Goal: Task Accomplishment & Management: Manage account settings

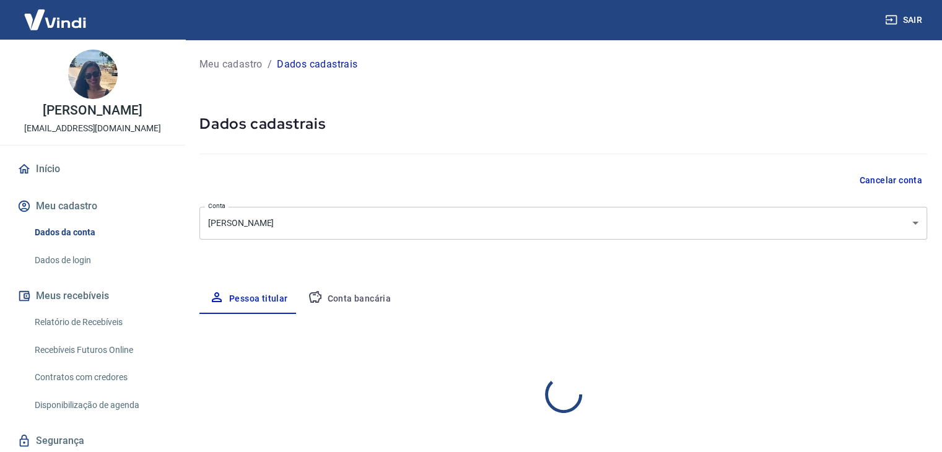
select select "SP"
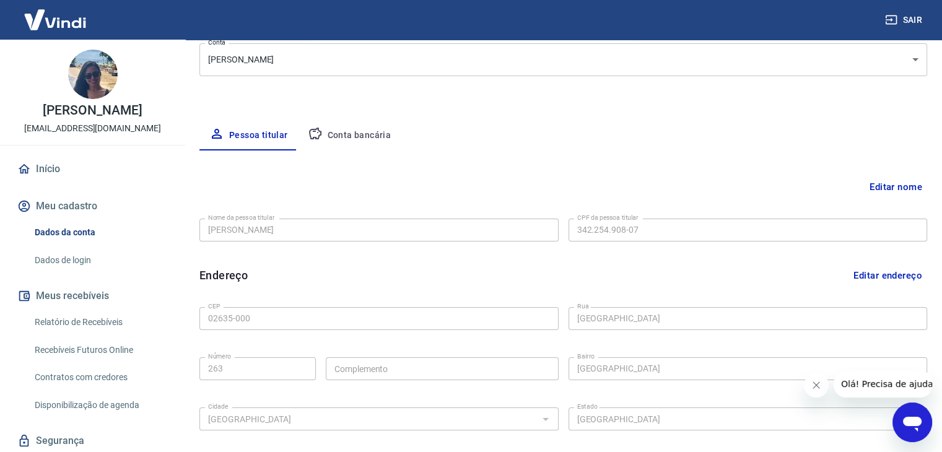
scroll to position [155, 0]
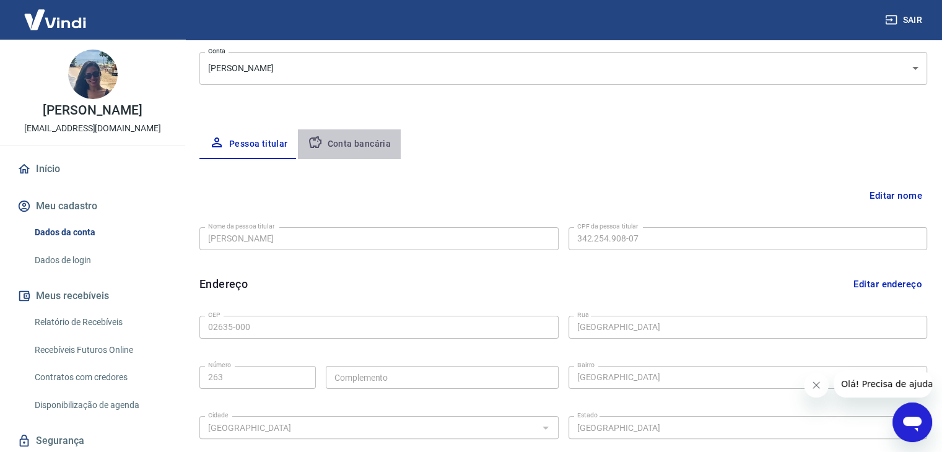
click at [379, 147] on button "Conta bancária" at bounding box center [349, 144] width 103 height 30
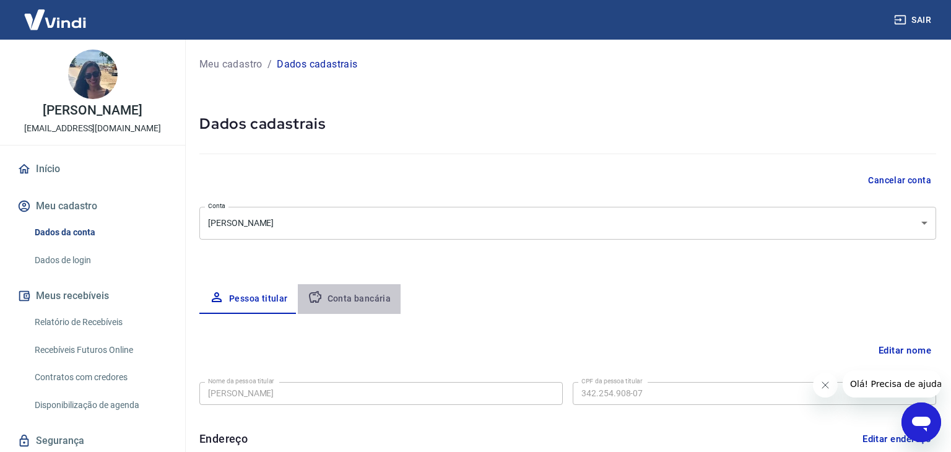
select select "1"
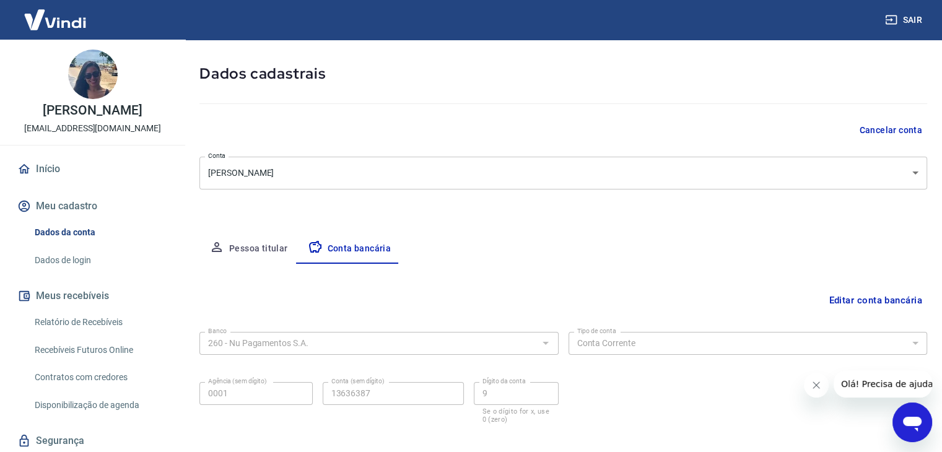
scroll to position [111, 0]
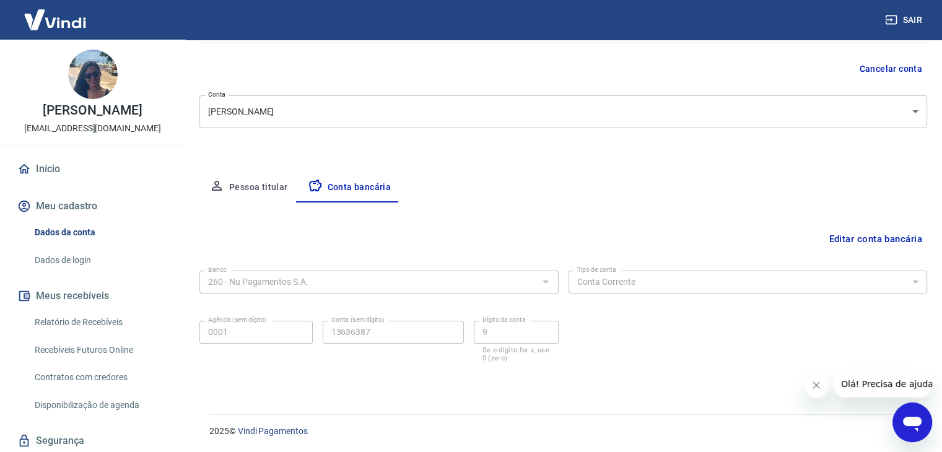
click at [882, 242] on button "Editar conta bancária" at bounding box center [875, 239] width 103 height 24
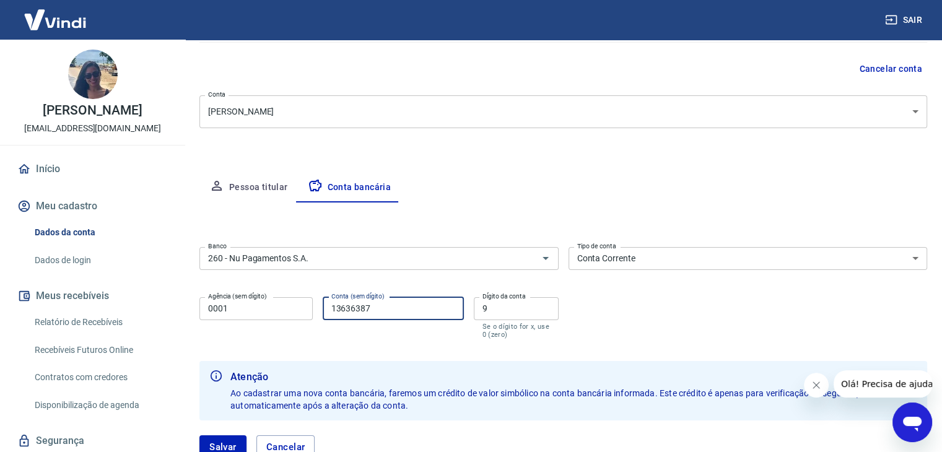
drag, startPoint x: 319, startPoint y: 321, endPoint x: 386, endPoint y: 341, distance: 70.5
click at [305, 323] on div "Agência (sem dígito) 0001 Agência (sem dígito) Conta (sem dígito) 13636387 Cont…" at bounding box center [378, 316] width 359 height 49
type input "323406637"
drag, startPoint x: 498, startPoint y: 300, endPoint x: 485, endPoint y: 304, distance: 13.7
click at [485, 303] on div "Dígito da conta 9 Dígito da conta Se o dígito for x, use 0 (zero)" at bounding box center [516, 317] width 85 height 41
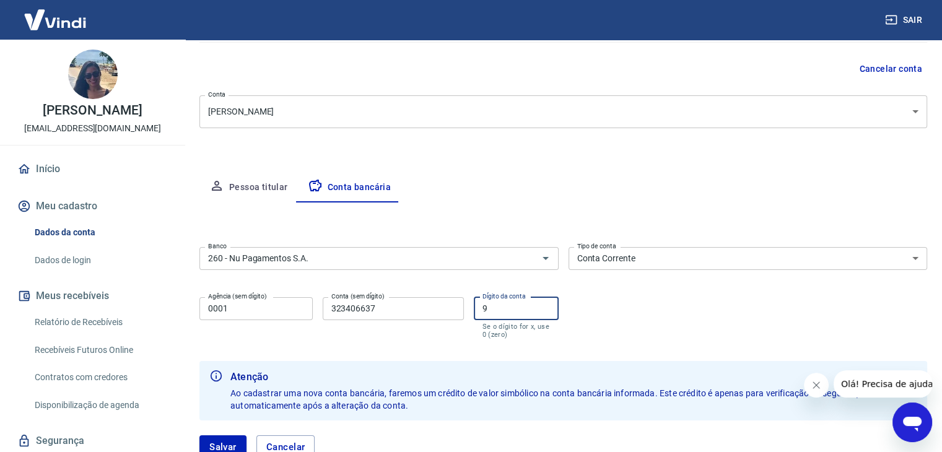
drag, startPoint x: 499, startPoint y: 310, endPoint x: 457, endPoint y: 315, distance: 41.9
click at [455, 313] on div "Agência (sem dígito) 0001 Agência (sem dígito) Conta (sem dígito) 323406637 Con…" at bounding box center [378, 316] width 359 height 49
type input "2"
click at [682, 333] on div "Banco 260 - Nu Pagamentos S.A. Banco Tipo de conta Conta Corrente Conta Poupanç…" at bounding box center [563, 291] width 728 height 99
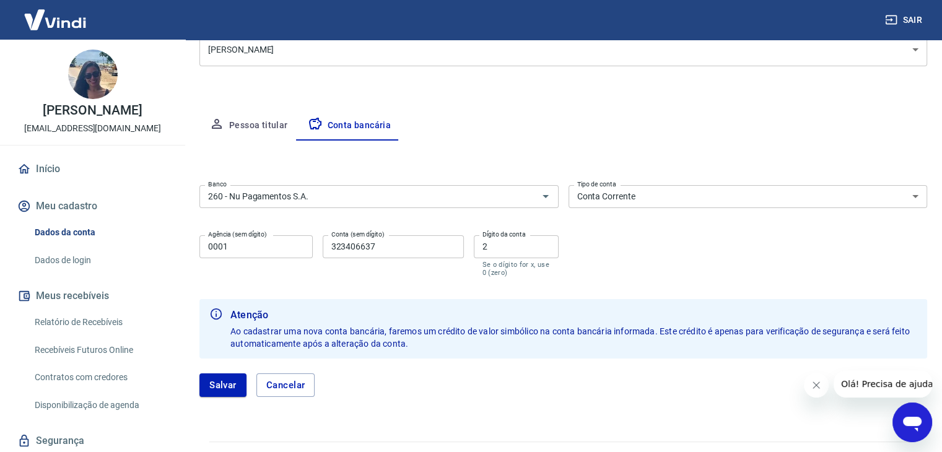
scroll to position [173, 0]
click at [226, 388] on button "Salvar" at bounding box center [222, 385] width 47 height 24
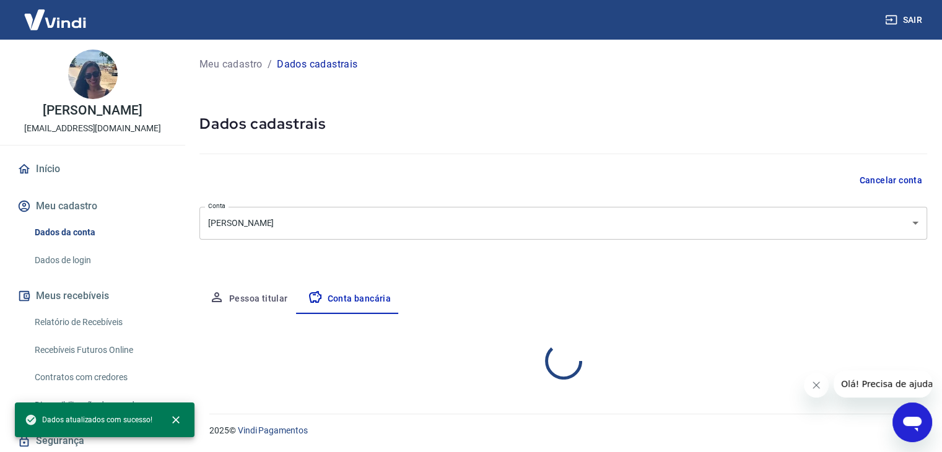
scroll to position [0, 0]
select select "1"
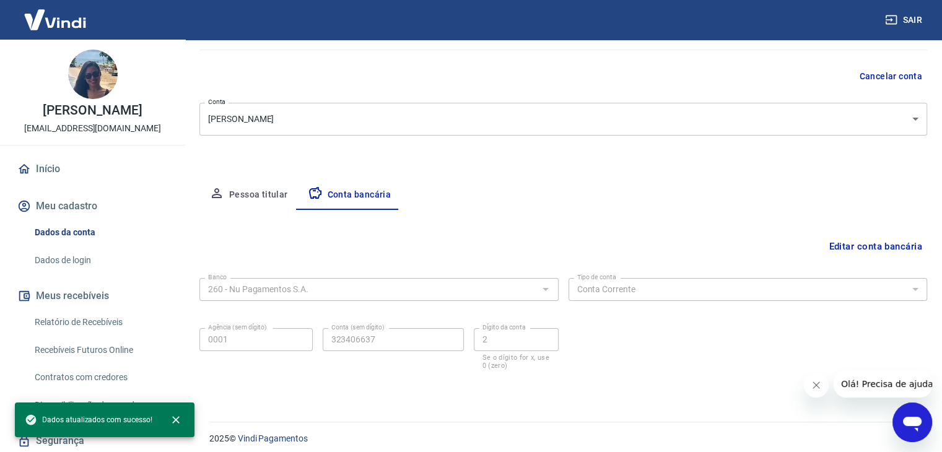
scroll to position [111, 0]
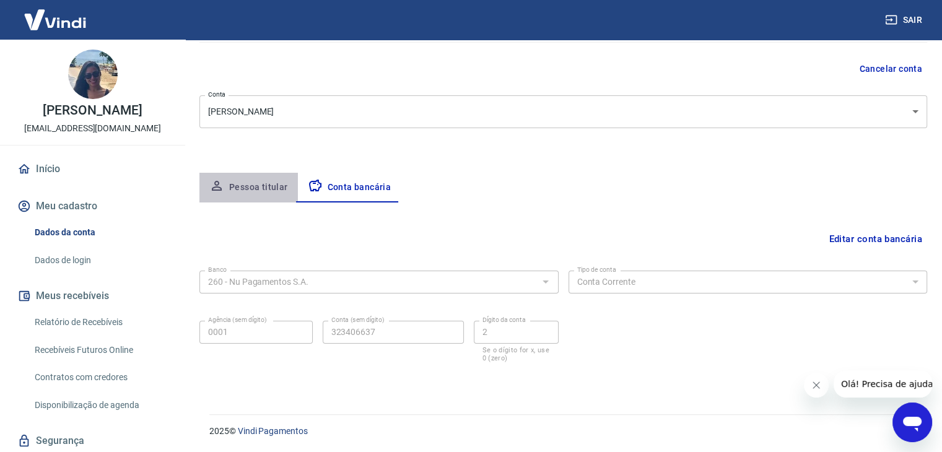
click at [258, 180] on button "Pessoa titular" at bounding box center [248, 188] width 98 height 30
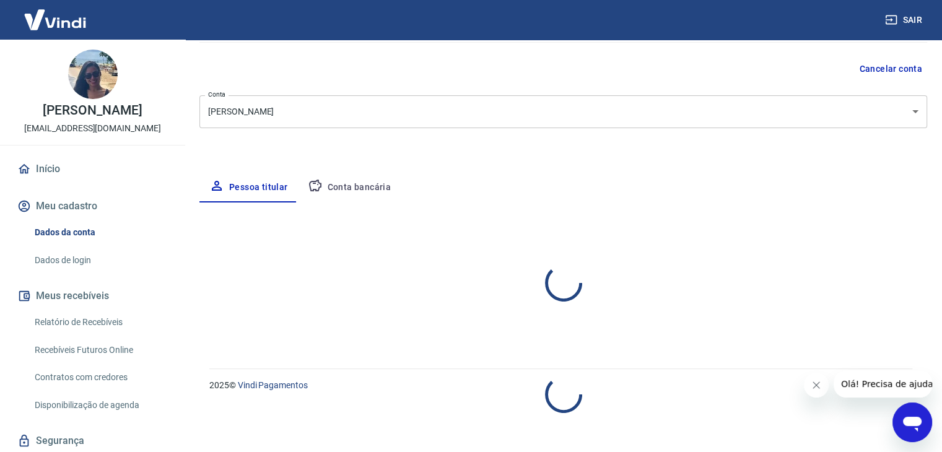
select select "SP"
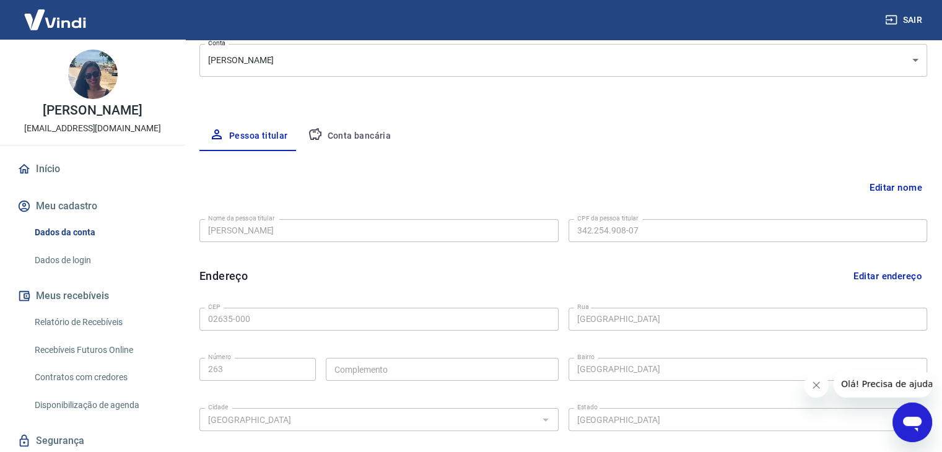
scroll to position [93, 0]
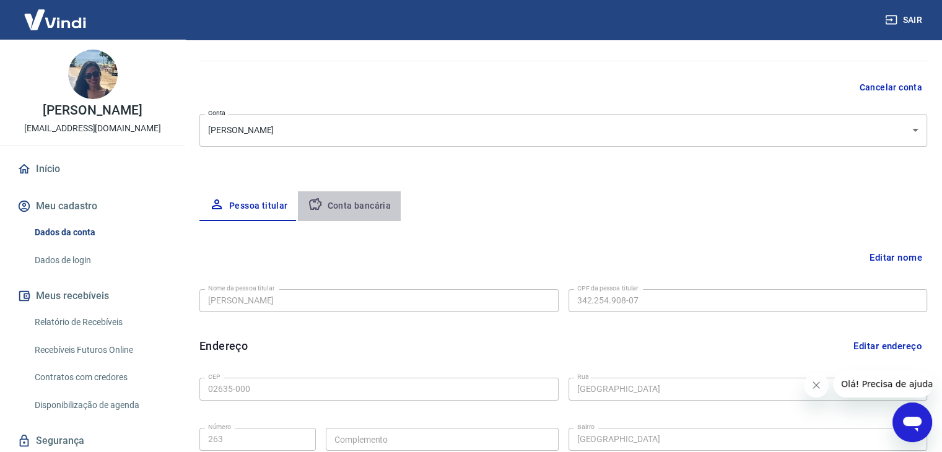
click at [357, 207] on button "Conta bancária" at bounding box center [349, 206] width 103 height 30
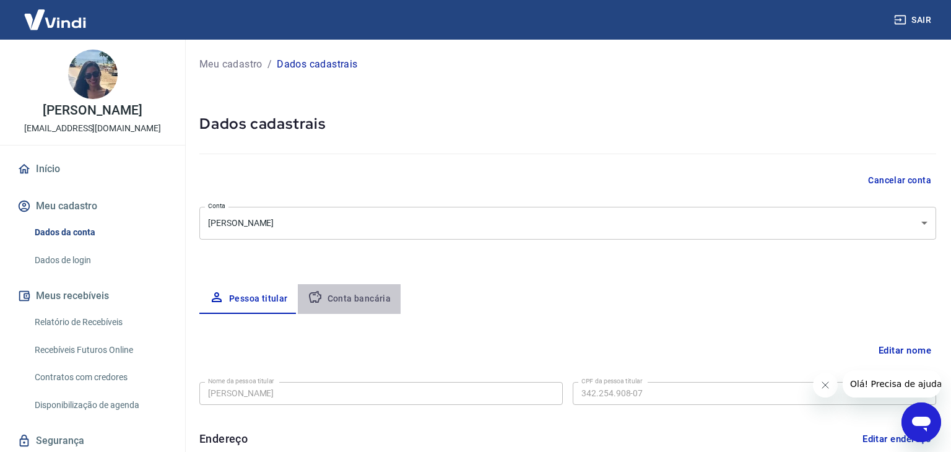
select select "1"
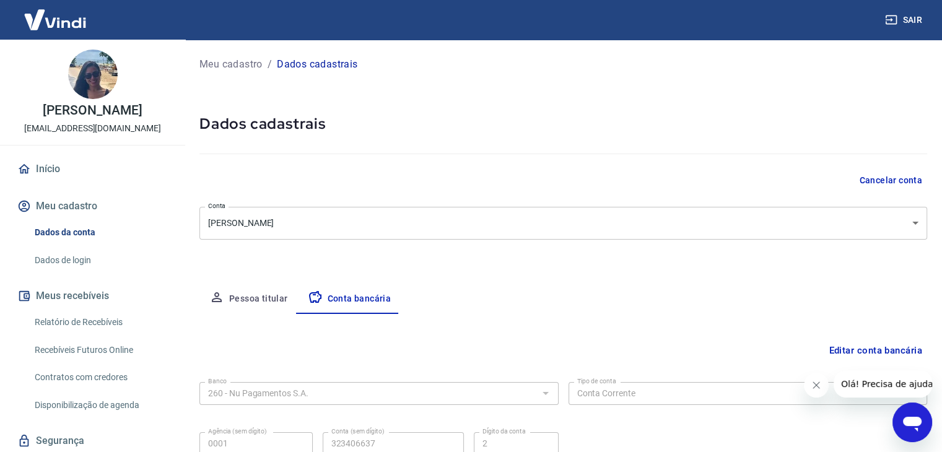
click at [67, 220] on button "Meu cadastro" at bounding box center [92, 206] width 155 height 27
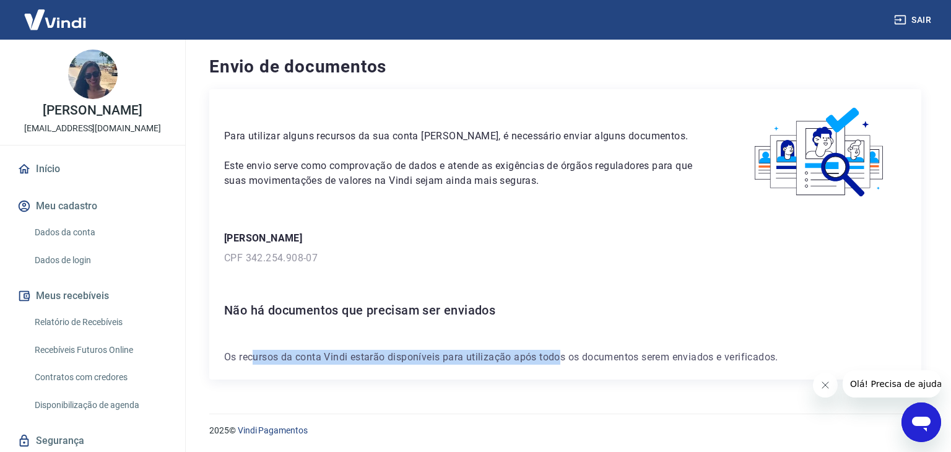
drag, startPoint x: 279, startPoint y: 353, endPoint x: 560, endPoint y: 344, distance: 280.7
click at [560, 344] on div "Para utilizar alguns recursos da sua conta [PERSON_NAME], é necessário enviar a…" at bounding box center [565, 234] width 712 height 290
click at [499, 379] on div "Para utilizar alguns recursos da sua conta [PERSON_NAME], é necessário enviar a…" at bounding box center [565, 234] width 712 height 290
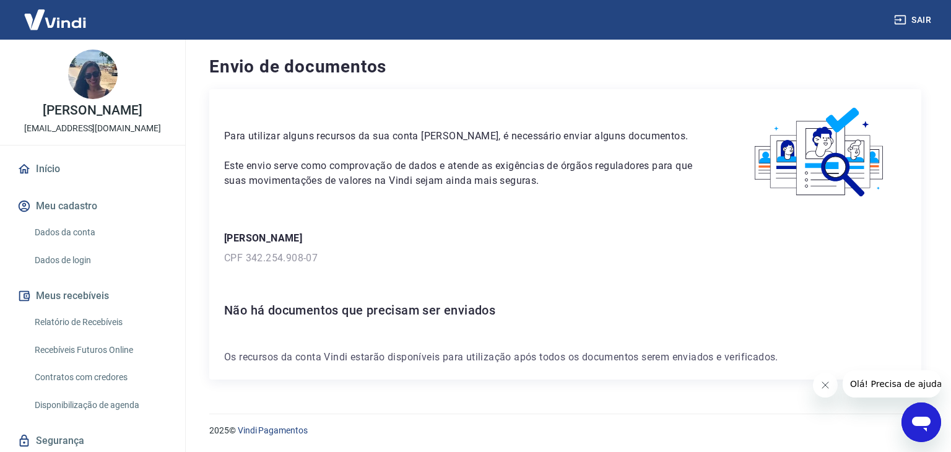
click at [508, 411] on div "2025 © Vindi Pagamentos" at bounding box center [565, 425] width 742 height 53
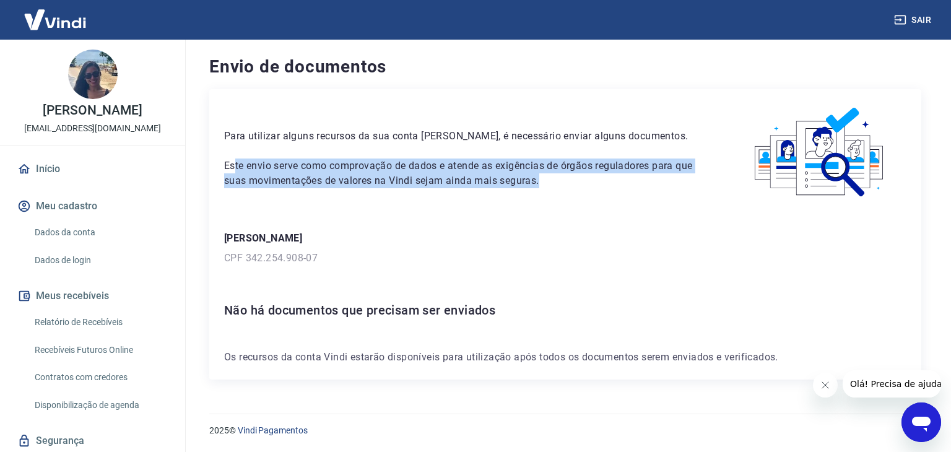
drag, startPoint x: 233, startPoint y: 168, endPoint x: 566, endPoint y: 176, distance: 333.3
click at [566, 176] on p "Este envio serve como comprovação de dados e atende as exigências de órgãos reg…" at bounding box center [464, 174] width 480 height 30
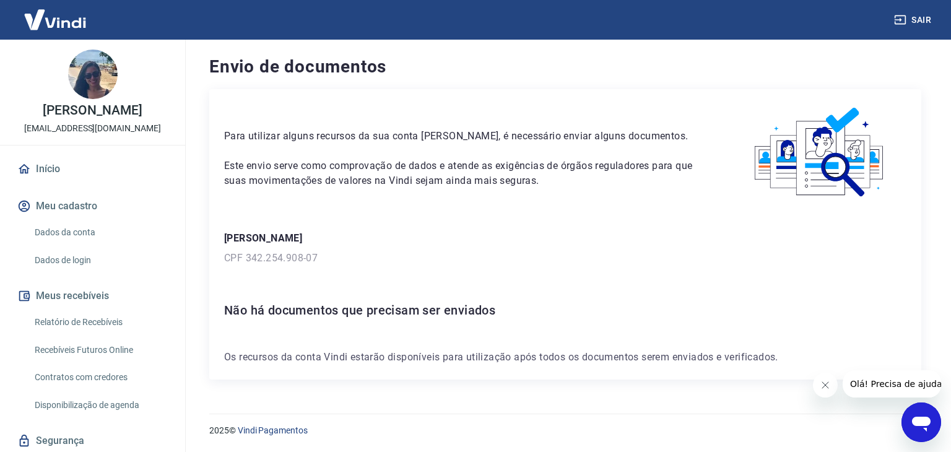
click at [552, 240] on p "[PERSON_NAME]" at bounding box center [565, 238] width 682 height 15
click at [889, 388] on span "Olá! Precisa de ajuda?" at bounding box center [898, 384] width 97 height 10
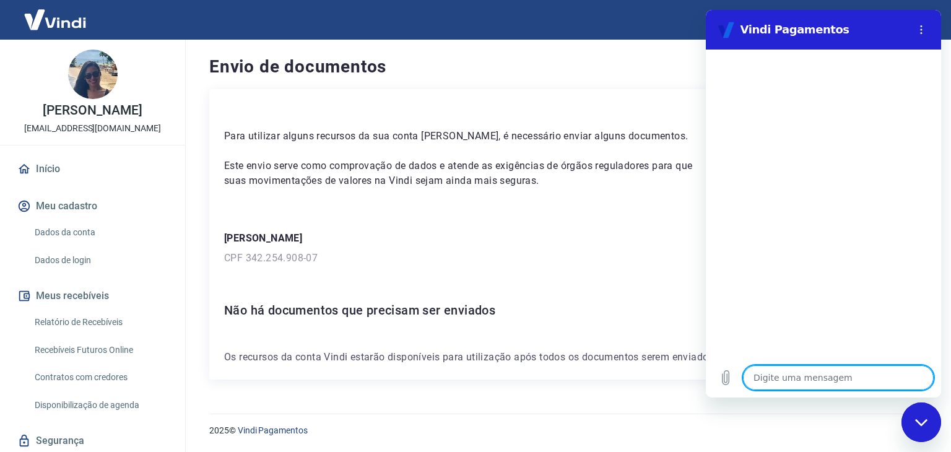
click at [799, 380] on textarea at bounding box center [838, 377] width 191 height 25
type textarea "o"
type textarea "x"
type textarea "ol"
type textarea "x"
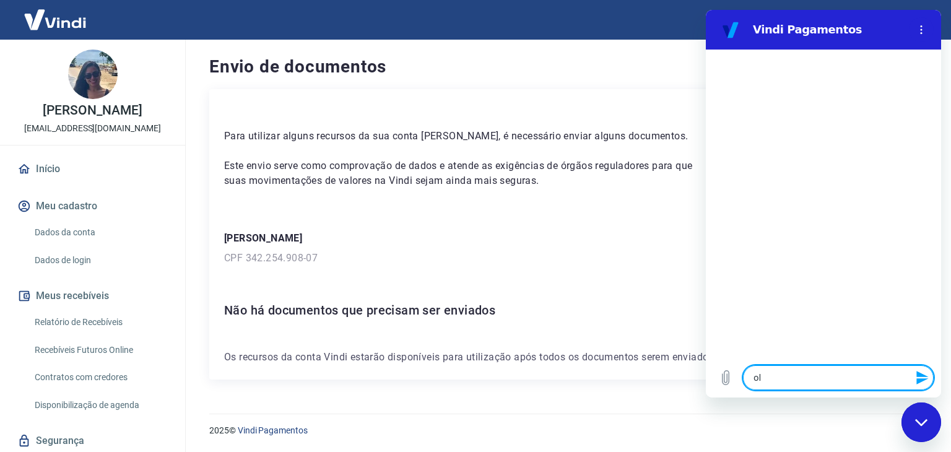
type textarea "olá"
type textarea "x"
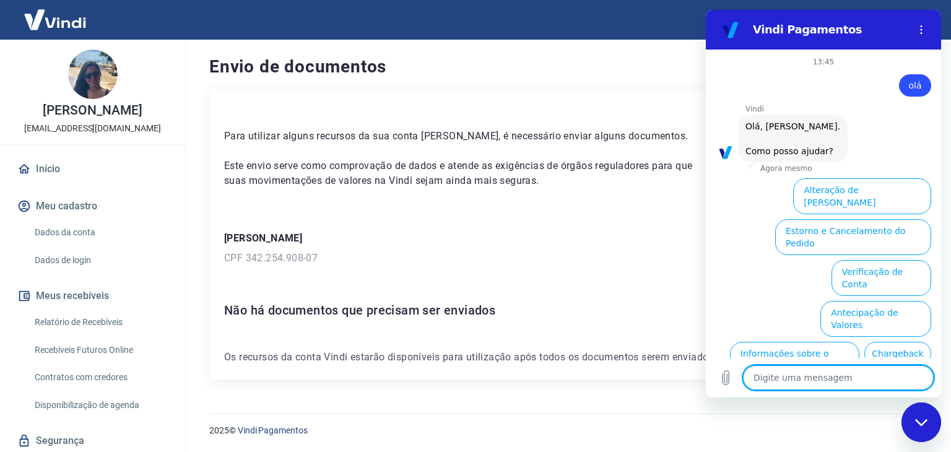
scroll to position [85, 0]
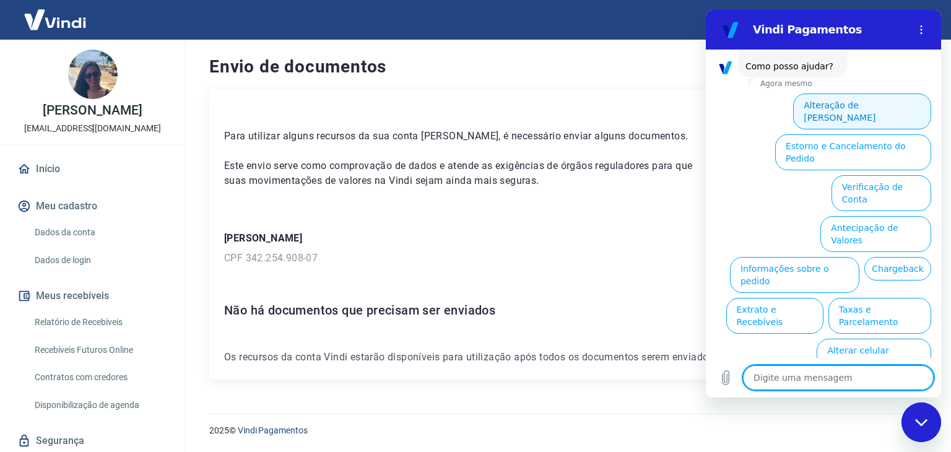
click at [887, 115] on button "Alteração de [PERSON_NAME]" at bounding box center [862, 112] width 138 height 36
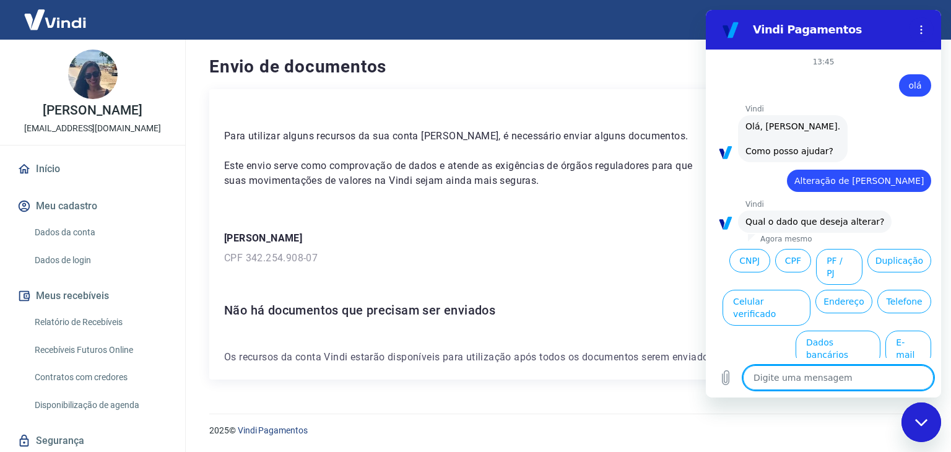
scroll to position [15, 0]
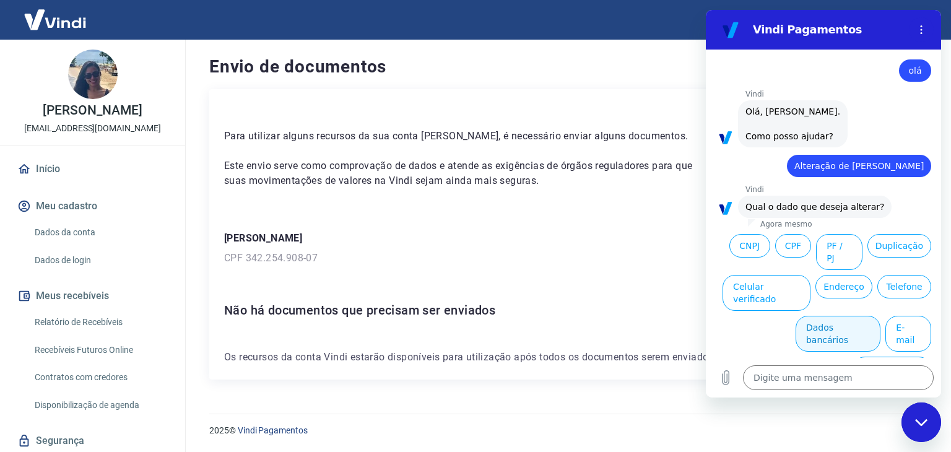
click at [812, 316] on button "Dados bancários" at bounding box center [838, 334] width 85 height 36
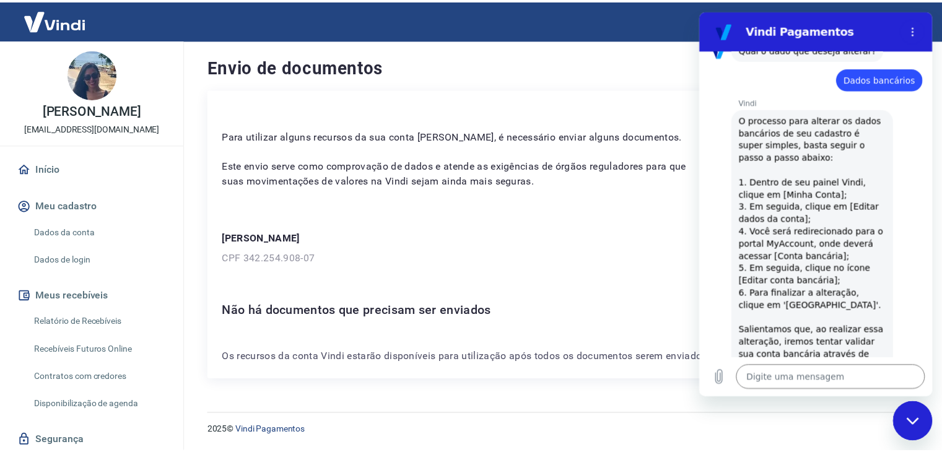
scroll to position [0, 0]
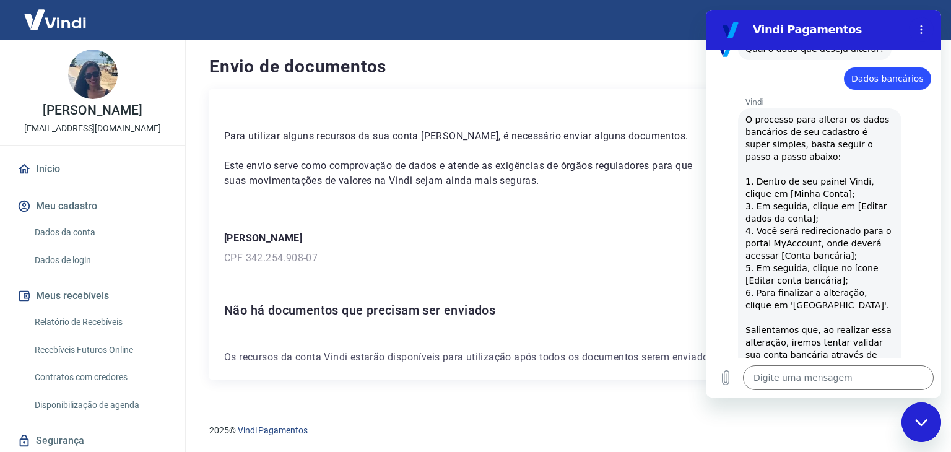
click at [62, 220] on button "Meu cadastro" at bounding box center [92, 206] width 155 height 27
drag, startPoint x: 894, startPoint y: 30, endPoint x: 723, endPoint y: 117, distance: 191.6
click at [894, 32] on h2 "Vindi Pagamentos" at bounding box center [828, 29] width 151 height 15
drag, startPoint x: 485, startPoint y: 229, endPoint x: 681, endPoint y: 311, distance: 212.6
click at [485, 229] on div "Para utilizar alguns recursos da sua conta Vindi, é necessário enviar alguns do…" at bounding box center [565, 234] width 712 height 290
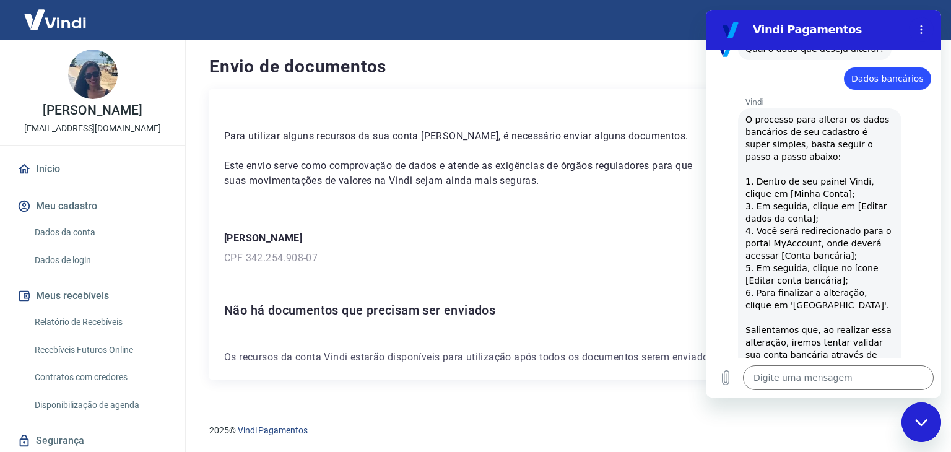
drag, startPoint x: 921, startPoint y: 430, endPoint x: 904, endPoint y: 418, distance: 21.8
click at [921, 430] on div "Fechar janela de mensagens" at bounding box center [921, 422] width 37 height 37
type textarea "x"
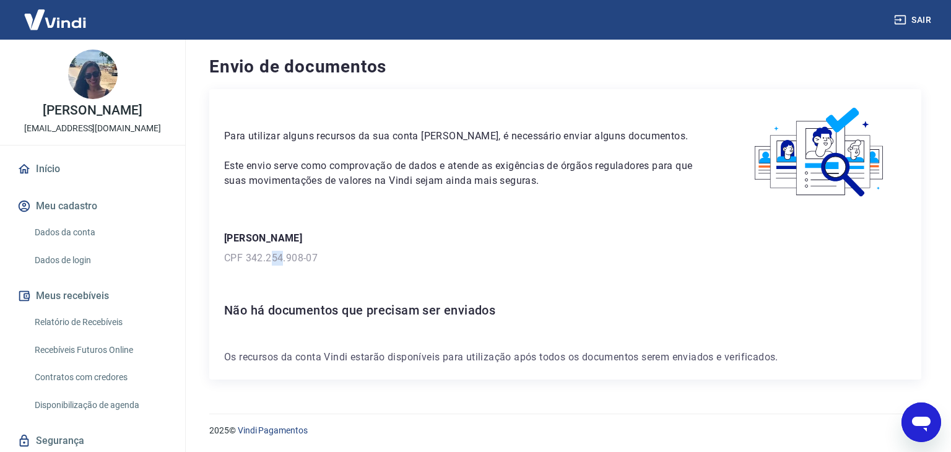
click at [284, 255] on div "Nathalia Helena de Andrade Soriani CPF 342.254.908-07" at bounding box center [565, 248] width 682 height 35
click at [235, 266] on div "Para utilizar alguns recursos da sua conta Vindi, é necessário enviar alguns do…" at bounding box center [565, 234] width 712 height 290
click at [82, 238] on link "Dados da conta" at bounding box center [100, 232] width 141 height 25
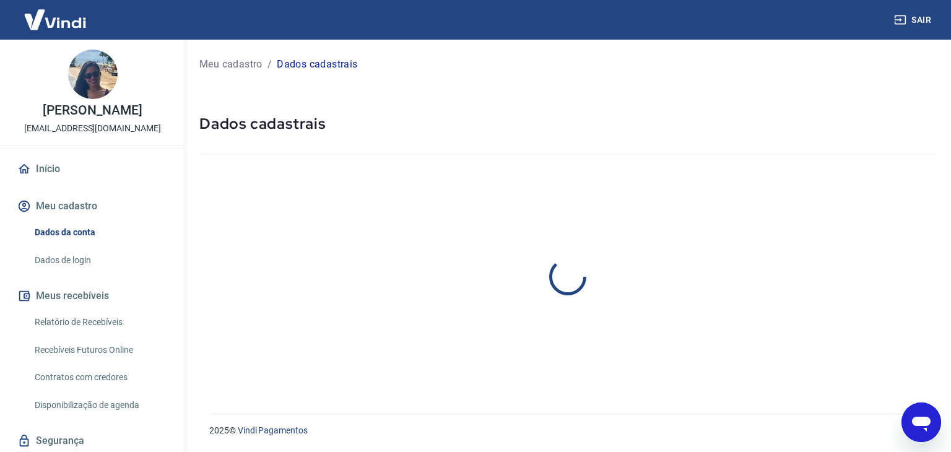
select select "SP"
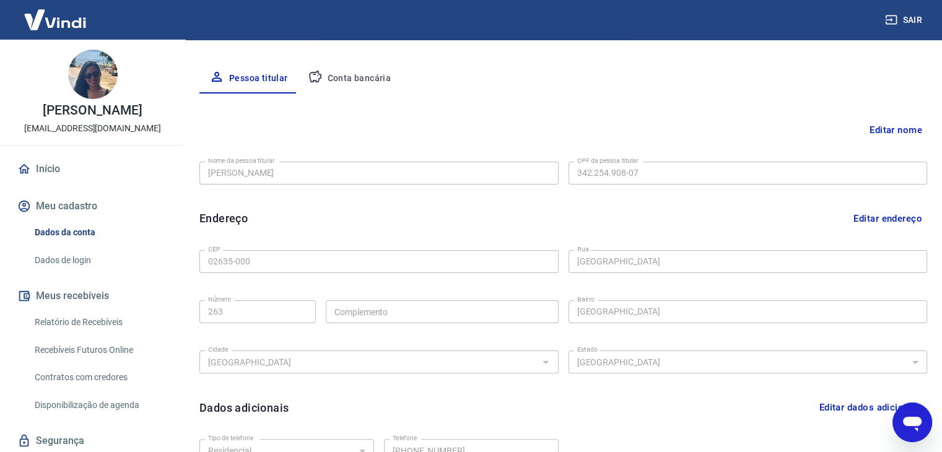
scroll to position [248, 0]
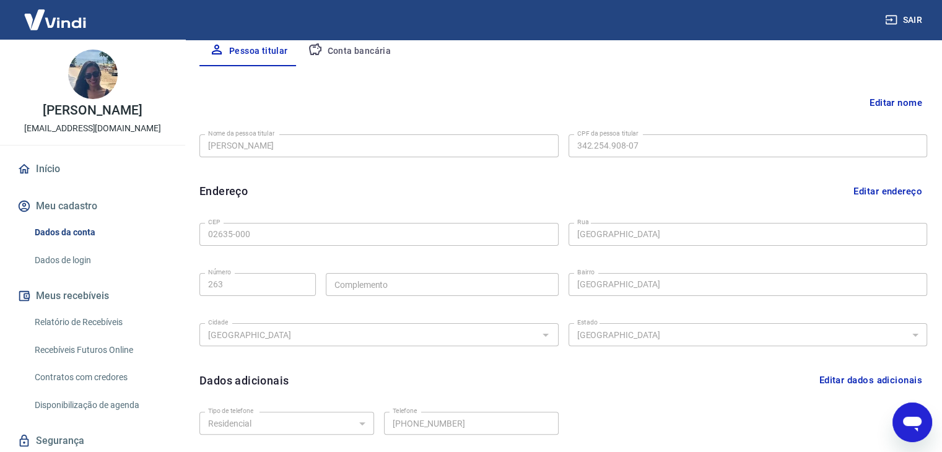
click at [896, 102] on button "Editar nome" at bounding box center [895, 103] width 63 height 24
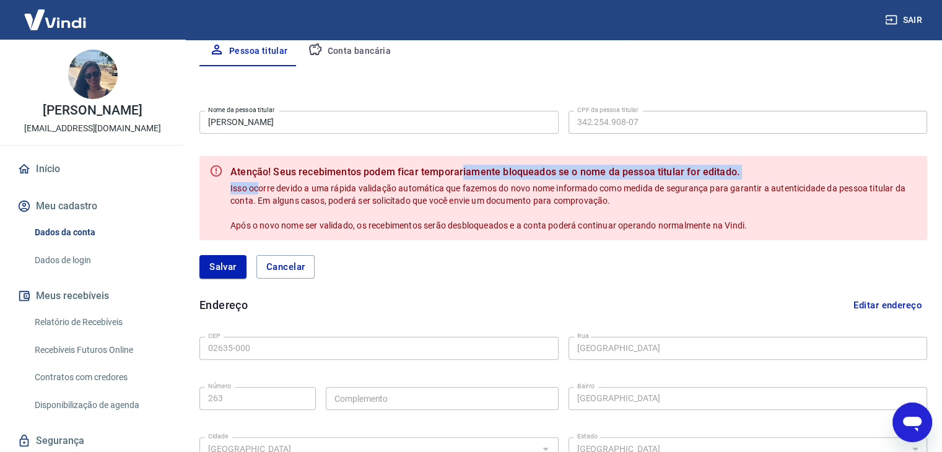
drag, startPoint x: 281, startPoint y: 184, endPoint x: 458, endPoint y: 175, distance: 177.9
click at [459, 174] on div "Atenção! Seus recebimentos podem ficar temporariamente bloqueados se o nome da …" at bounding box center [573, 198] width 687 height 77
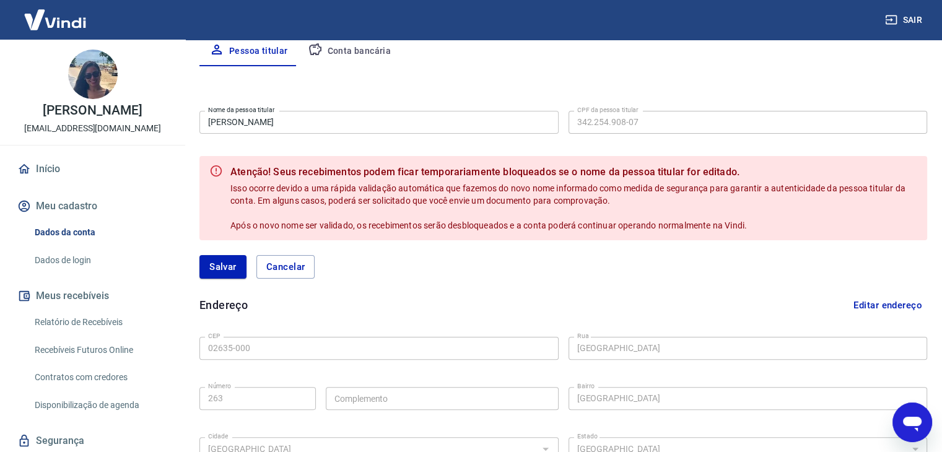
click at [399, 201] on span "Isso ocorre devido a uma rápida validação automática que fazemos do novo nome i…" at bounding box center [568, 206] width 677 height 47
drag, startPoint x: 860, startPoint y: 258, endPoint x: 848, endPoint y: 257, distance: 11.8
click at [860, 258] on div "Salvar Cancelar" at bounding box center [563, 267] width 728 height 24
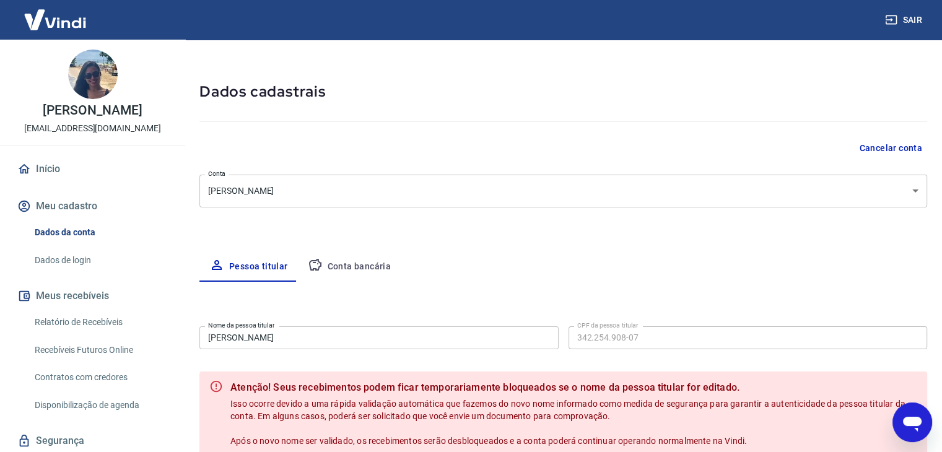
scroll to position [62, 0]
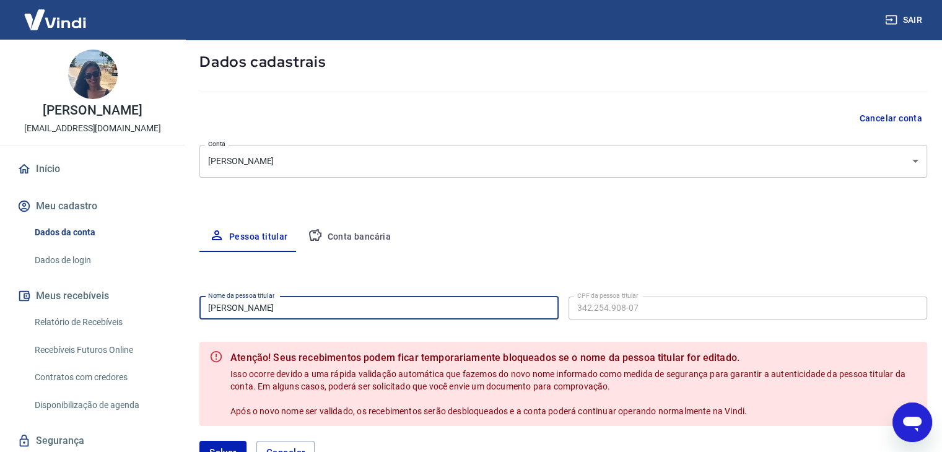
drag, startPoint x: 372, startPoint y: 303, endPoint x: 388, endPoint y: 308, distance: 16.8
click at [372, 303] on input "[PERSON_NAME]" at bounding box center [378, 308] width 359 height 23
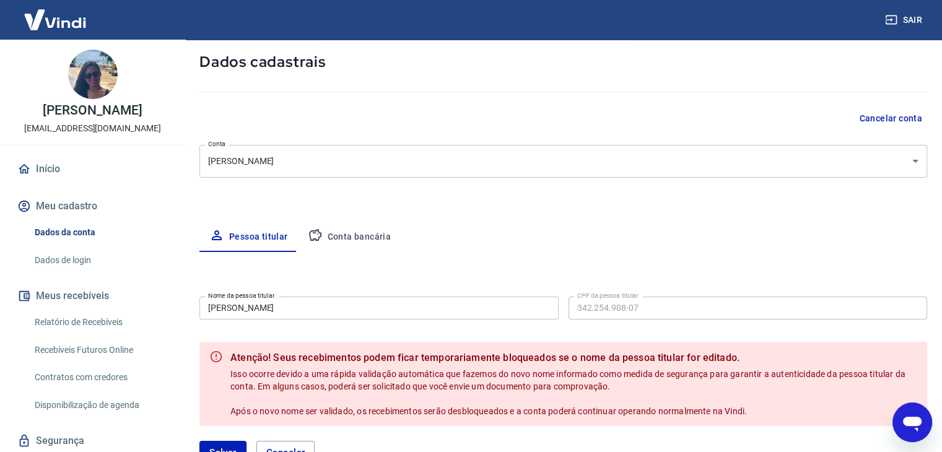
drag, startPoint x: 671, startPoint y: 256, endPoint x: 643, endPoint y: 304, distance: 55.8
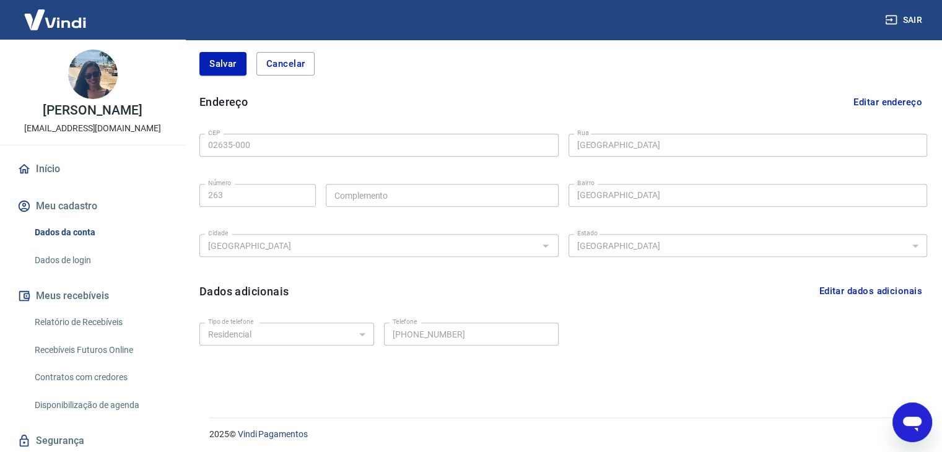
scroll to position [455, 0]
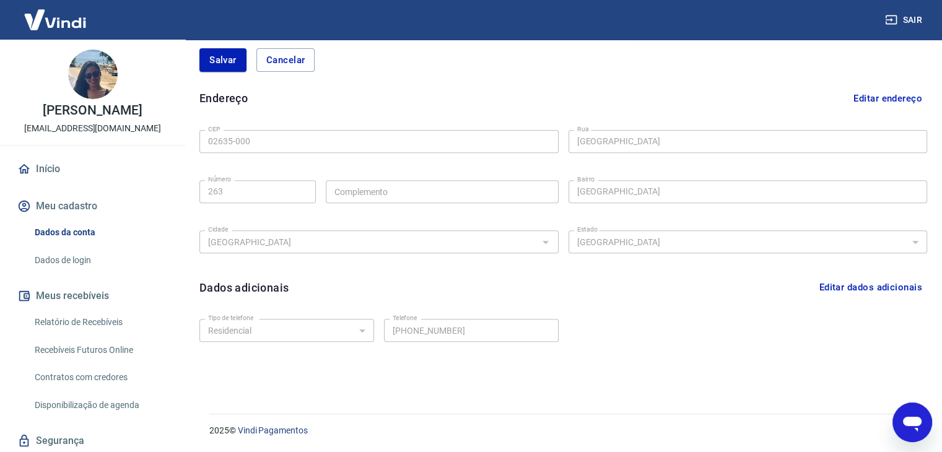
click at [911, 419] on icon "Abrir janela de mensagens" at bounding box center [912, 424] width 19 height 15
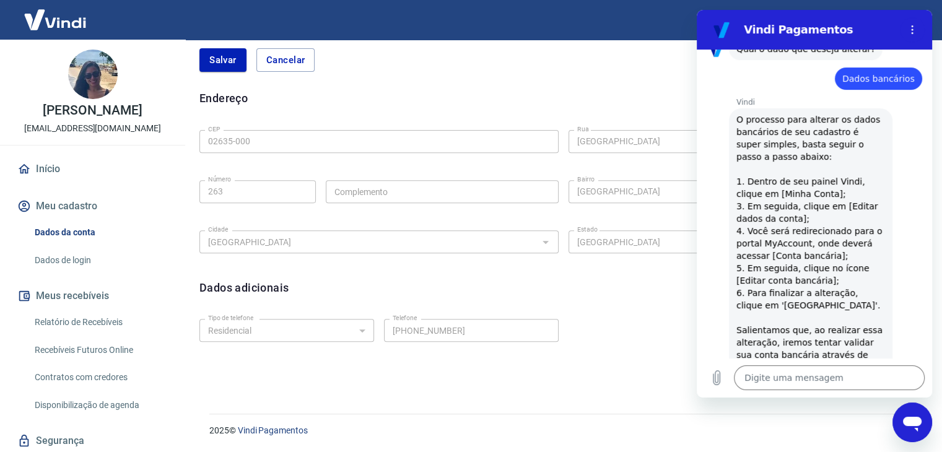
scroll to position [0, 0]
drag, startPoint x: 764, startPoint y: 188, endPoint x: 770, endPoint y: 211, distance: 23.7
click at [861, 193] on span "O processo para alterar os dados bancários de seu cadastro é super simples, bas…" at bounding box center [810, 292] width 149 height 359
drag, startPoint x: 785, startPoint y: 216, endPoint x: 855, endPoint y: 216, distance: 70.0
click at [855, 216] on span "O processo para alterar os dados bancários de seu cadastro é super simples, bas…" at bounding box center [810, 292] width 149 height 359
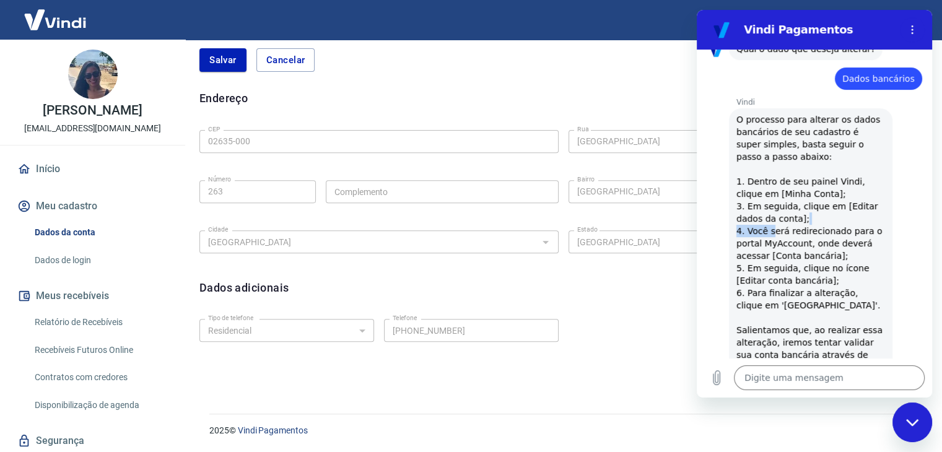
drag, startPoint x: 791, startPoint y: 242, endPoint x: 864, endPoint y: 233, distance: 74.2
click at [866, 232] on span "O processo para alterar os dados bancários de seu cadastro é super simples, bas…" at bounding box center [810, 292] width 149 height 359
drag, startPoint x: 828, startPoint y: 250, endPoint x: 775, endPoint y: 268, distance: 56.2
click at [828, 250] on span "O processo para alterar os dados bancários de seu cadastro é super simples, bas…" at bounding box center [810, 292] width 149 height 359
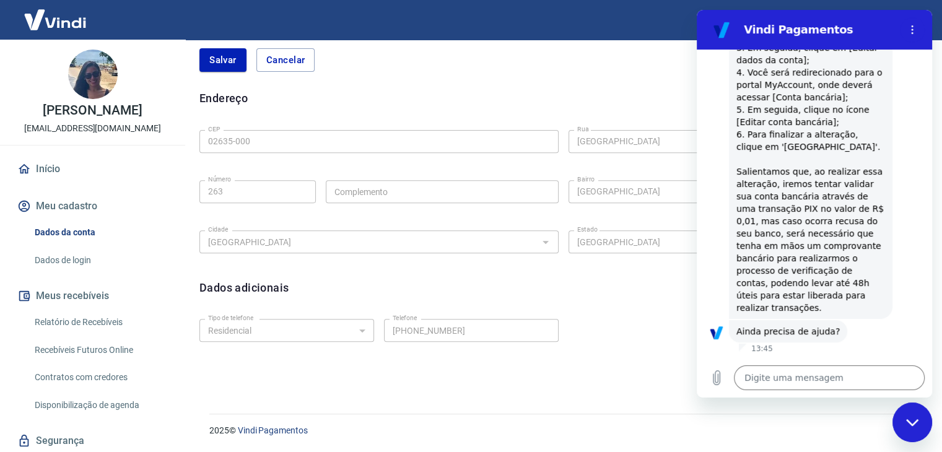
scroll to position [359, 0]
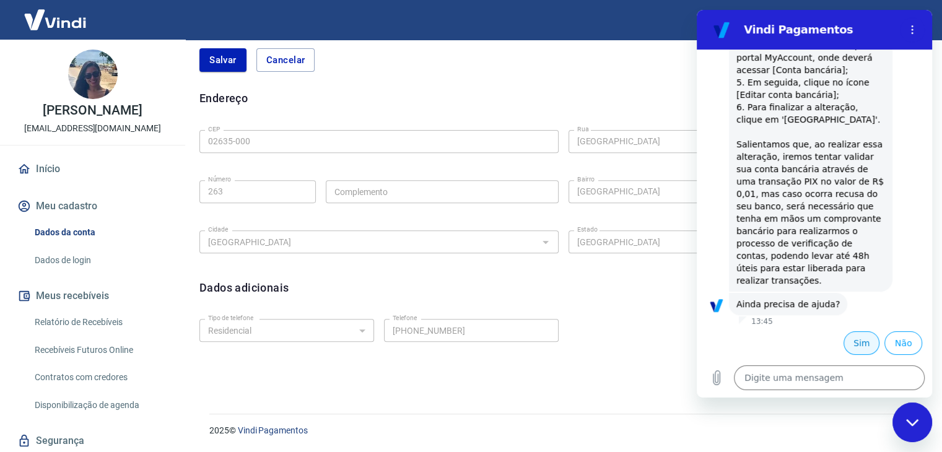
click at [855, 342] on button "Sim" at bounding box center [861, 343] width 36 height 24
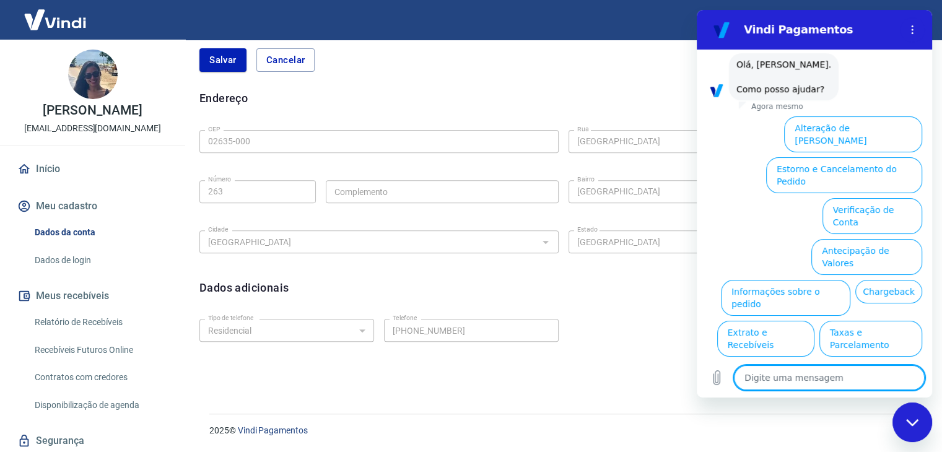
scroll to position [692, 0]
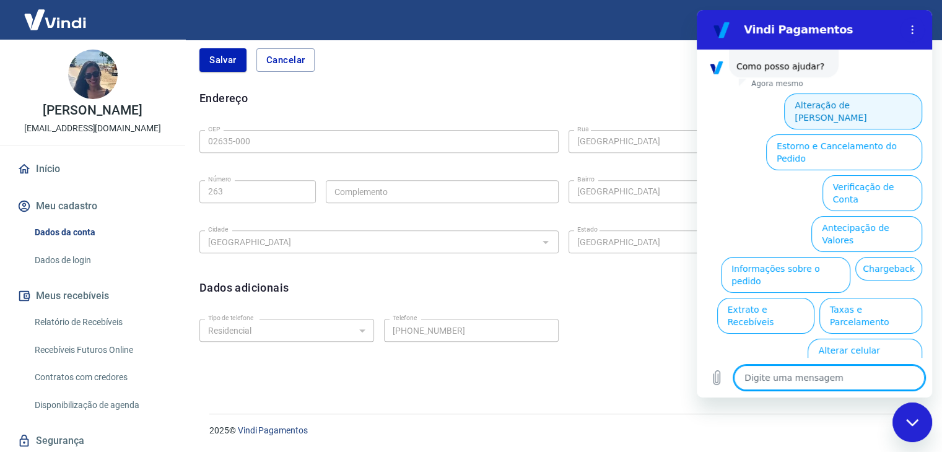
click at [856, 113] on button "Alteração de Dados Cadastrais" at bounding box center [853, 112] width 138 height 36
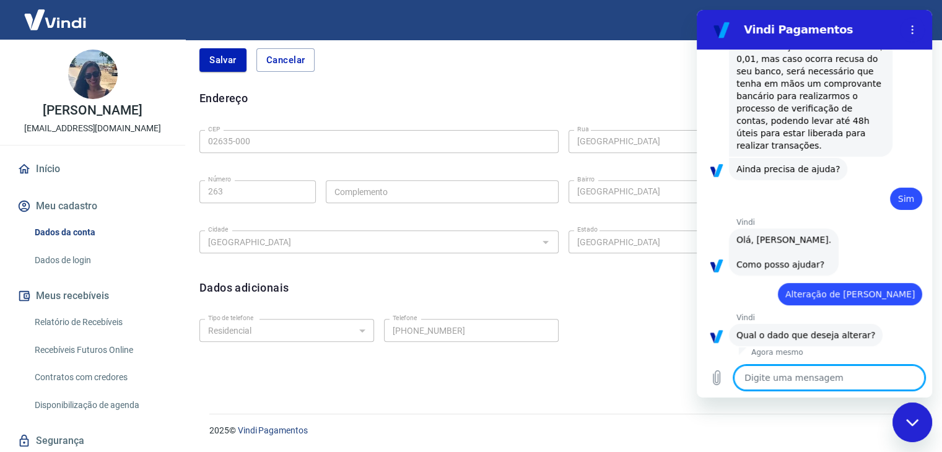
scroll to position [622, 0]
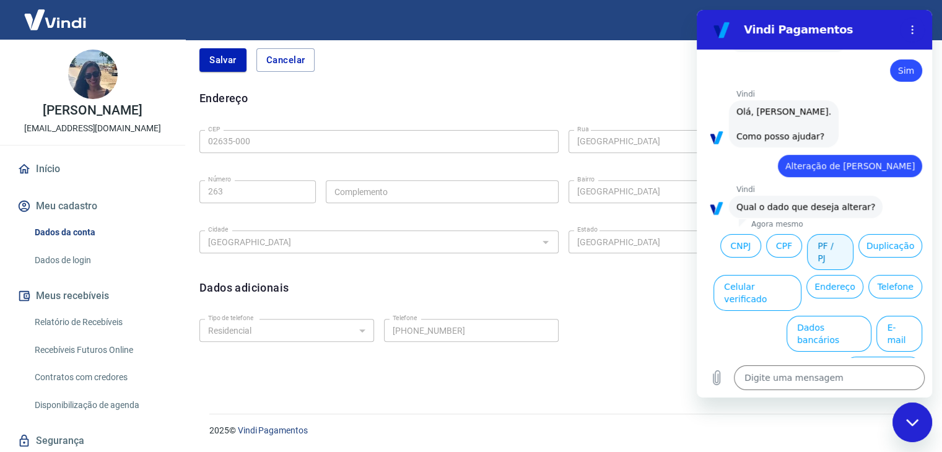
click at [813, 259] on button "PF / PJ" at bounding box center [830, 252] width 46 height 36
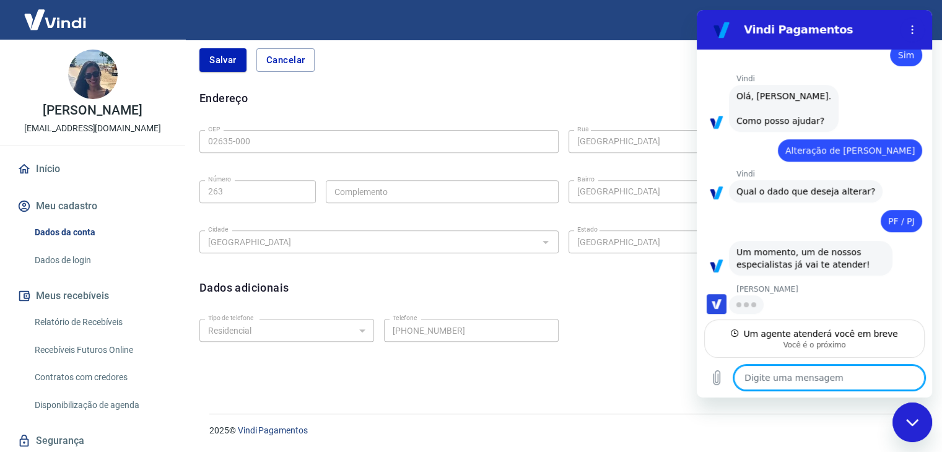
scroll to position [648, 0]
click at [788, 385] on textarea at bounding box center [829, 377] width 191 height 25
click at [786, 377] on textarea at bounding box center [829, 377] width 191 height 25
click at [803, 378] on textarea at bounding box center [829, 377] width 191 height 25
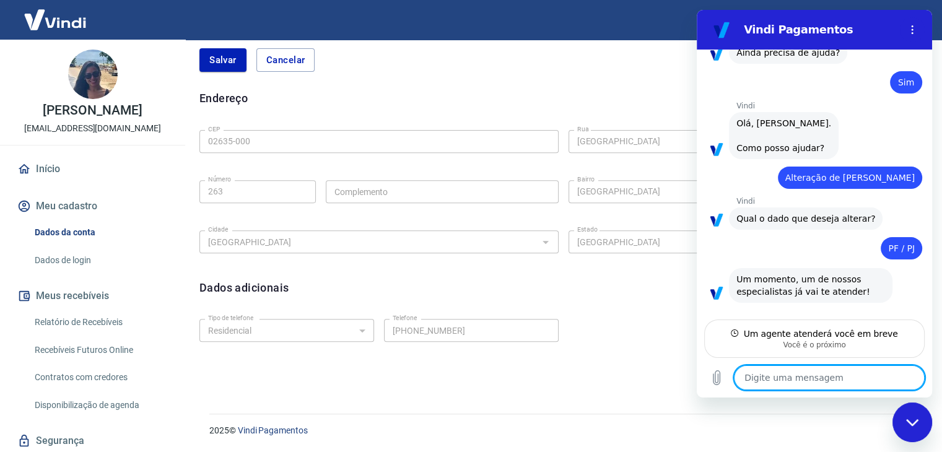
type textarea "x"
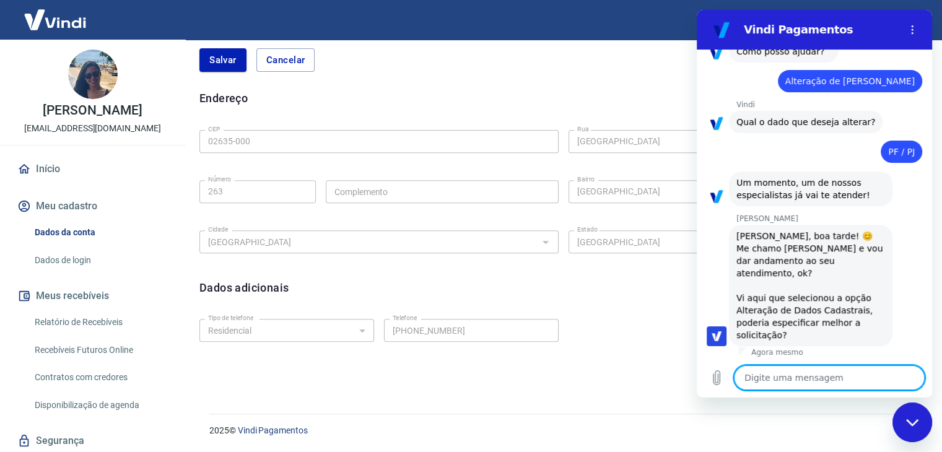
scroll to position [721, 0]
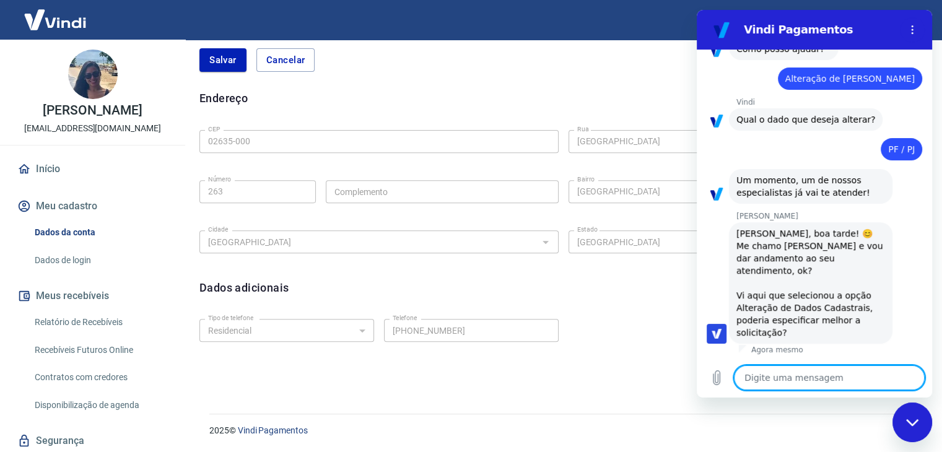
click at [799, 377] on textarea at bounding box center [829, 377] width 191 height 25
type textarea "A"
type textarea "x"
type textarea "A"
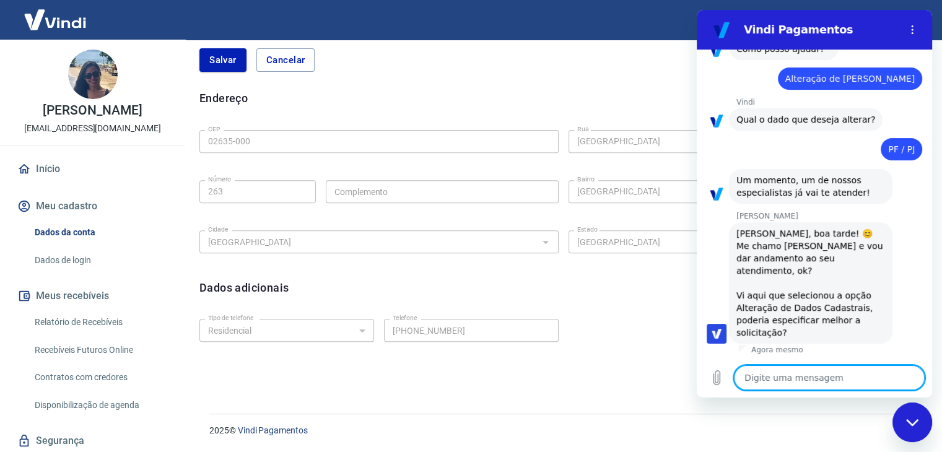
type textarea "x"
type textarea "Ab"
type textarea "x"
type textarea "Abr"
type textarea "x"
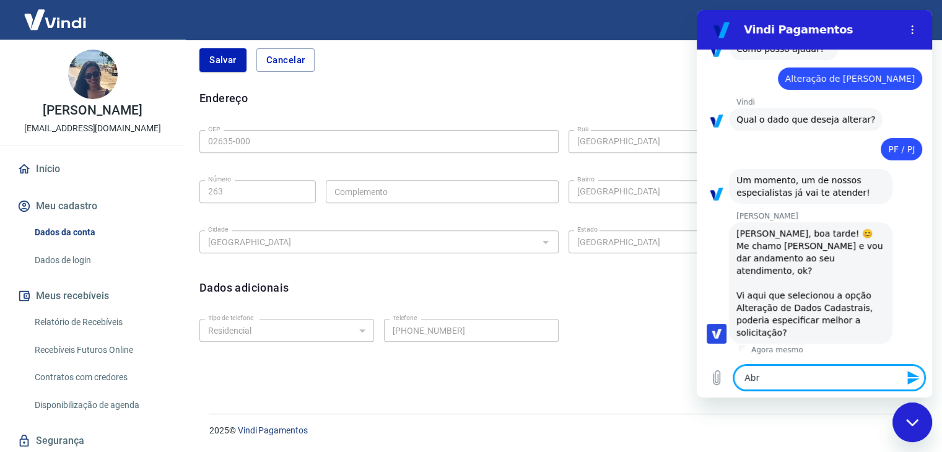
type textarea "Abri"
type textarea "x"
type textarea "Abri"
type textarea "x"
type textarea "Abri a"
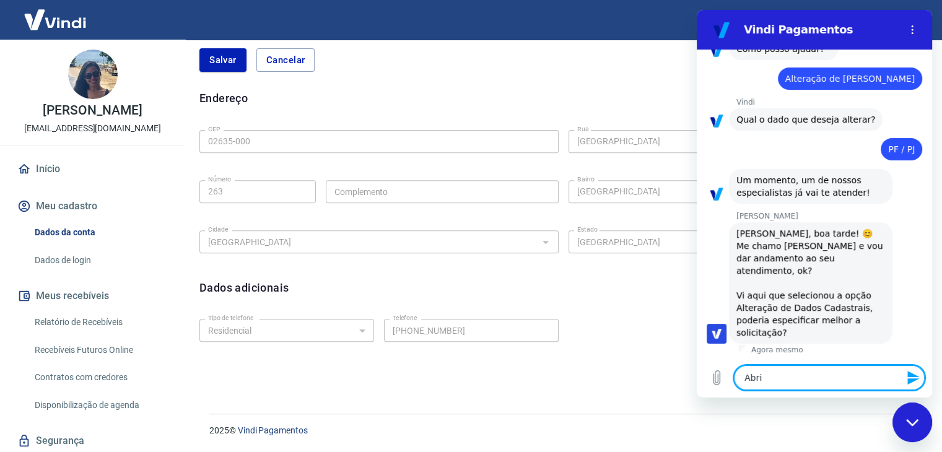
type textarea "x"
type textarea "Abri a"
type textarea "x"
type textarea "Abri a M"
type textarea "x"
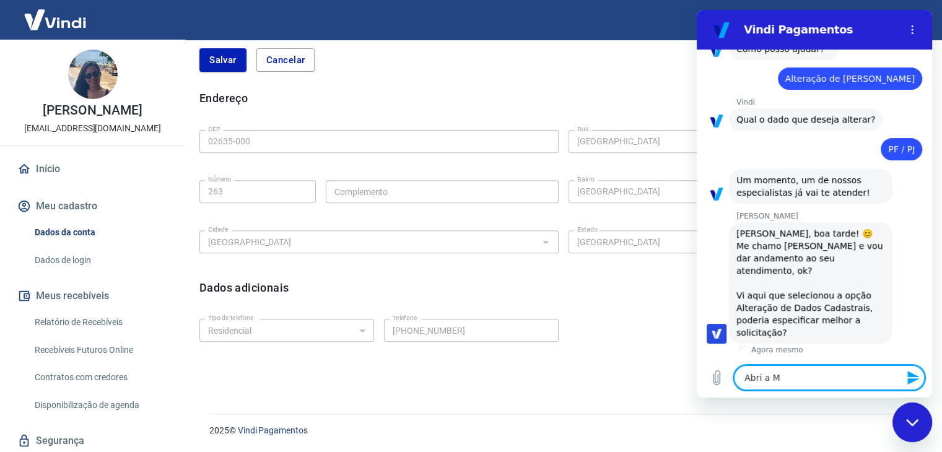
type textarea "Abri a ME"
type textarea "x"
type textarea "Abri a MEI"
type textarea "x"
type textarea "Abri a MEI"
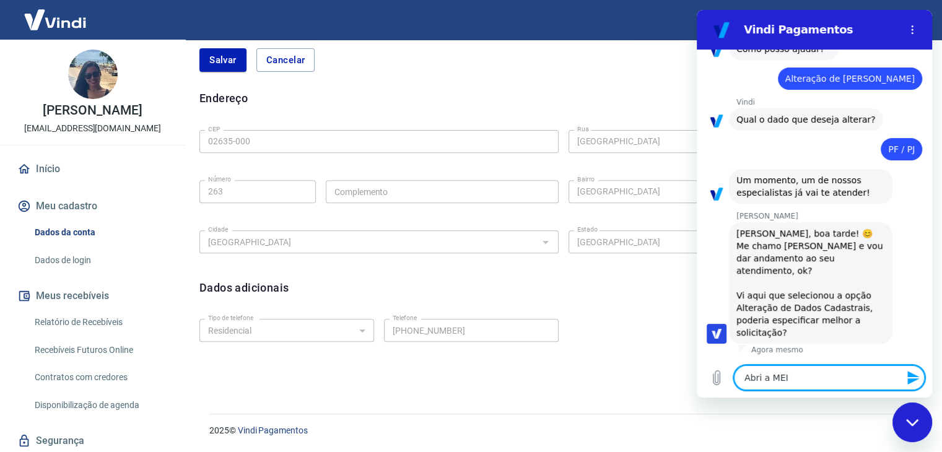
type textarea "x"
type textarea "Abri a MEI p"
type textarea "x"
type textarea "Abri a MEI pa"
type textarea "x"
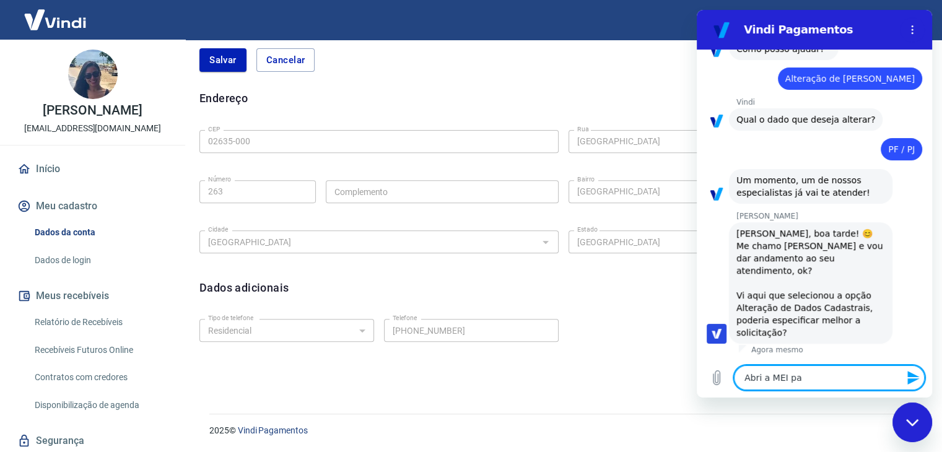
type textarea "Abri a MEI par"
type textarea "x"
type textarea "Abri a MEI para"
type textarea "x"
type textarea "Abri a MEI para"
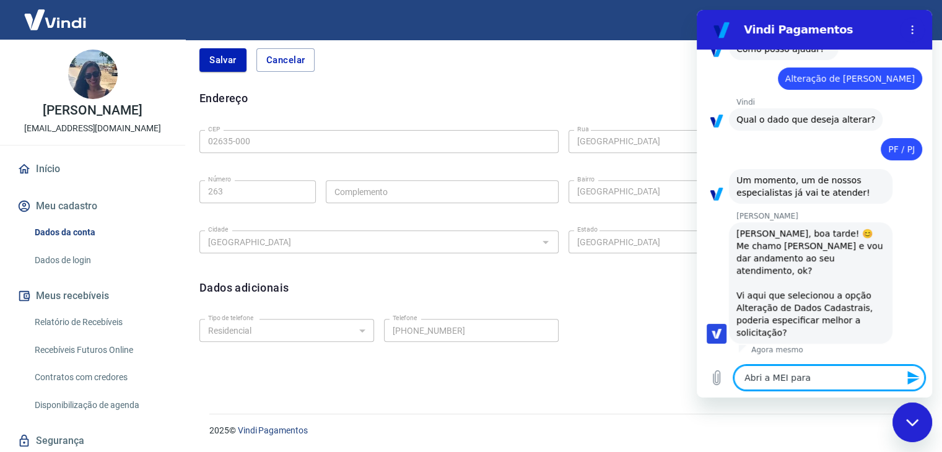
type textarea "x"
type textarea "Abri a MEI para m"
type textarea "x"
type textarea "Abri a MEI para mi"
type textarea "x"
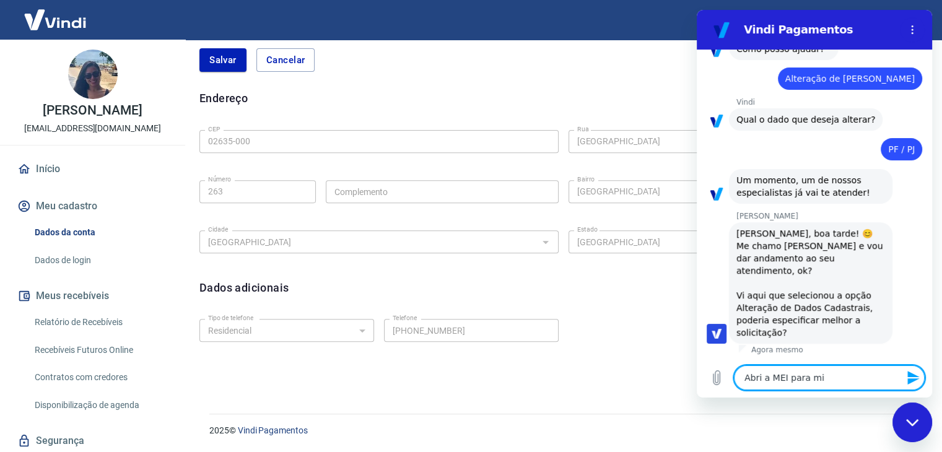
type textarea "Abri a MEI para min"
type textarea "x"
type textarea "Abri a MEI para minh"
type textarea "x"
type textarea "Abri a MEI para minha"
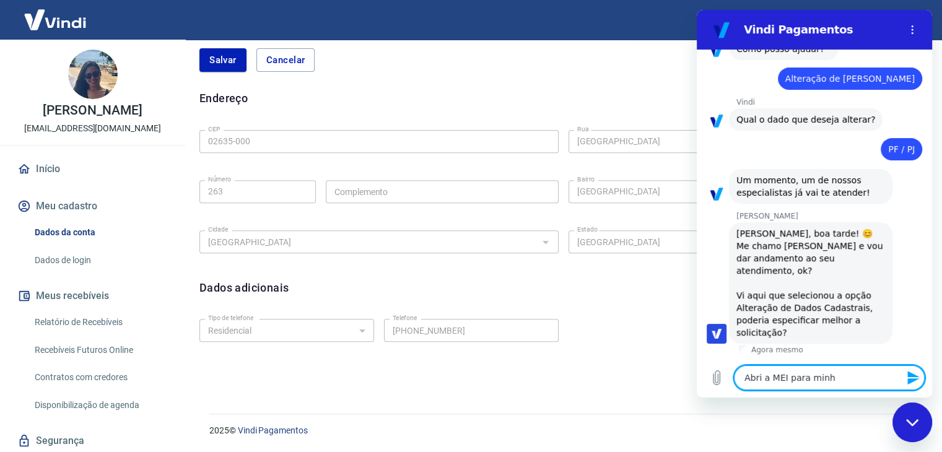
type textarea "x"
type textarea "Abri a MEI para minha"
type textarea "x"
type textarea "Abri a MEI para minha e"
type textarea "x"
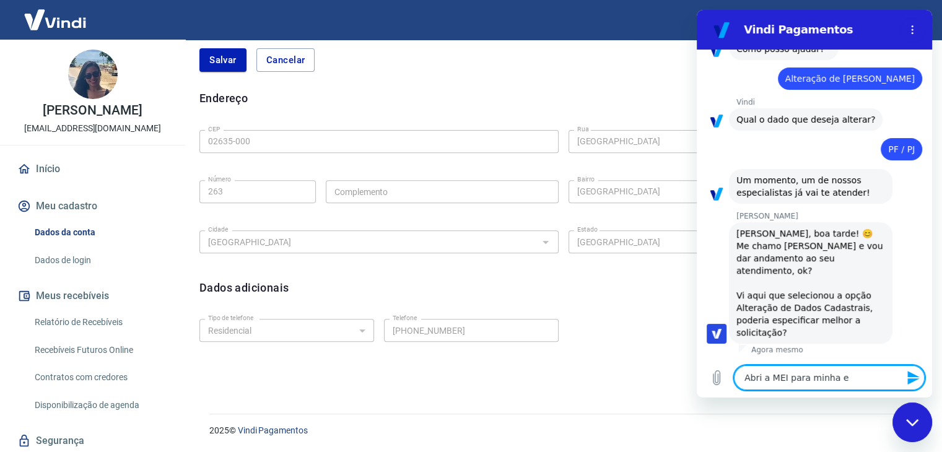
type textarea "Abri a MEI para minha em"
type textarea "x"
type textarea "Abri a MEI para minha emp"
type textarea "x"
type textarea "Abri a MEI para minha empr"
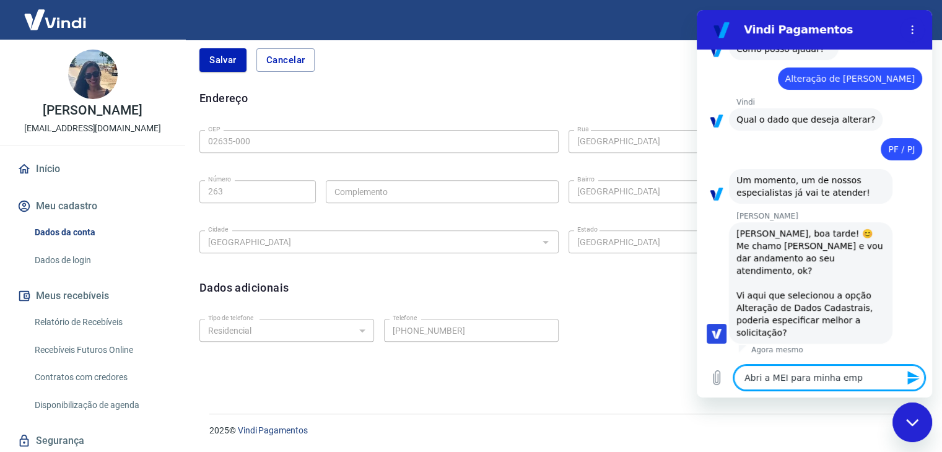
type textarea "x"
type textarea "Abri a MEI para minha empre"
type textarea "x"
type textarea "Abri a MEI para minha empres"
type textarea "x"
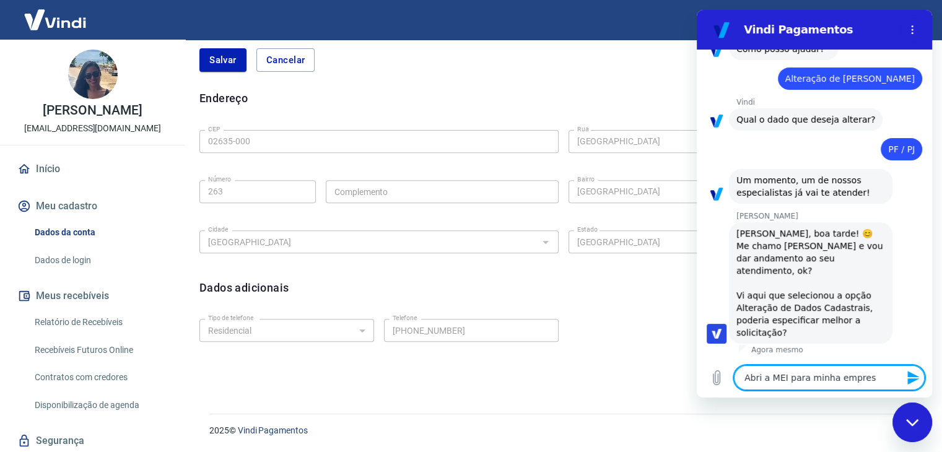
type textarea "Abri a MEI para minha empresa"
type textarea "x"
type textarea "Abri a MEI para minha empresa"
type textarea "x"
type textarea "Abri a MEI para minha empresa e"
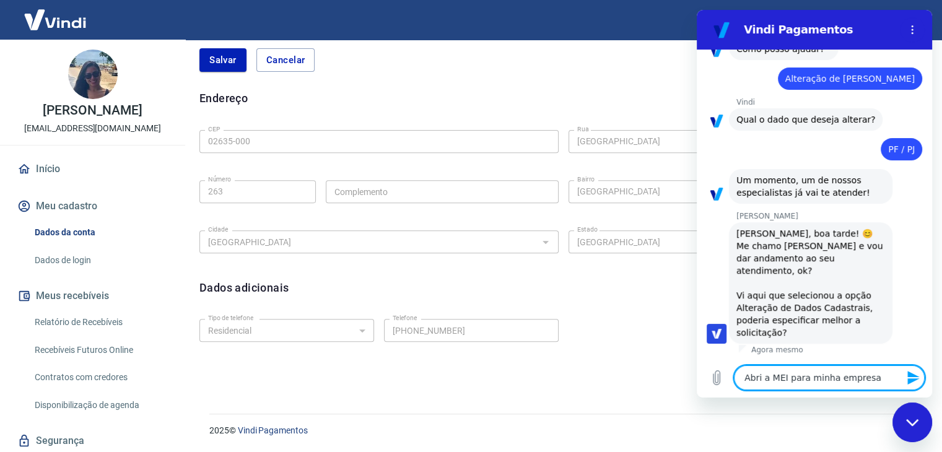
type textarea "x"
type textarea "Abri a MEI para minha empresa e"
type textarea "x"
type textarea "Abri a MEI para minha empresa e c"
type textarea "x"
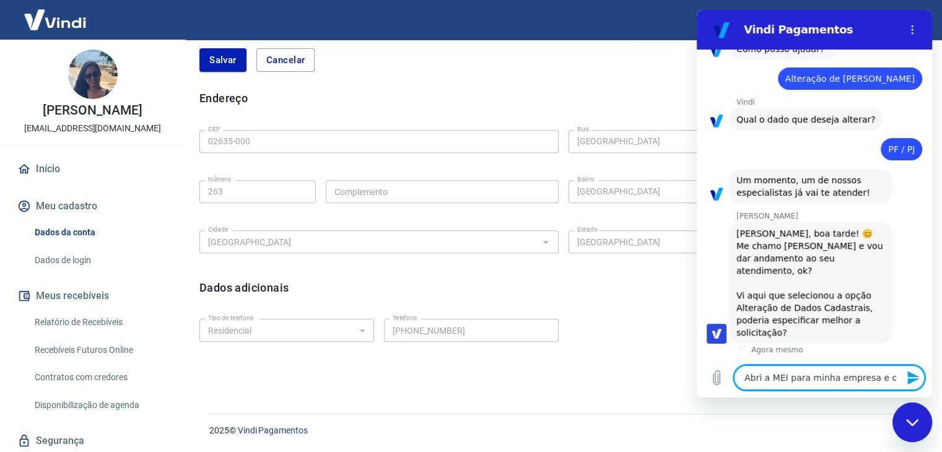
type textarea "Abri a MEI para minha empresa e co"
type textarea "x"
type textarea "Abri a MEI para minha empresa e com"
type textarea "x"
type textarea "Abri a MEI para minha empresa e com"
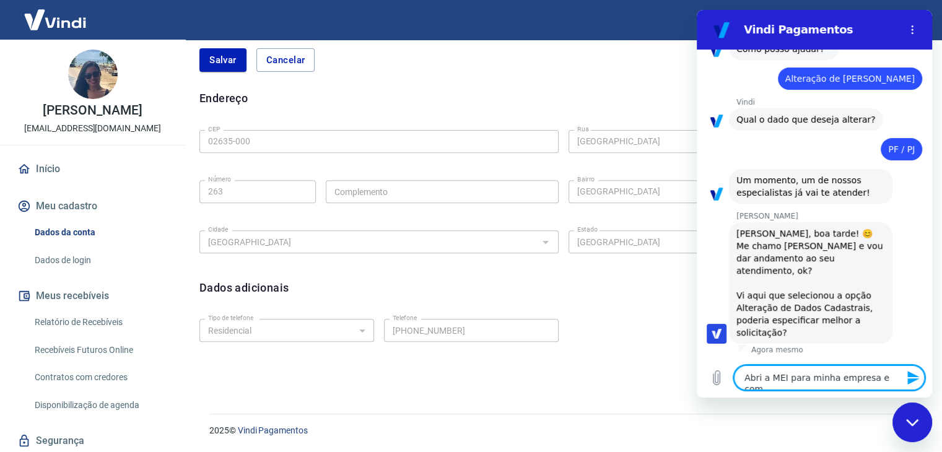
type textarea "x"
type textarea "Abri a MEI para minha empresa e com i"
type textarea "x"
type textarea "Abri a MEI para minha empresa e com is"
type textarea "x"
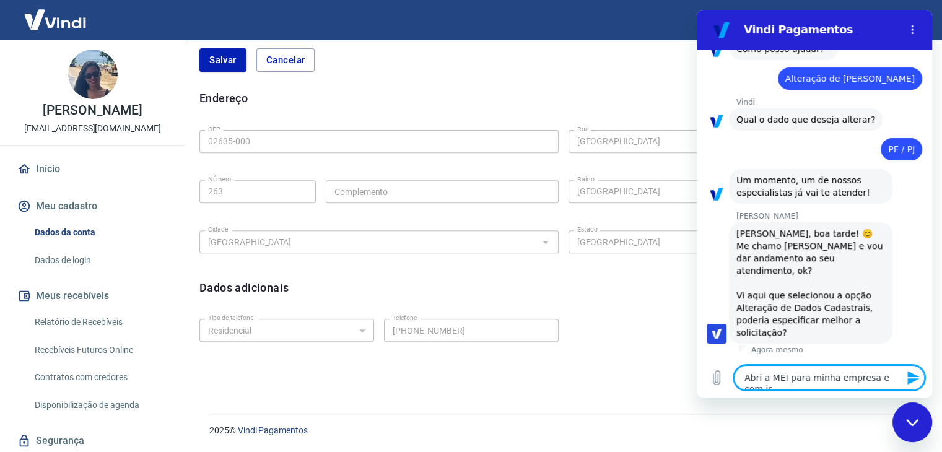
type textarea "Abri a MEI para minha empresa e com ist"
type textarea "x"
type textarea "Abri a MEI para minha empresa e com isto"
type textarea "x"
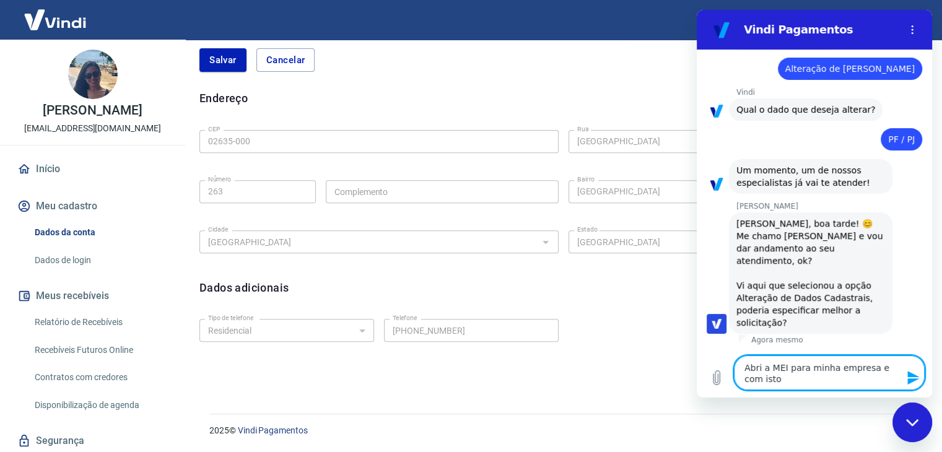
type textarea "Abri a MEI para minha empresa e com isto"
type textarea "x"
type textarea "Abri a MEI para minha empresa e com isto u"
type textarea "x"
type textarea "Abri a MEI para minha empresa e com isto um"
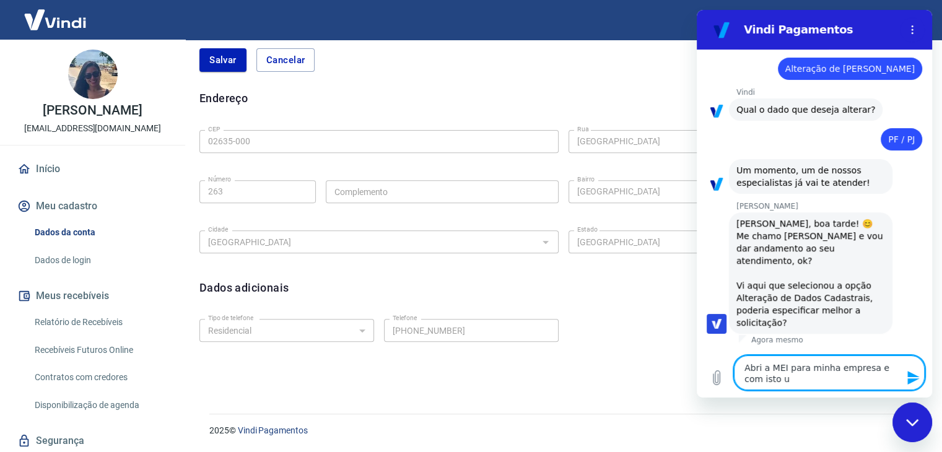
type textarea "x"
type textarea "Abri a MEI para minha empresa e com isto uma"
type textarea "x"
type textarea "Abri a MEI para minha empresa e com isto uma"
type textarea "x"
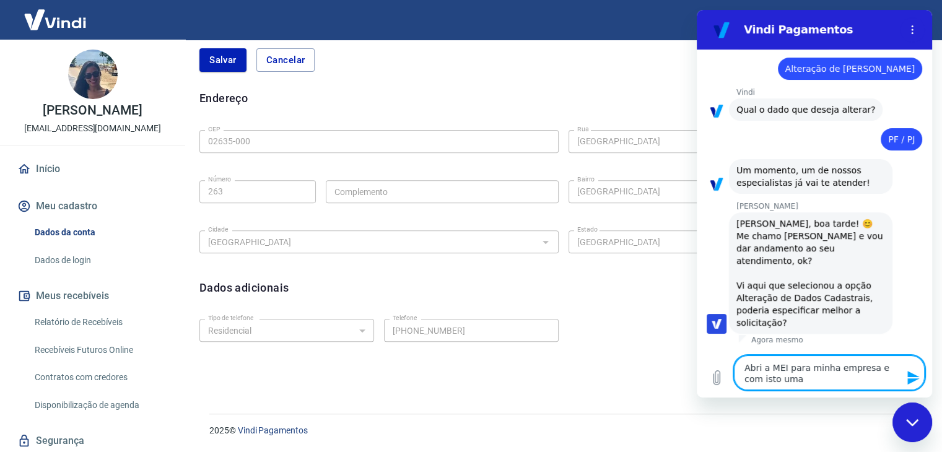
type textarea "Abri a MEI para minha empresa e com isto uma c"
type textarea "x"
type textarea "Abri a MEI para minha empresa e com isto uma co"
type textarea "x"
type textarea "Abri a MEI para minha empresa e com isto uma con"
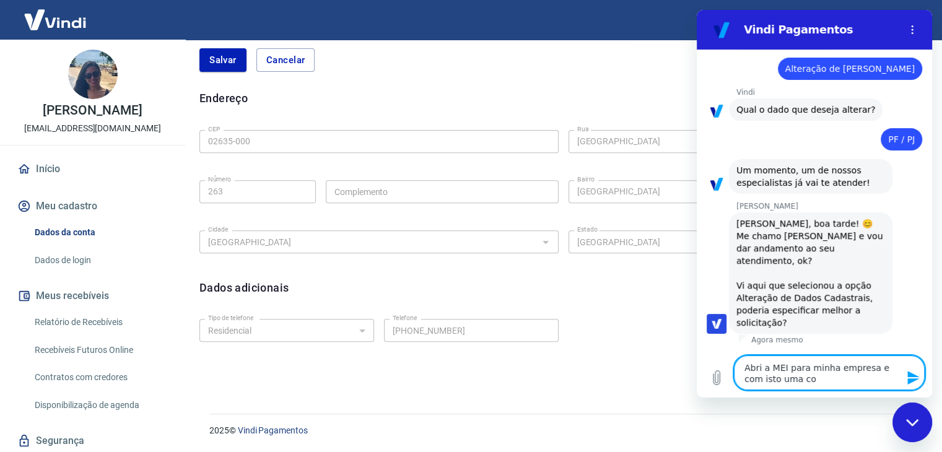
type textarea "x"
type textarea "Abri a MEI para minha empresa e com isto uma cont"
type textarea "x"
type textarea "Abri a MEI para minha empresa e com isto uma conta"
type textarea "x"
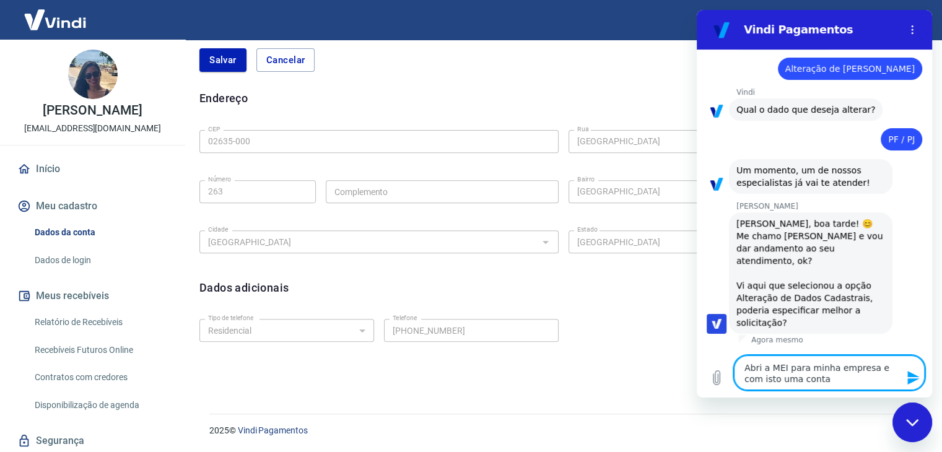
type textarea "Abri a MEI para minha empresa e com isto uma conta"
type textarea "x"
type textarea "Abri a MEI para minha empresa e com isto uma conta p"
type textarea "x"
type textarea "Abri a MEI para minha empresa e com isto uma conta pa"
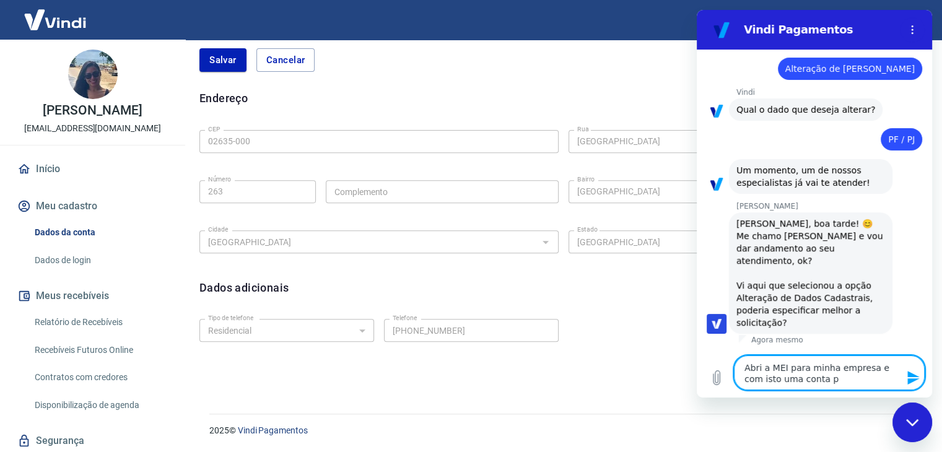
type textarea "x"
type textarea "Abri a MEI para minha empresa e com isto uma conta par"
type textarea "x"
type textarea "Abri a MEI para minha empresa e com isto uma conta para"
type textarea "x"
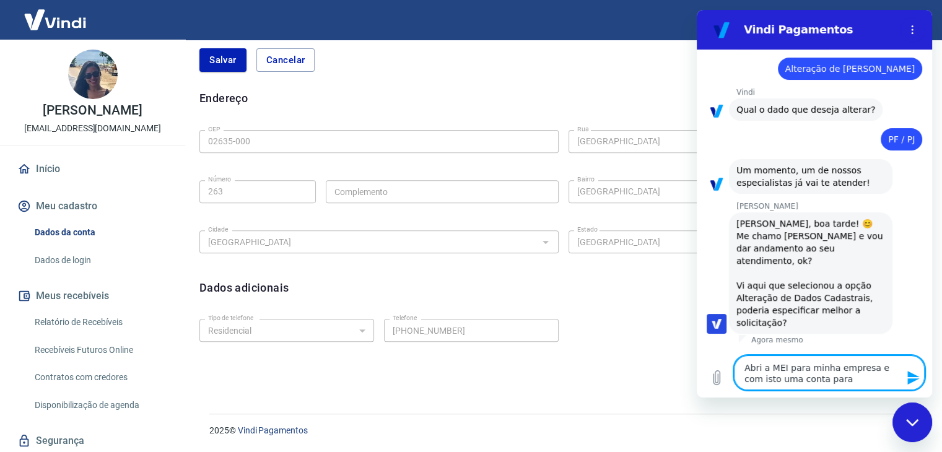
type textarea "Abri a MEI para minha empresa e com isto uma conta para"
type textarea "x"
type textarea "Abri a MEI para minha empresa e com isto uma conta para P"
type textarea "x"
type textarea "Abri a MEI para minha empresa e com isto uma conta para PJ"
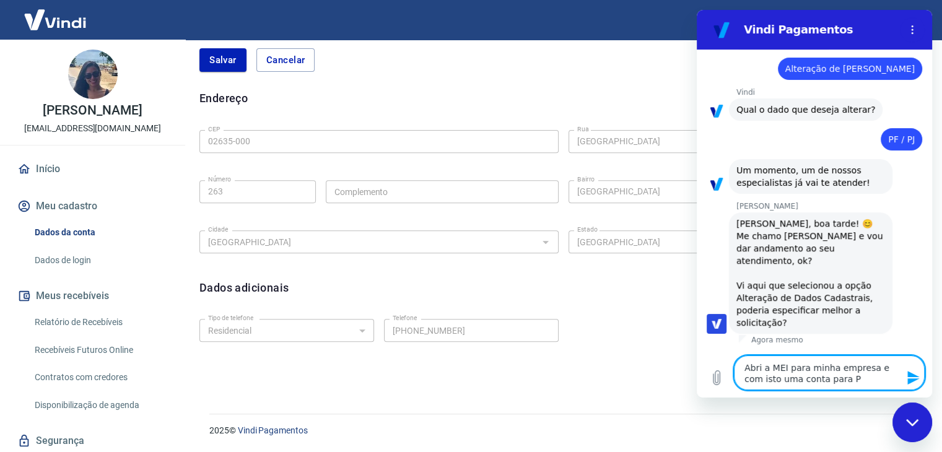
type textarea "x"
type textarea "Abri a MEI para minha empresa e com isto uma conta para PJ."
type textarea "x"
type textarea "Abri a MEI para minha empresa e com isto uma conta para PJ."
type textarea "x"
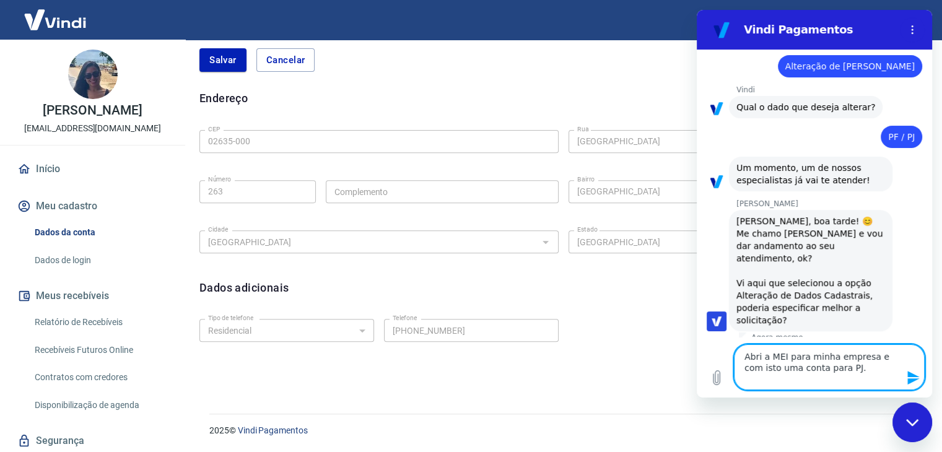
type textarea "Abri a MEI para minha empresa e com isto uma conta para PJ. F"
type textarea "x"
type textarea "Abri a MEI para minha empresa e com isto uma conta para PJ. Fi"
type textarea "x"
type textarea "Abri a MEI para minha empresa e com isto uma conta para PJ. Fiz"
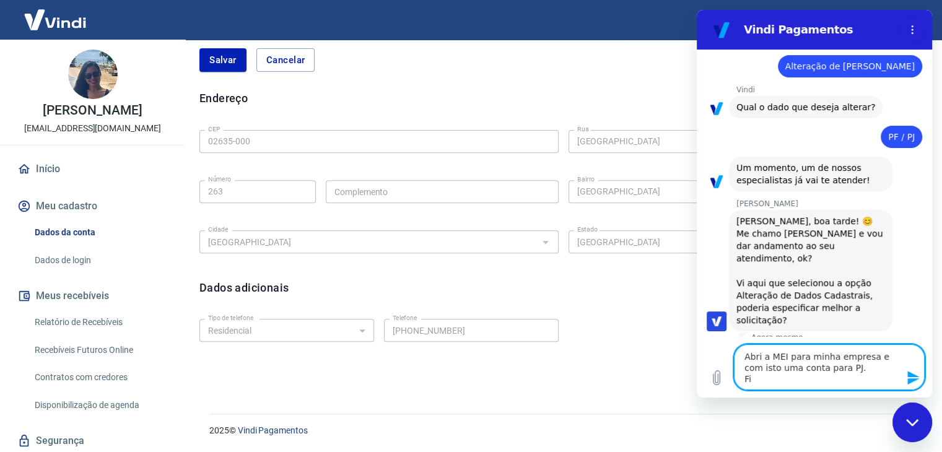
type textarea "x"
type textarea "Abri a MEI para minha empresa e com isto uma conta para PJ. Fiz"
type textarea "x"
type textarea "Abri a MEI para minha empresa e com isto uma conta para PJ. Fiz a"
type textarea "x"
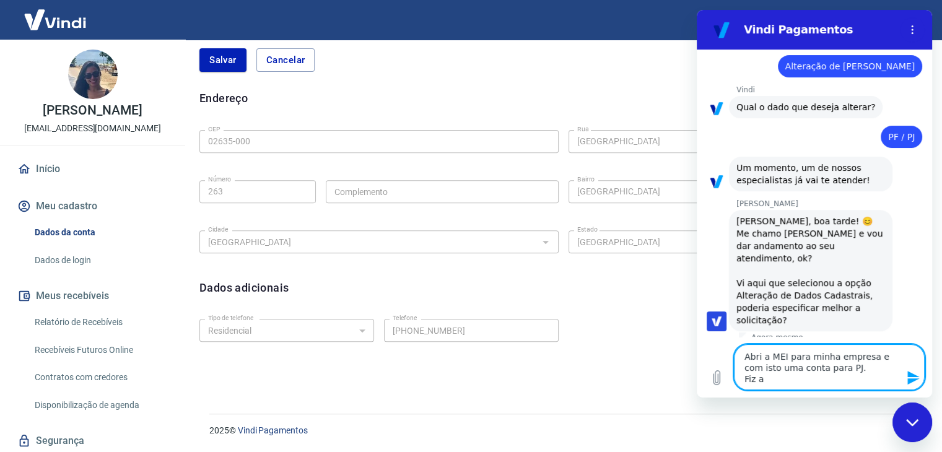
type textarea "Abri a MEI para minha empresa e com isto uma conta para PJ. Fiz a"
type textarea "x"
type textarea "Abri a MEI para minha empresa e com isto uma conta para PJ. Fiz a s"
type textarea "x"
type textarea "Abri a MEI para minha empresa e com isto uma conta para PJ. Fiz a so"
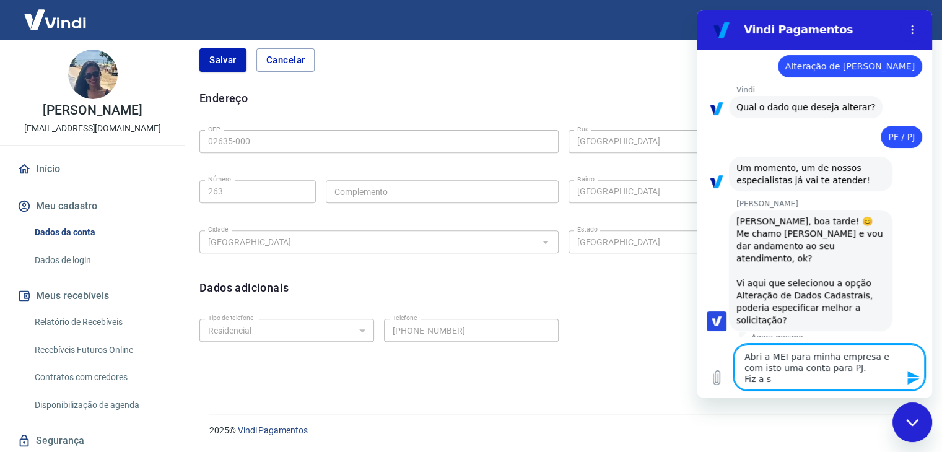
type textarea "x"
type textarea "Abri a MEI para minha empresa e com isto uma conta para PJ. Fiz a sol"
type textarea "x"
type textarea "Abri a MEI para minha empresa e com isto uma conta para PJ. Fiz a soli"
type textarea "x"
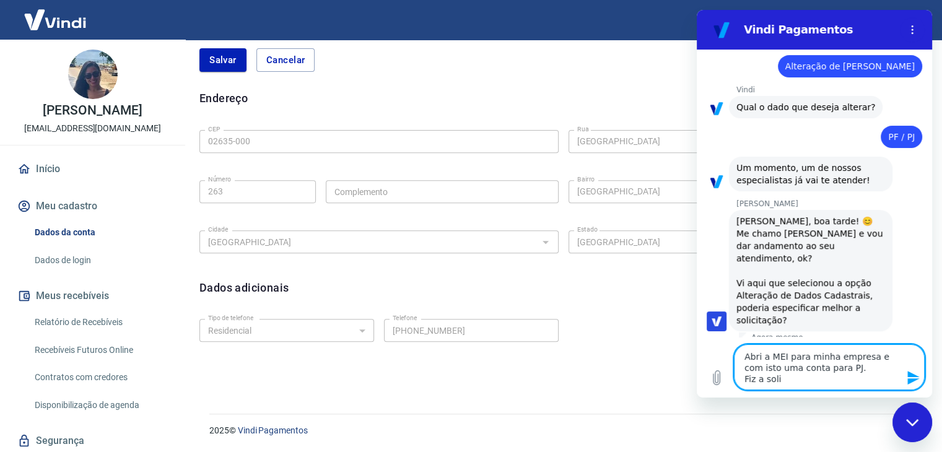
type textarea "Abri a MEI para minha empresa e com isto uma conta para PJ. Fiz a solic"
type textarea "x"
type textarea "Abri a MEI para minha empresa e com isto uma conta para PJ. Fiz a solici"
type textarea "x"
type textarea "Abri a MEI para minha empresa e com isto uma conta para PJ. Fiz a solicit"
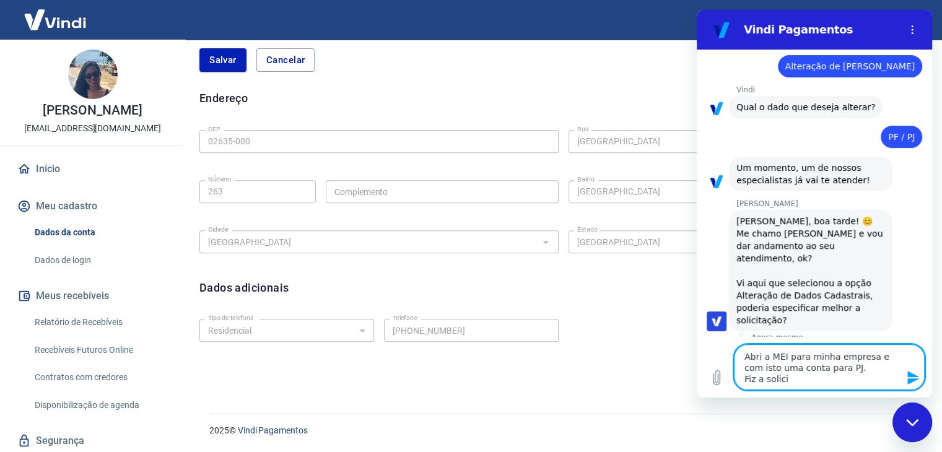
type textarea "x"
type textarea "Abri a MEI para minha empresa e com isto uma conta para PJ. Fiz a solicita"
type textarea "x"
type textarea "Abri a MEI para minha empresa e com isto uma conta para PJ. Fiz a solicitaç"
type textarea "x"
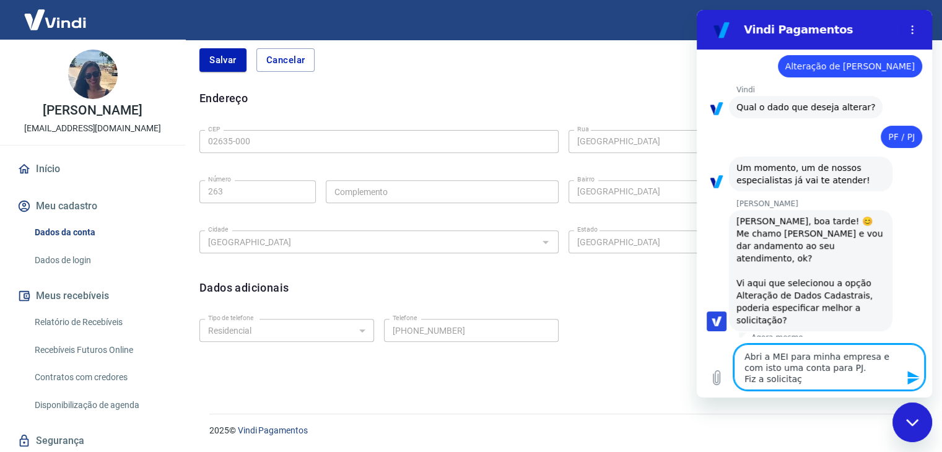
type textarea "Abri a MEI para minha empresa e com isto uma conta para PJ. Fiz a solicitaçã"
type textarea "x"
type textarea "Abri a MEI para minha empresa e com isto uma conta para PJ. Fiz a solicitação"
type textarea "x"
type textarea "Abri a MEI para minha empresa e com isto uma conta para PJ. Fiz a solicitação"
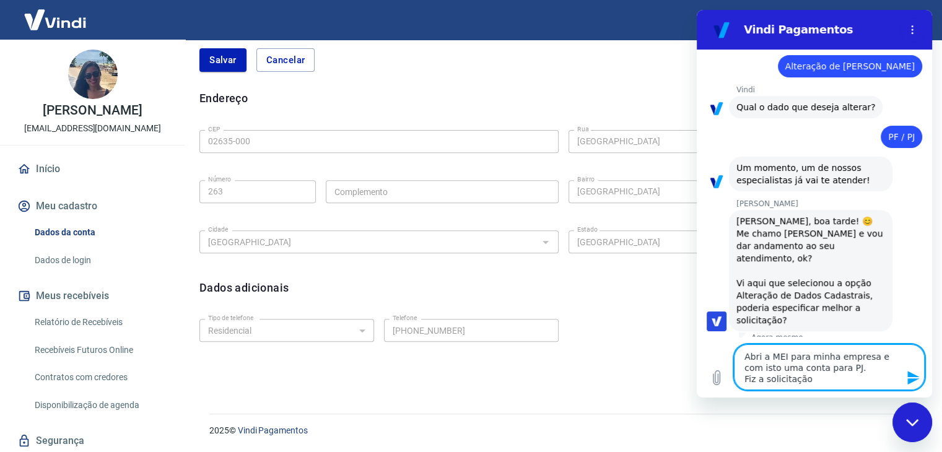
type textarea "x"
type textarea "Abri a MEI para minha empresa e com isto uma conta para PJ. Fiz a solicitação d"
type textarea "x"
type textarea "Abri a MEI para minha empresa e com isto uma conta para PJ. Fiz a solicitação de"
type textarea "x"
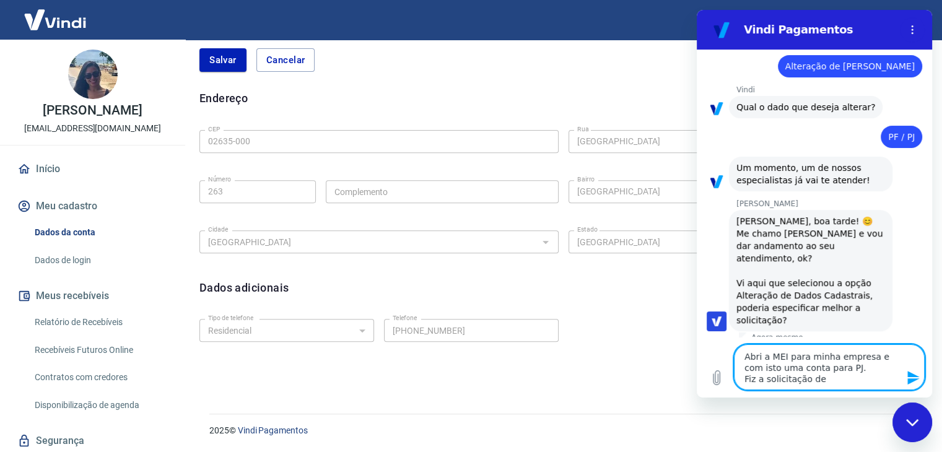
type textarea "Abri a MEI para minha empresa e com isto uma conta para PJ. Fiz a solicitação de"
type textarea "x"
type textarea "Abri a MEI para minha empresa e com isto uma conta para PJ. Fiz a solicitação d…"
type textarea "x"
type textarea "Abri a MEI para minha empresa e com isto uma conta para PJ. Fiz a solicitação d…"
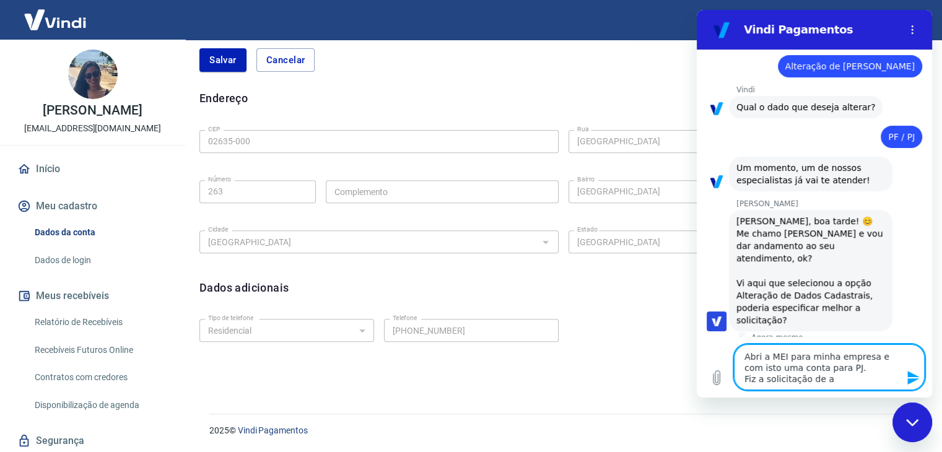
type textarea "x"
type textarea "Abri a MEI para minha empresa e com isto uma conta para PJ. Fiz a solicitação d…"
type textarea "x"
type textarea "Abri a MEI para minha empresa e com isto uma conta para PJ. Fiz a solicitação d…"
type textarea "x"
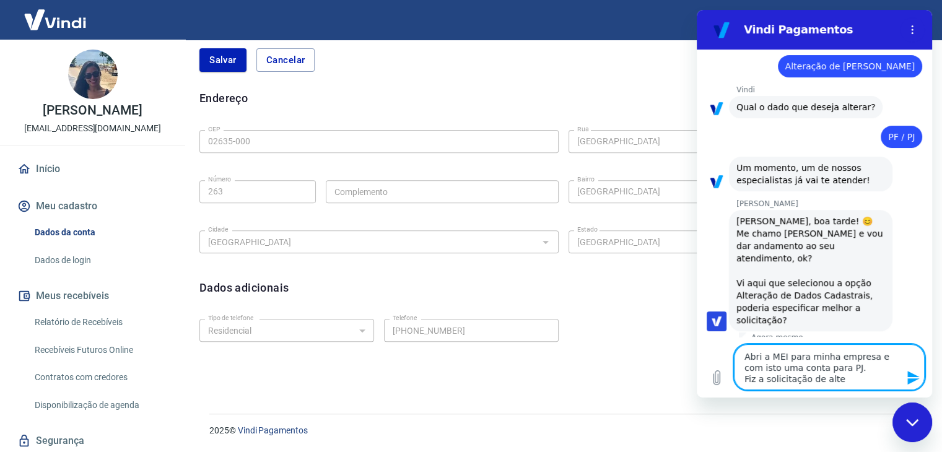
type textarea "Abri a MEI para minha empresa e com isto uma conta para PJ. Fiz a solicitação d…"
type textarea "x"
type textarea "Abri a MEI para minha empresa e com isto uma conta para PJ. Fiz a solicitação d…"
type textarea "x"
type textarea "Abri a MEI para minha empresa e com isto uma conta para PJ. Fiz a solicitação d…"
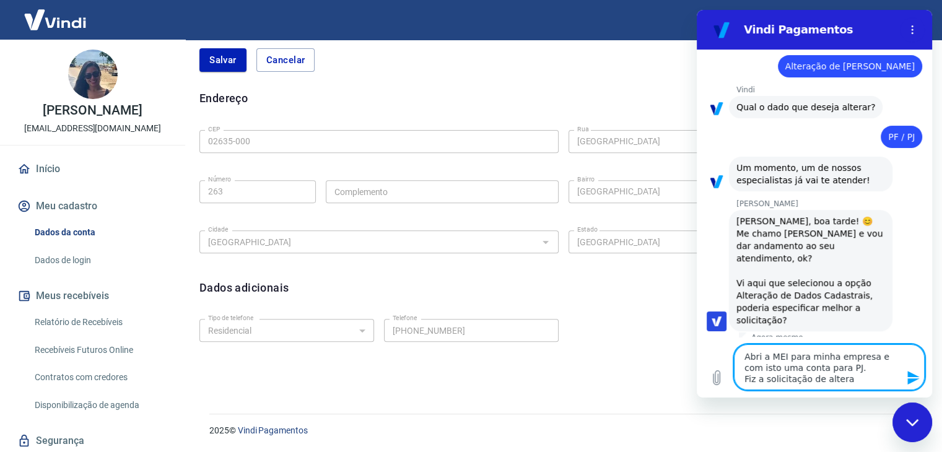
type textarea "x"
type textarea "Abri a MEI para minha empresa e com isto uma conta para PJ. Fiz a solicitação d…"
type textarea "x"
type textarea "Abri a MEI para minha empresa e com isto uma conta para PJ. Fiz a solicitação d…"
type textarea "x"
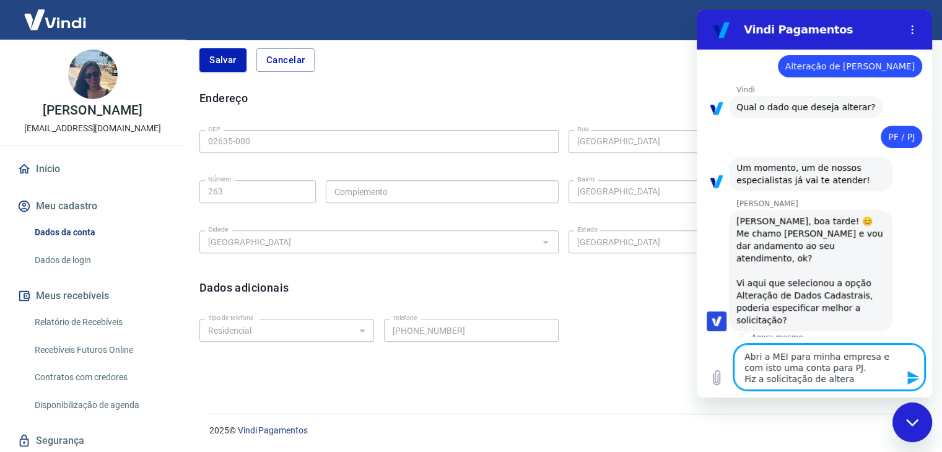
type textarea "Abri a MEI para minha empresa e com isto uma conta para PJ. Fiz a solicitação d…"
type textarea "x"
type textarea "Abri a MEI para minha empresa e com isto uma conta para PJ. Fiz a solicitação d…"
type textarea "x"
type textarea "Abri a MEI para minha empresa e com isto uma conta para PJ. Fiz a solicitação d…"
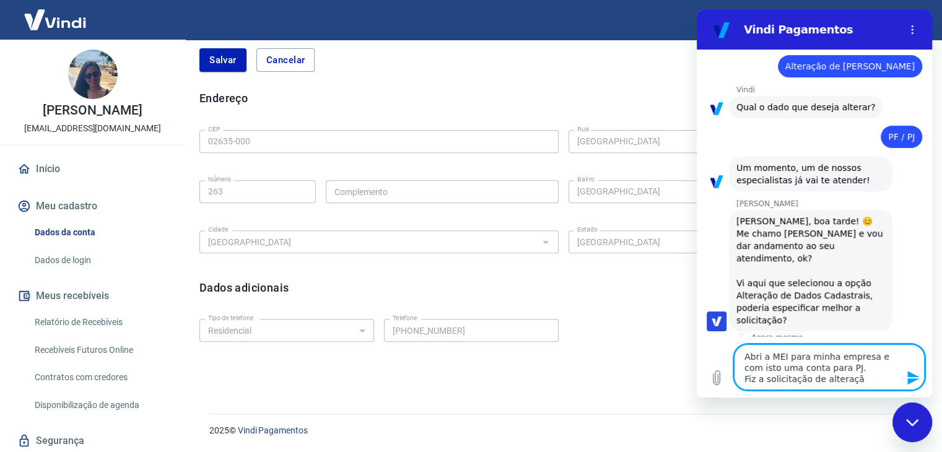
type textarea "x"
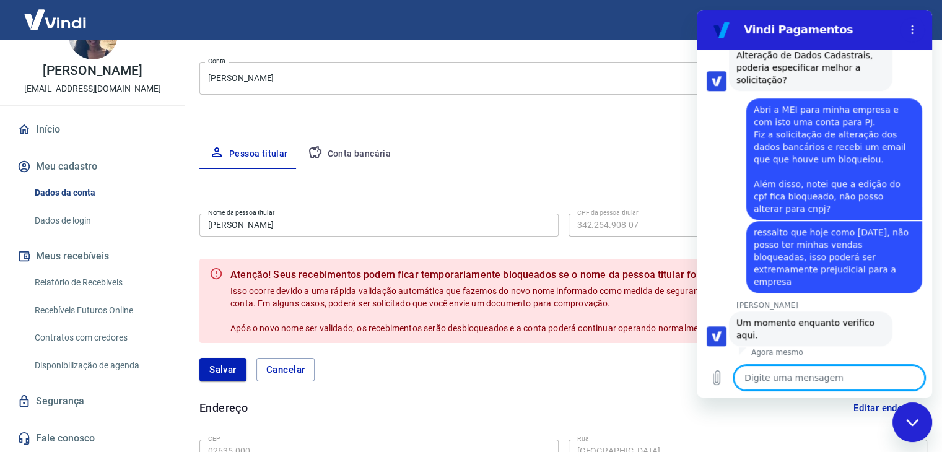
scroll to position [977, 0]
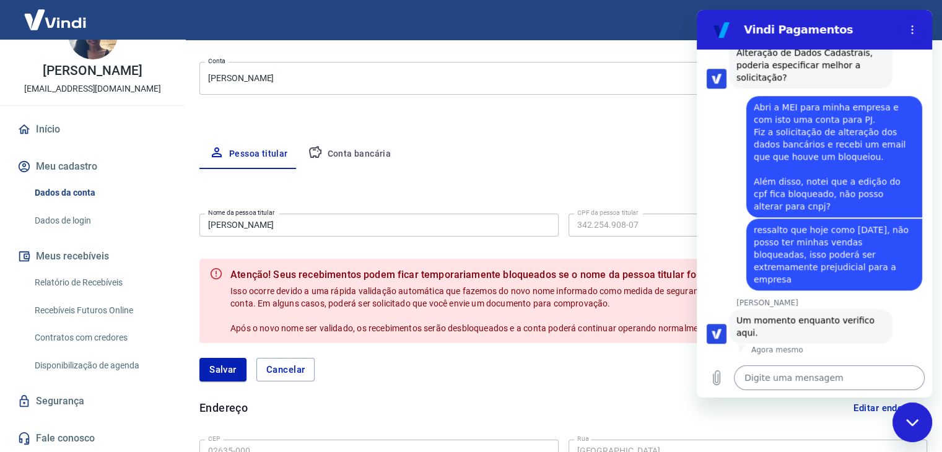
click at [771, 374] on textarea at bounding box center [829, 377] width 191 height 25
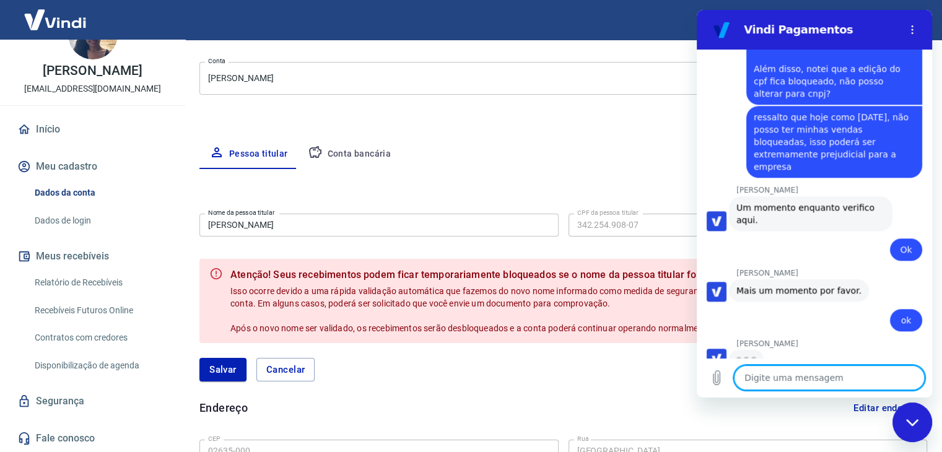
scroll to position [1100, 0]
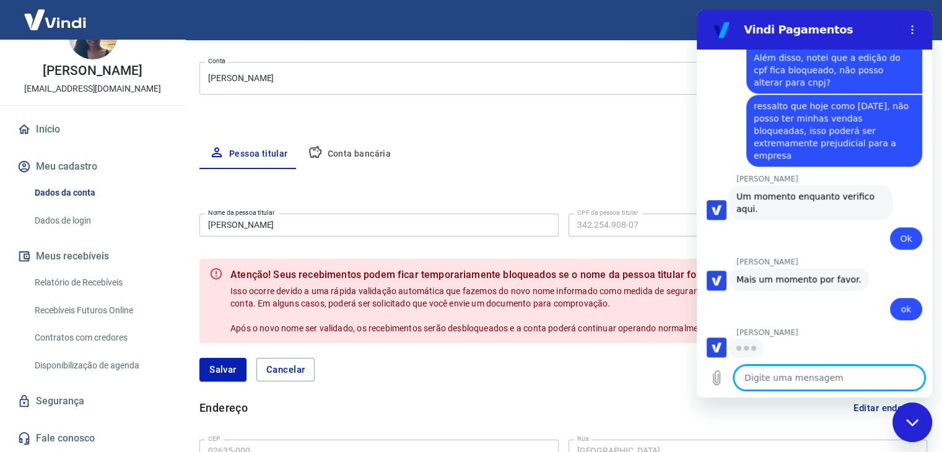
click at [815, 385] on textarea at bounding box center [829, 377] width 191 height 25
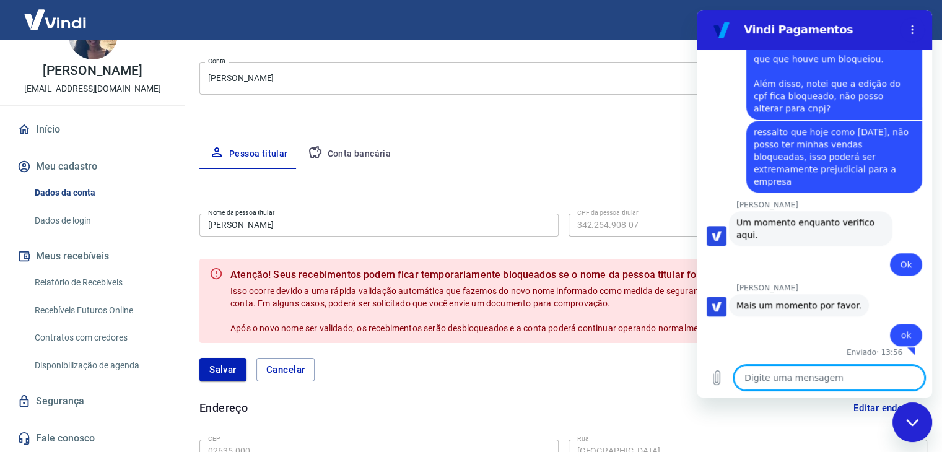
scroll to position [1077, 0]
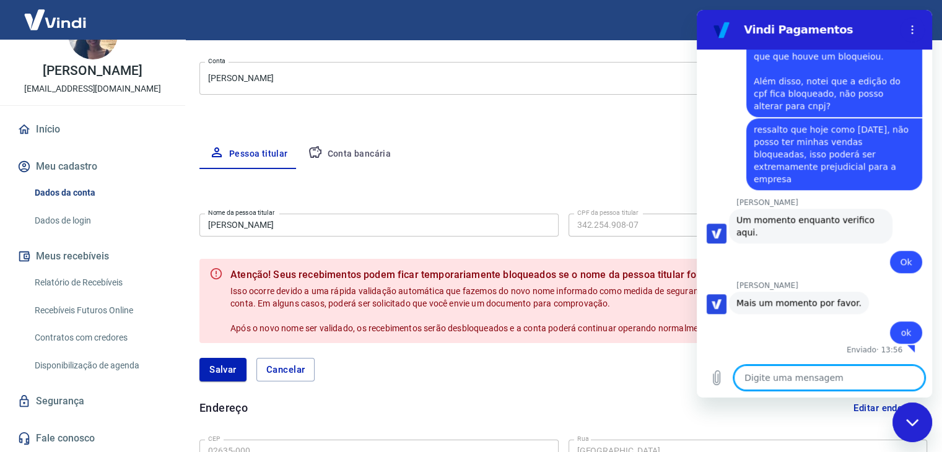
click at [782, 385] on textarea at bounding box center [829, 377] width 191 height 25
click at [783, 378] on textarea at bounding box center [829, 377] width 191 height 25
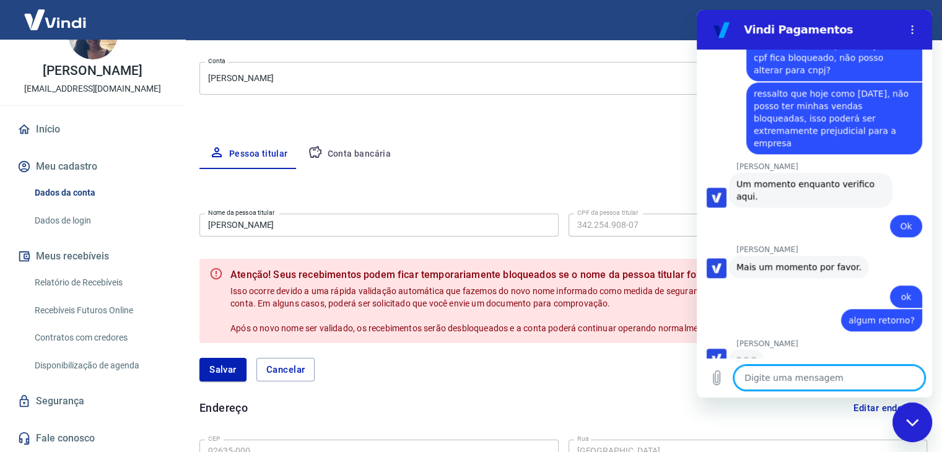
scroll to position [1124, 0]
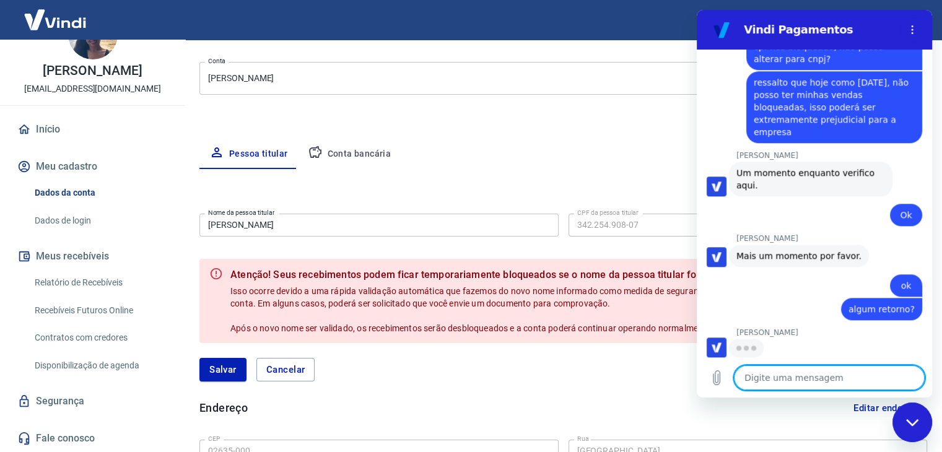
click at [773, 378] on textarea at bounding box center [829, 377] width 191 height 25
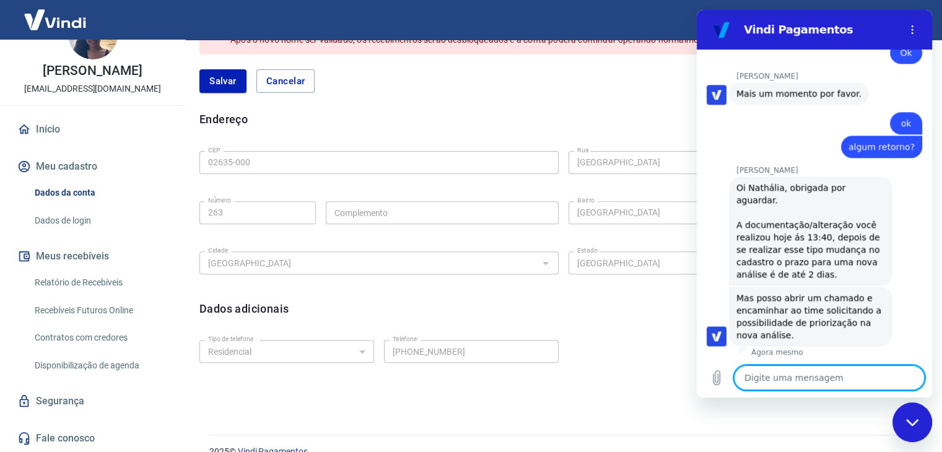
scroll to position [1276, 0]
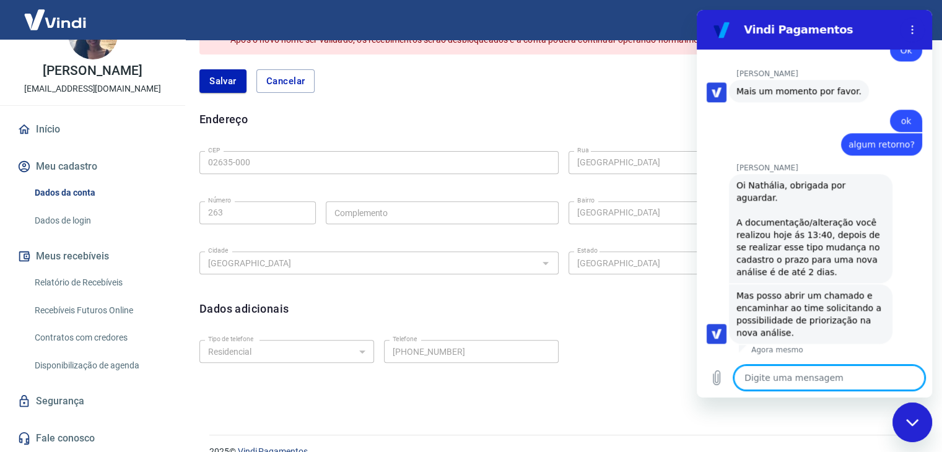
click at [816, 377] on textarea at bounding box center [829, 377] width 191 height 25
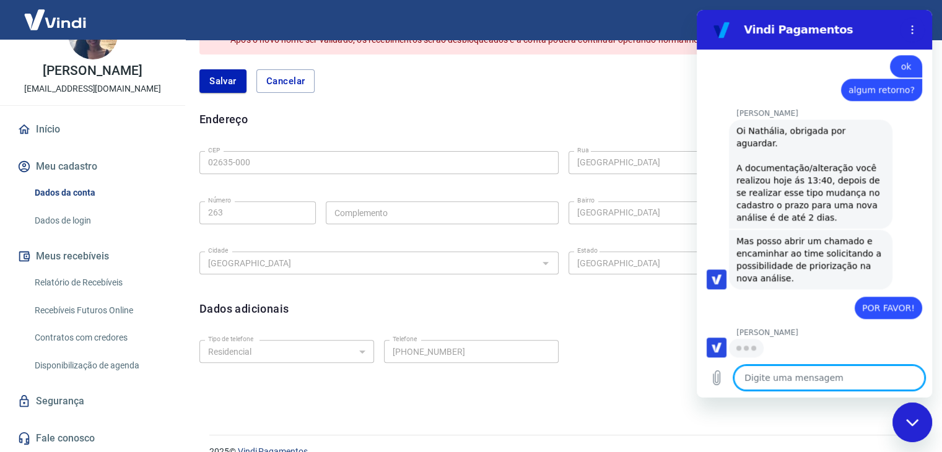
scroll to position [1330, 0]
click at [817, 381] on textarea at bounding box center [829, 377] width 191 height 25
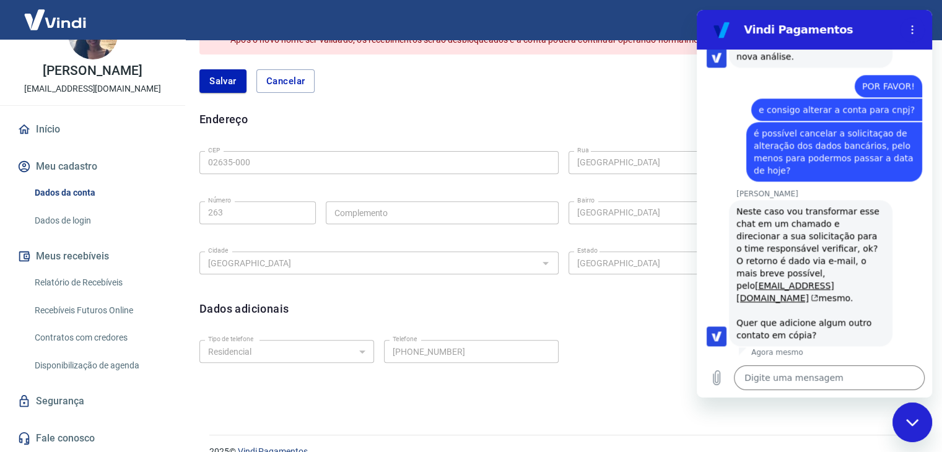
scroll to position [1555, 0]
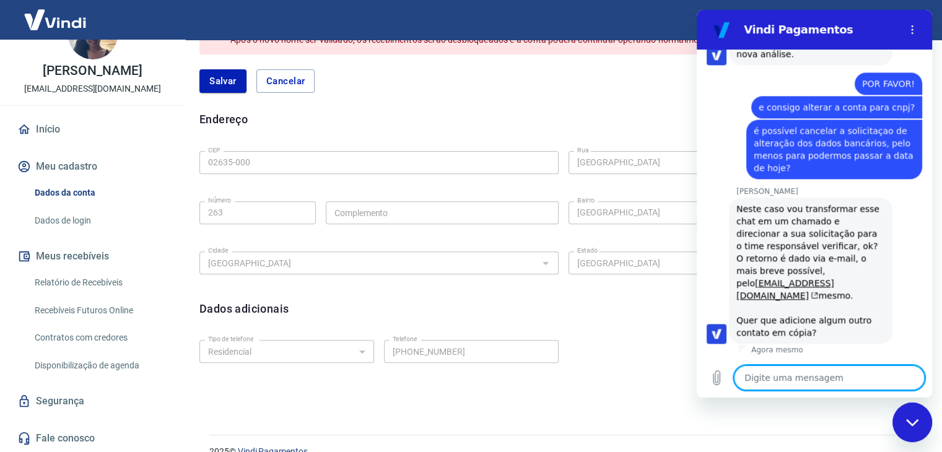
click at [812, 373] on textarea at bounding box center [829, 377] width 191 height 25
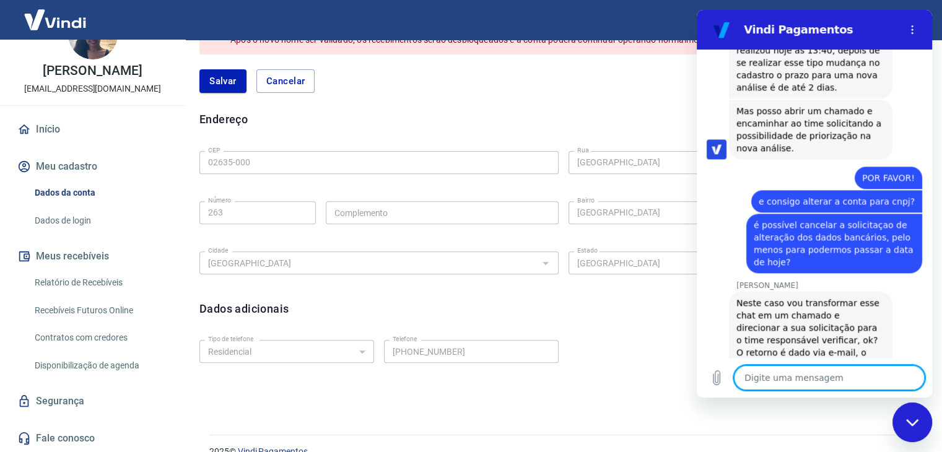
scroll to position [1650, 0]
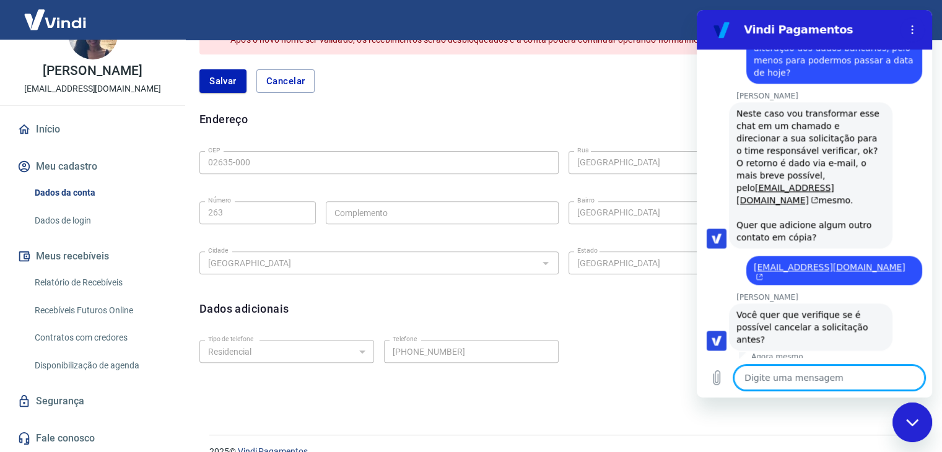
click at [824, 375] on textarea at bounding box center [829, 377] width 191 height 25
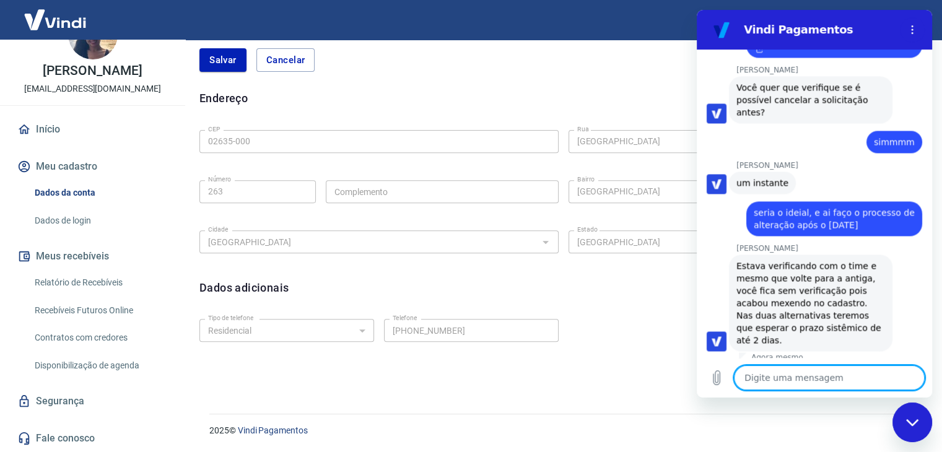
scroll to position [1878, 0]
click at [798, 380] on textarea at bounding box center [829, 377] width 191 height 25
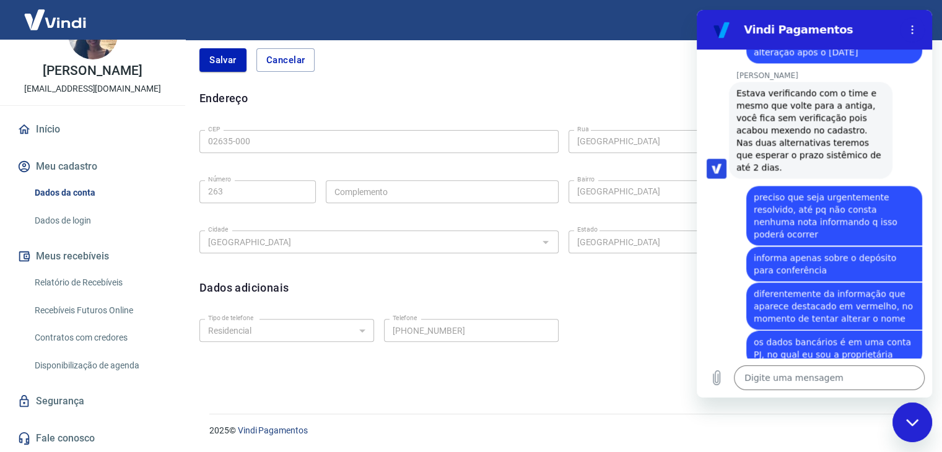
scroll to position [2053, 0]
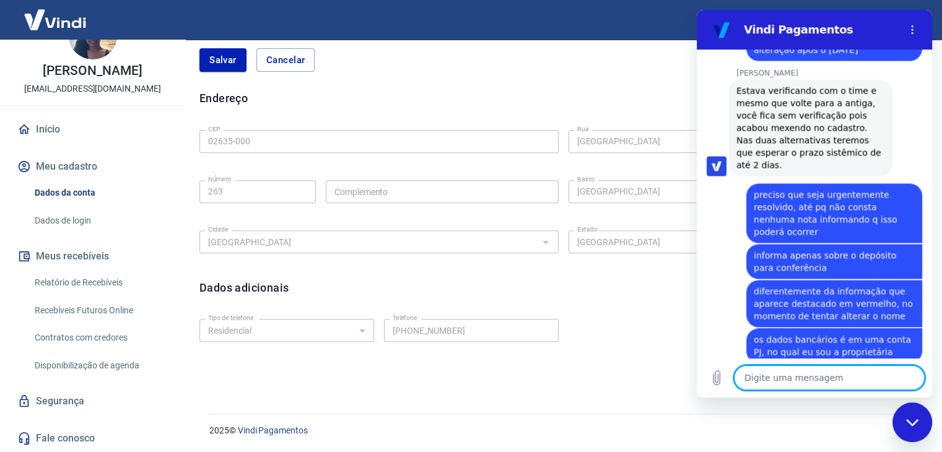
drag, startPoint x: 370, startPoint y: 362, endPoint x: 374, endPoint y: 342, distance: 20.3
click at [372, 360] on div "Tipo de telefone Residencial Comercial Tipo de telefone Telefone (11) 99184-873…" at bounding box center [563, 339] width 728 height 50
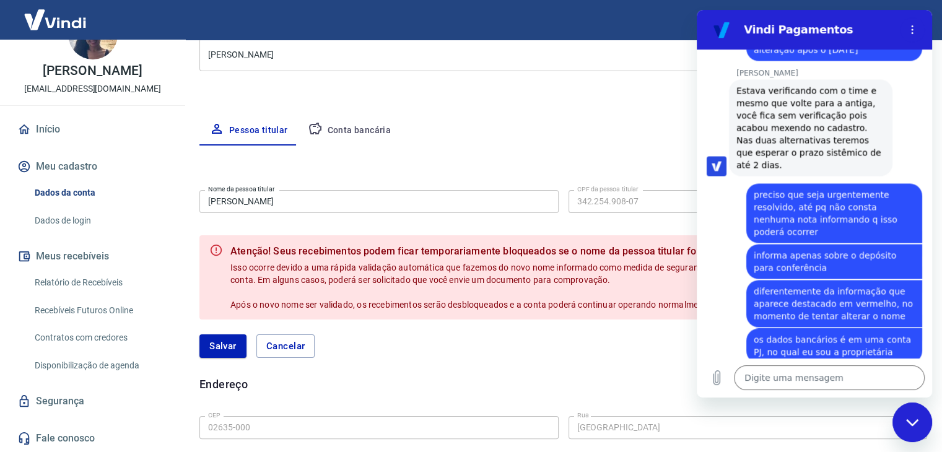
scroll to position [145, 0]
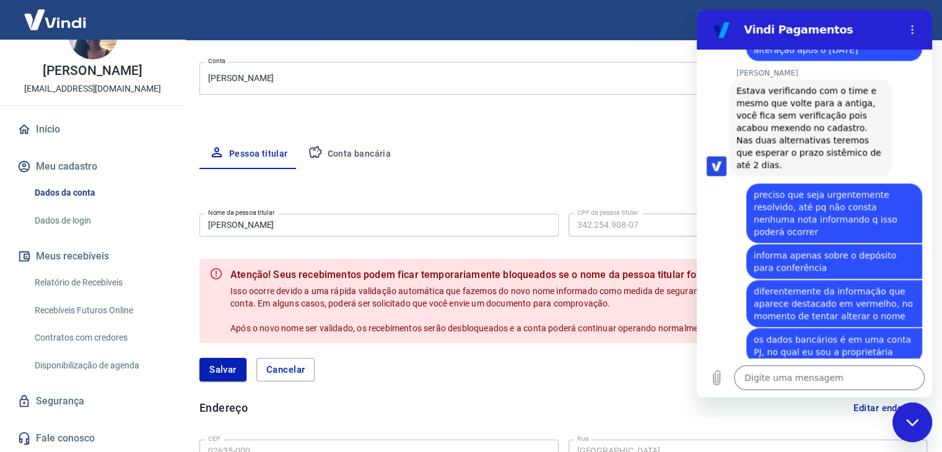
click at [876, 28] on h2 "Vindi Pagamentos" at bounding box center [819, 29] width 151 height 15
click at [512, 397] on div "Endereço Editar endereço" at bounding box center [563, 408] width 728 height 24
click at [376, 141] on button "Conta bancária" at bounding box center [349, 154] width 103 height 30
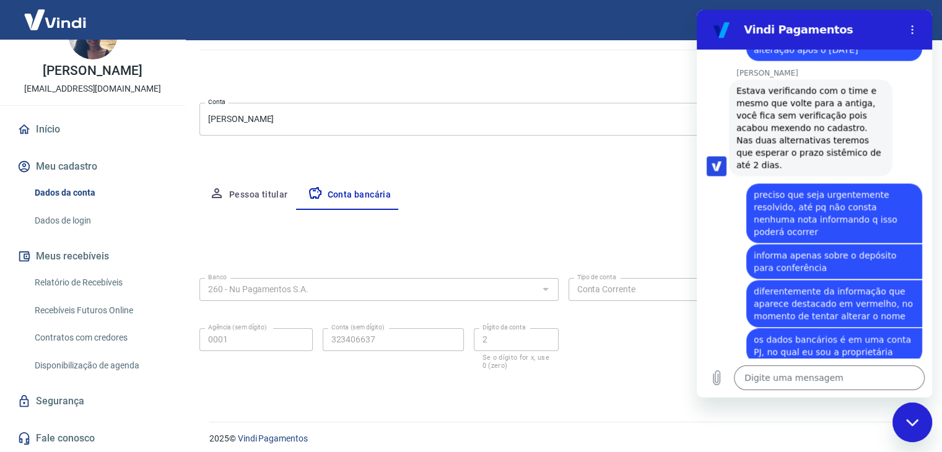
scroll to position [111, 0]
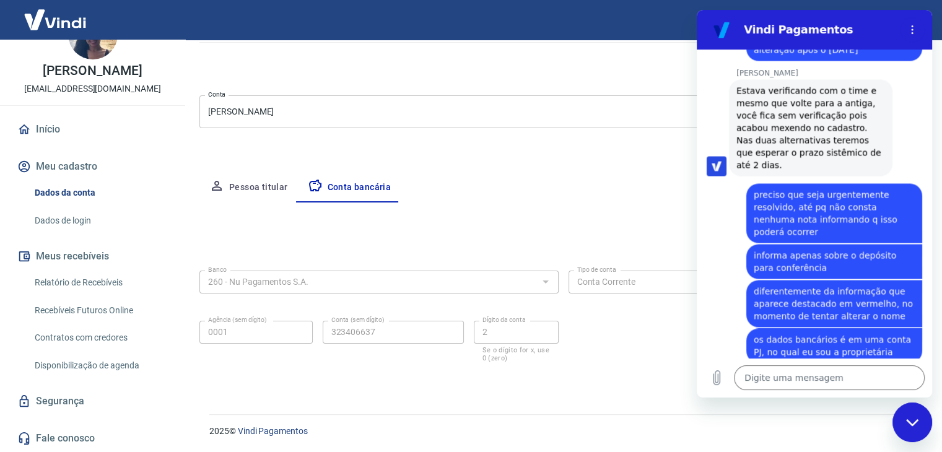
drag, startPoint x: 917, startPoint y: 433, endPoint x: 897, endPoint y: 412, distance: 28.5
click at [916, 431] on div "Fechar janela de mensagens" at bounding box center [912, 422] width 37 height 37
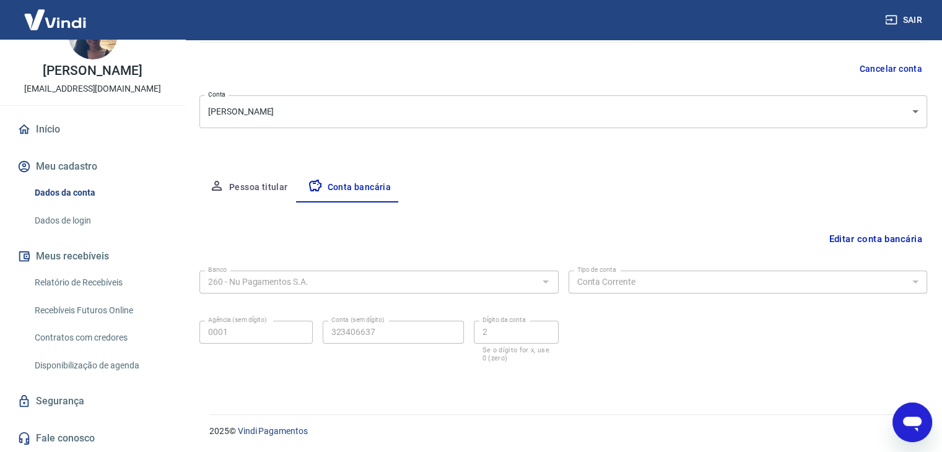
scroll to position [2078, 0]
click at [851, 233] on button "Editar conta bancária" at bounding box center [875, 239] width 103 height 24
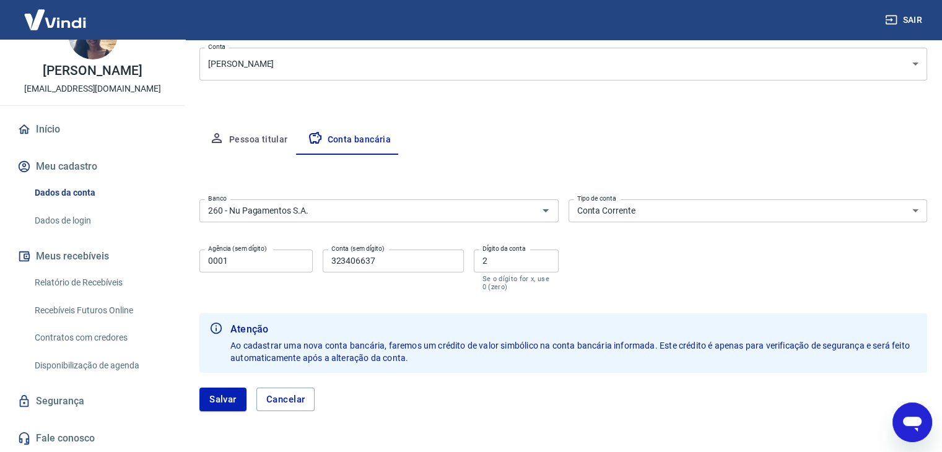
scroll to position [139, 0]
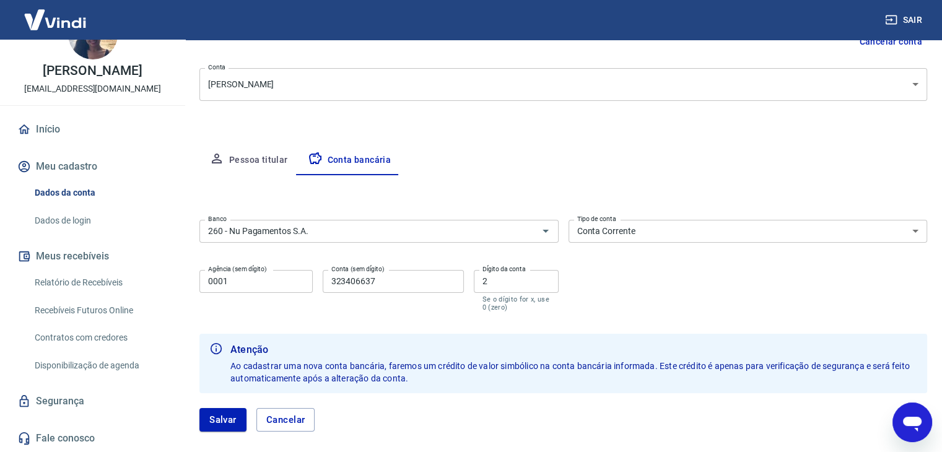
click at [539, 414] on div "Salvar Cancelar" at bounding box center [563, 420] width 728 height 24
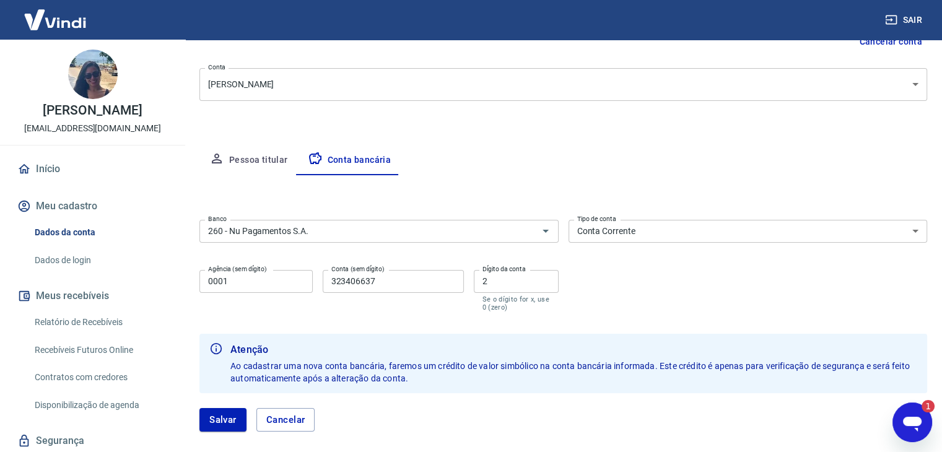
scroll to position [0, 0]
click at [913, 431] on icon "Abrir janela de mensagens, 1 mensagem não lida" at bounding box center [912, 422] width 22 height 22
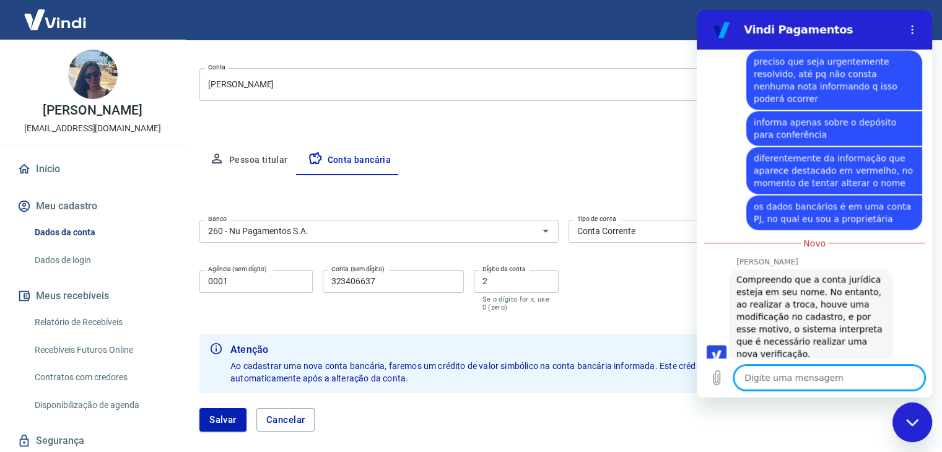
scroll to position [2188, 0]
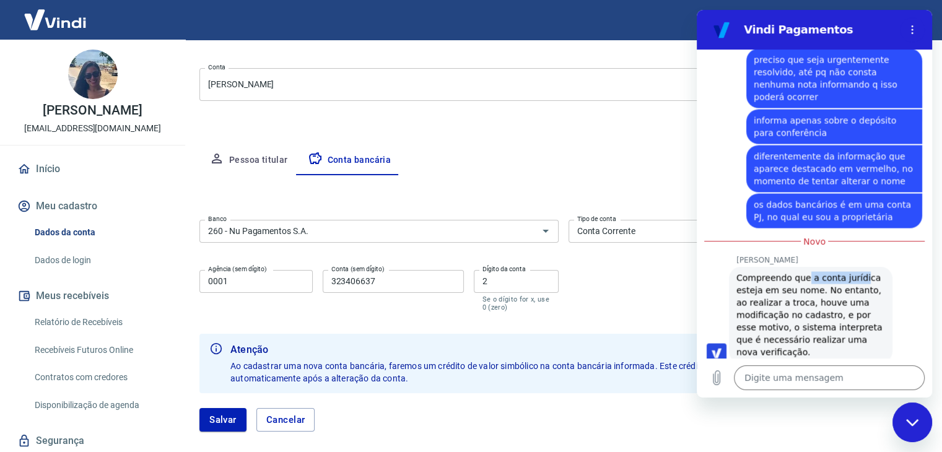
drag, startPoint x: 801, startPoint y: 254, endPoint x: 857, endPoint y: 255, distance: 55.7
click at [857, 271] on span "Compreendo que a conta jurídica esteja em seu nome. No entanto, ao realizar a t…" at bounding box center [810, 314] width 149 height 87
drag, startPoint x: 771, startPoint y: 271, endPoint x: 853, endPoint y: 292, distance: 84.9
click at [858, 271] on span "Compreendo que a conta jurídica esteja em seu nome. No entanto, ao realizar a t…" at bounding box center [810, 314] width 149 height 87
drag, startPoint x: 824, startPoint y: 298, endPoint x: 860, endPoint y: 300, distance: 36.0
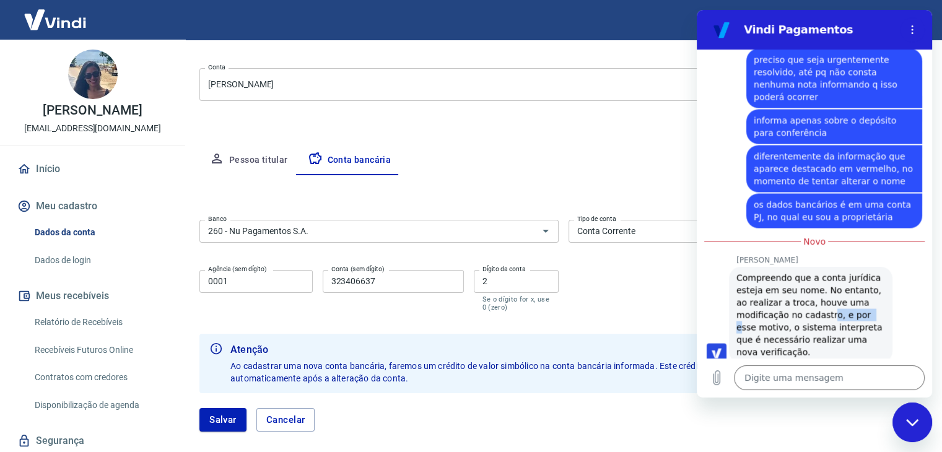
click at [860, 300] on span "Compreendo que a conta jurídica esteja em seu nome. No entanto, ao realizar a t…" at bounding box center [810, 314] width 149 height 87
drag, startPoint x: 780, startPoint y: 308, endPoint x: 806, endPoint y: 322, distance: 28.8
click at [826, 311] on span "Compreendo que a conta jurídica esteja em seu nome. No entanto, ao realizar a t…" at bounding box center [810, 314] width 149 height 87
drag, startPoint x: 798, startPoint y: 318, endPoint x: 821, endPoint y: 321, distance: 22.4
click at [821, 321] on span "Compreendo que a conta jurídica esteja em seu nome. No entanto, ao realizar a t…" at bounding box center [810, 314] width 149 height 87
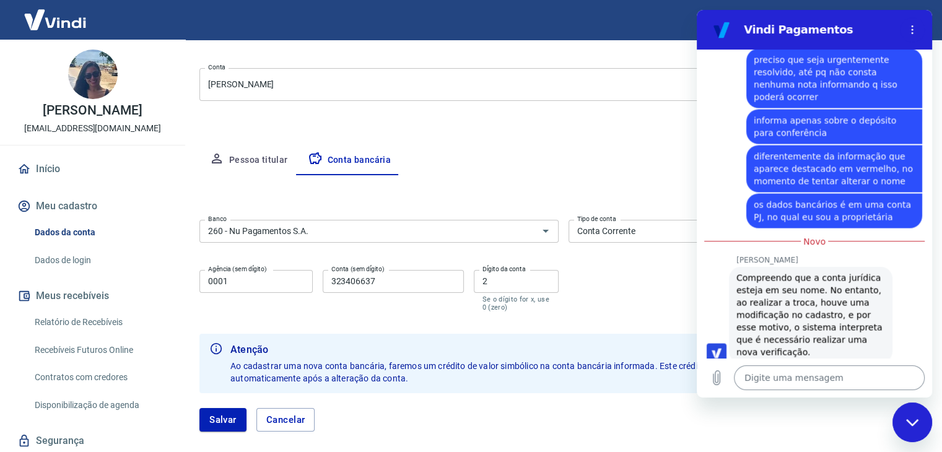
click at [781, 375] on textarea at bounding box center [829, 377] width 191 height 25
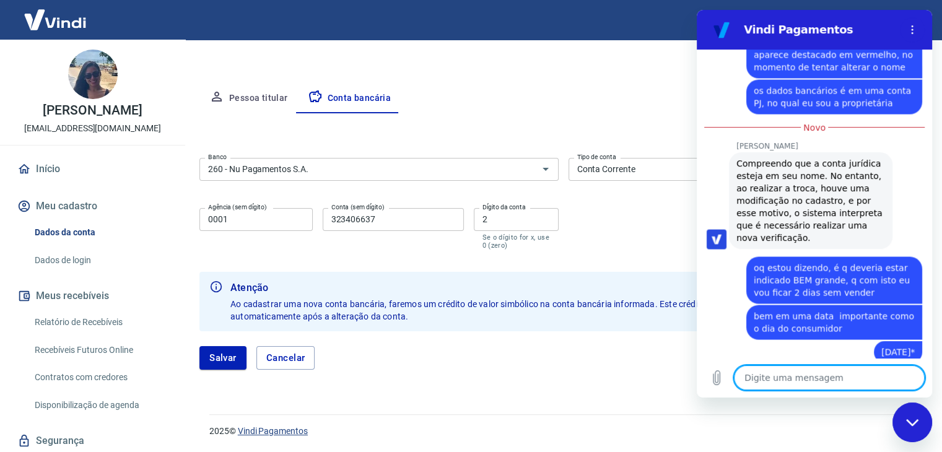
scroll to position [2325, 0]
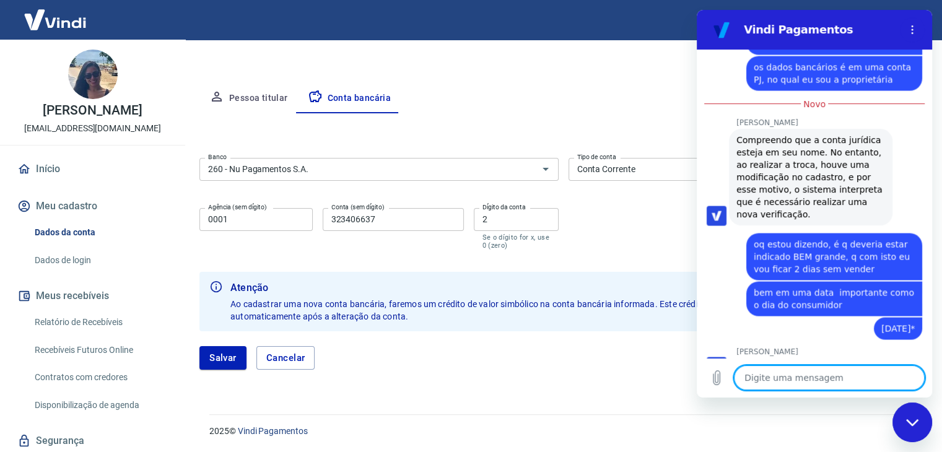
click at [507, 386] on div "Meu cadastro / Dados cadastrais Dados cadastrais Cancelar conta Conta Nathalia …" at bounding box center [563, 119] width 757 height 560
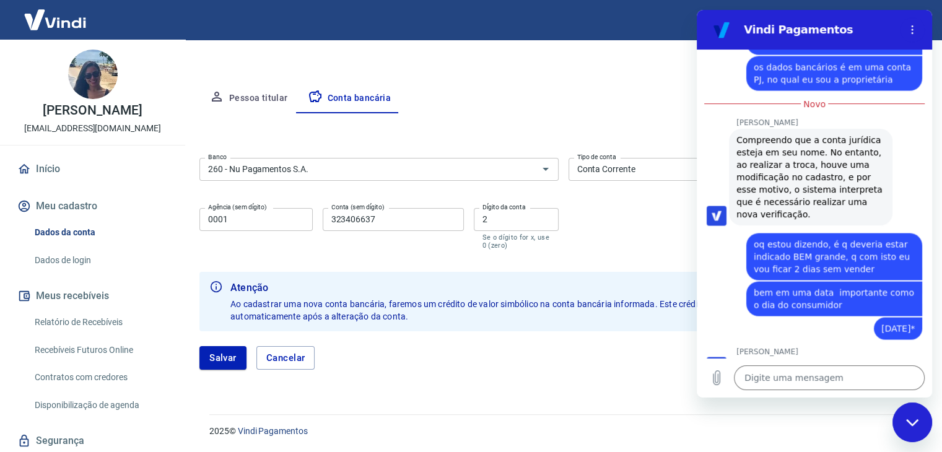
drag, startPoint x: 846, startPoint y: 32, endPoint x: 703, endPoint y: 203, distance: 223.0
click at [844, 37] on h2 "Vindi Pagamentos" at bounding box center [819, 29] width 151 height 15
drag, startPoint x: 754, startPoint y: 26, endPoint x: 832, endPoint y: 127, distance: 127.2
click at [761, 33] on h2 "Vindi Pagamentos" at bounding box center [819, 29] width 151 height 15
drag, startPoint x: 915, startPoint y: 431, endPoint x: 902, endPoint y: 432, distance: 12.4
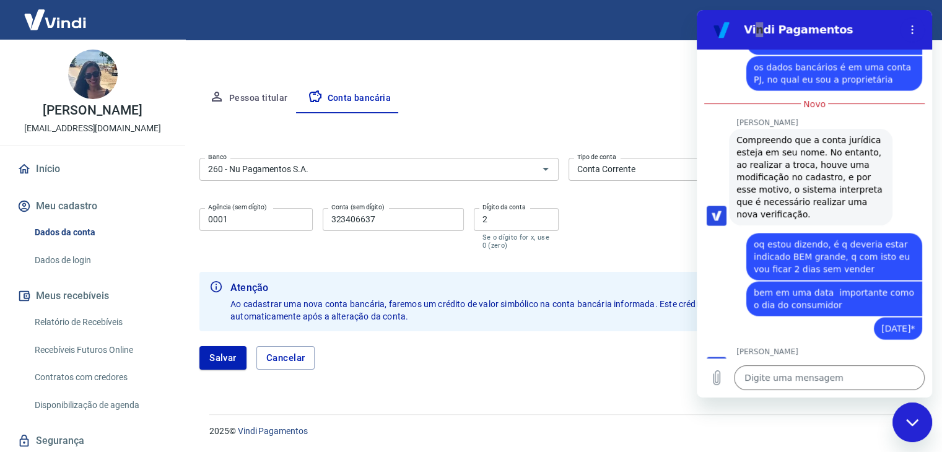
click at [913, 431] on div "Fechar janela de mensagens" at bounding box center [912, 422] width 37 height 37
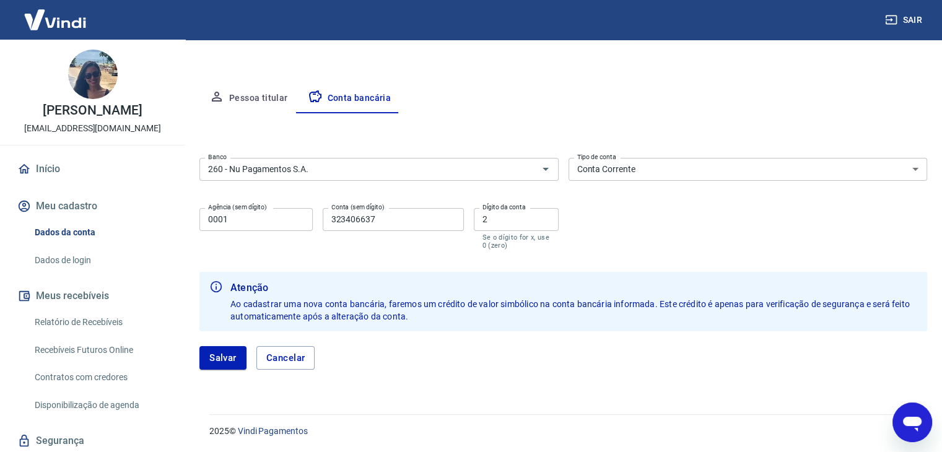
drag, startPoint x: 539, startPoint y: 387, endPoint x: 320, endPoint y: 135, distance: 334.4
click at [537, 376] on div "Meu cadastro / Dados cadastrais Dados cadastrais Cancelar conta Conta Nathalia …" at bounding box center [563, 119] width 757 height 560
click at [240, 100] on button "Pessoa titular" at bounding box center [248, 99] width 98 height 30
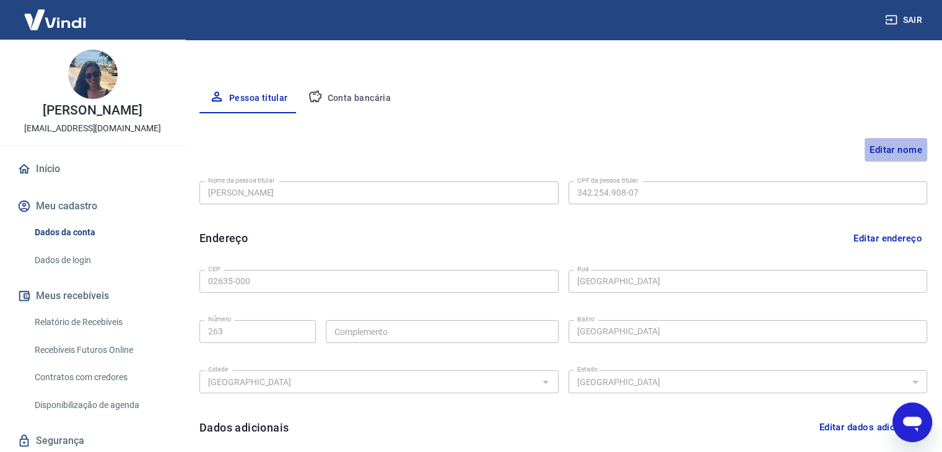
click at [900, 147] on button "Editar nome" at bounding box center [895, 150] width 63 height 24
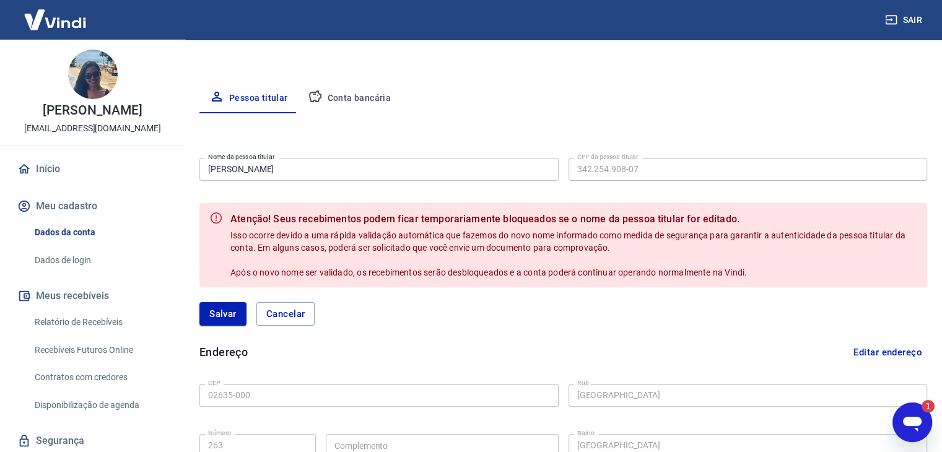
scroll to position [0, 0]
drag, startPoint x: 900, startPoint y: 422, endPoint x: 895, endPoint y: 430, distance: 9.8
click at [900, 423] on div "Abrir janela de mensagens, 1 mensagem não lida" at bounding box center [912, 422] width 37 height 37
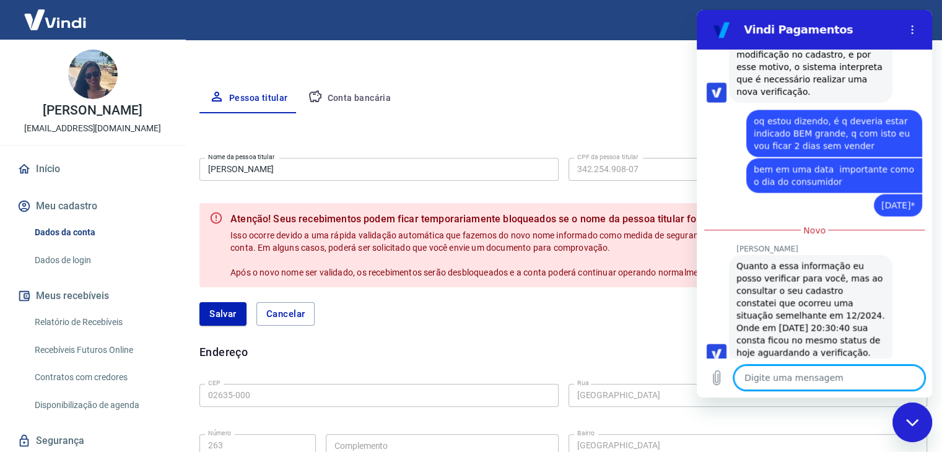
scroll to position [2429, 0]
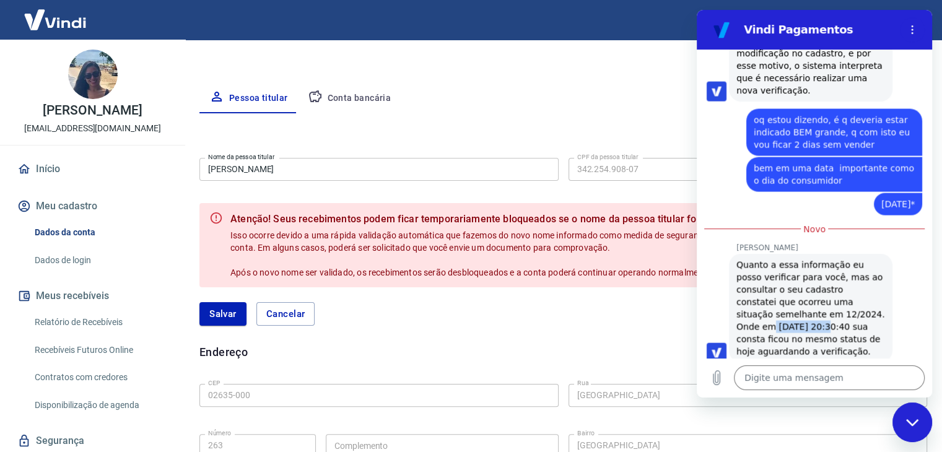
drag, startPoint x: 769, startPoint y: 302, endPoint x: 853, endPoint y: 326, distance: 88.4
click at [822, 303] on div "Quanto a essa informação eu posso verificar para você, mas ao consultar o seu c…" at bounding box center [810, 308] width 149 height 99
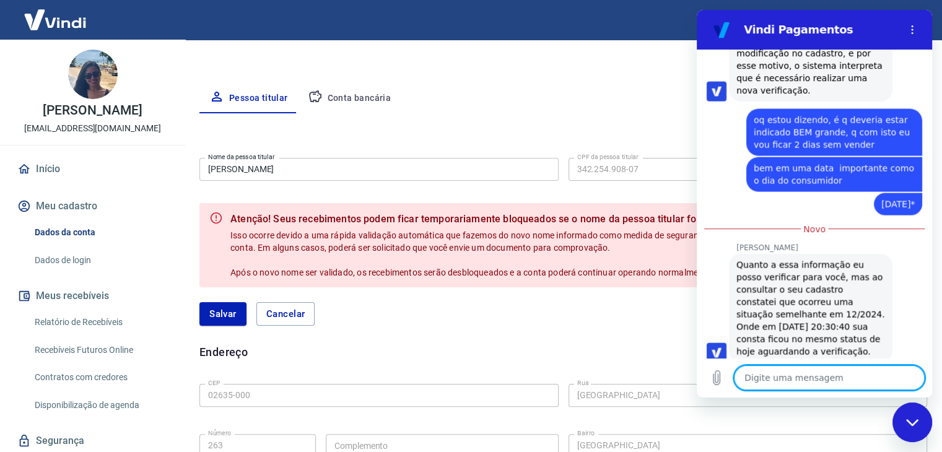
click at [799, 375] on textarea at bounding box center [829, 377] width 191 height 25
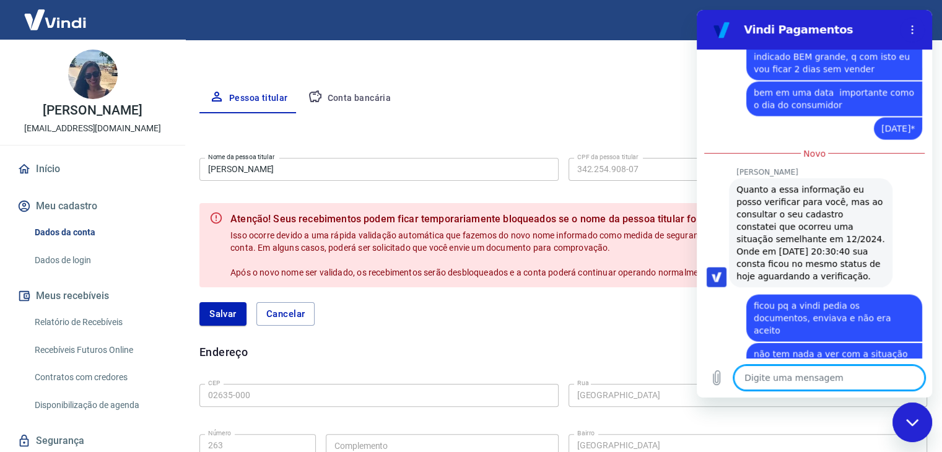
scroll to position [2507, 0]
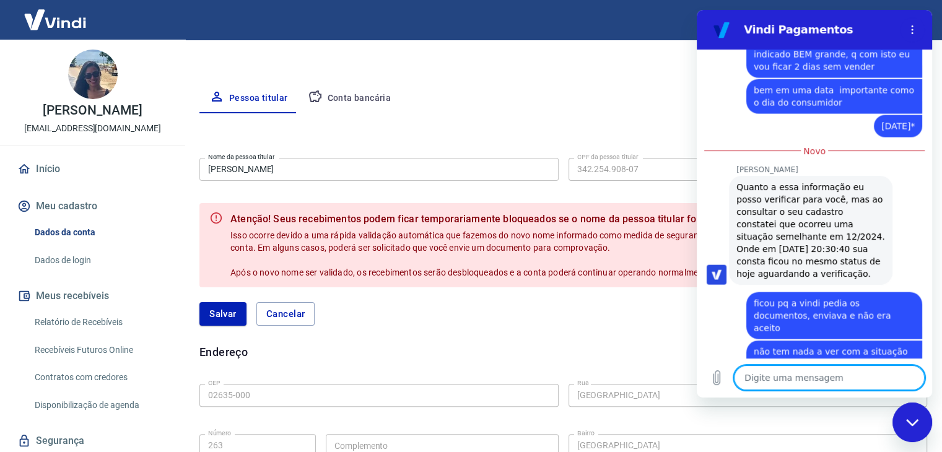
drag, startPoint x: 565, startPoint y: 292, endPoint x: 383, endPoint y: 393, distance: 208.2
click at [565, 292] on div "Salvar Cancelar" at bounding box center [563, 313] width 728 height 53
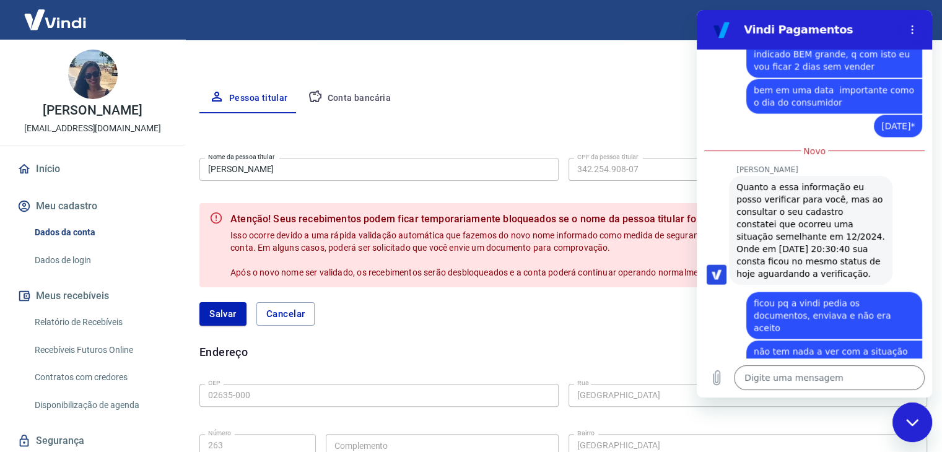
click at [905, 428] on div "Fechar janela de mensagens" at bounding box center [912, 422] width 37 height 37
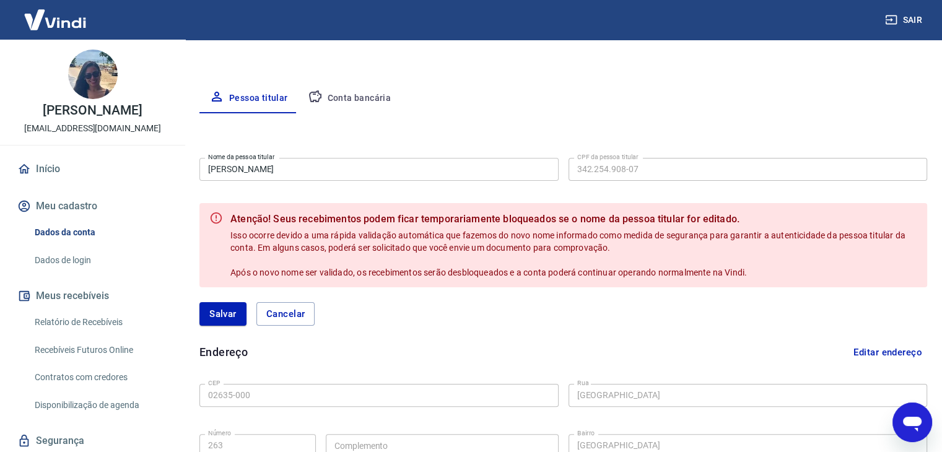
click at [916, 432] on icon "Abrir janela de mensagens" at bounding box center [912, 422] width 22 height 22
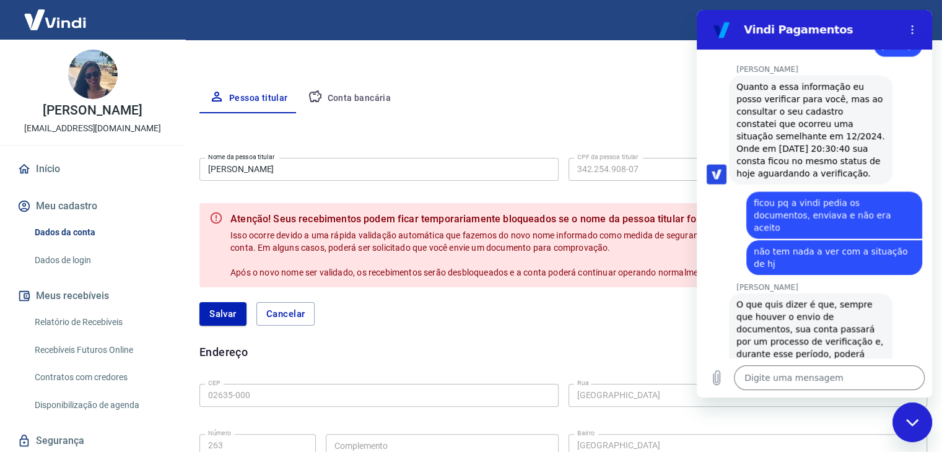
scroll to position [2590, 0]
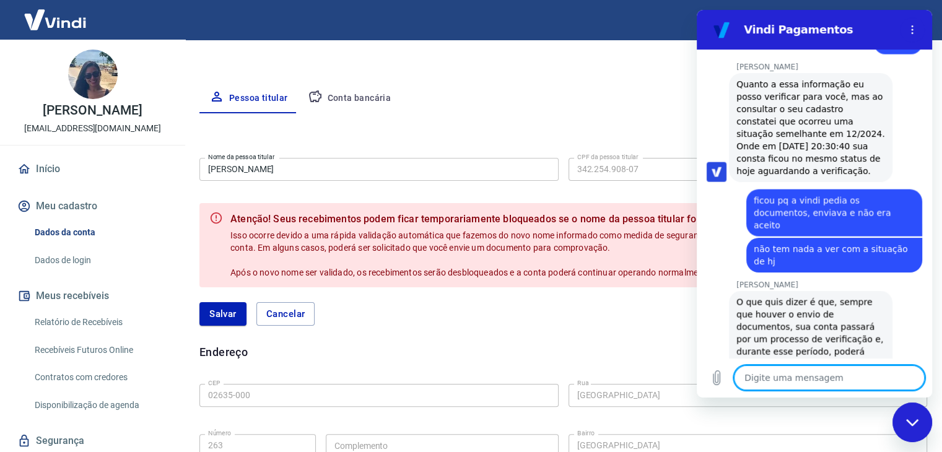
click at [334, 108] on button "Conta bancária" at bounding box center [349, 99] width 103 height 30
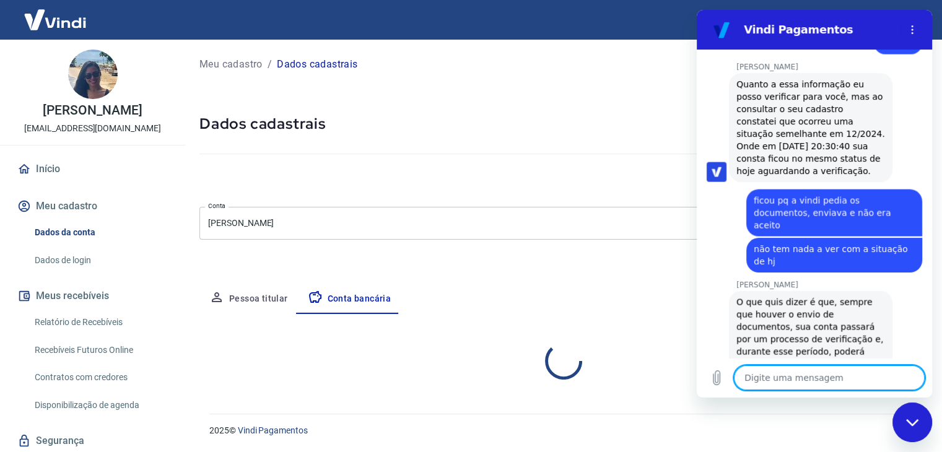
scroll to position [0, 0]
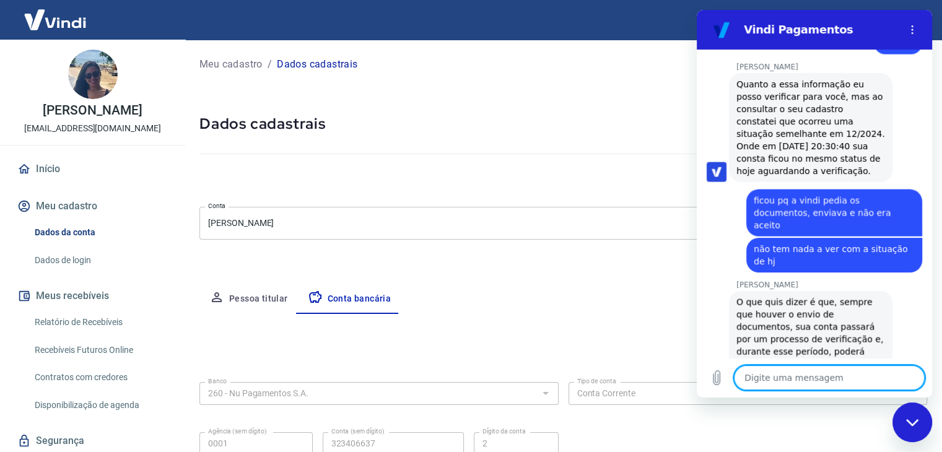
click at [764, 385] on textarea at bounding box center [829, 377] width 191 height 25
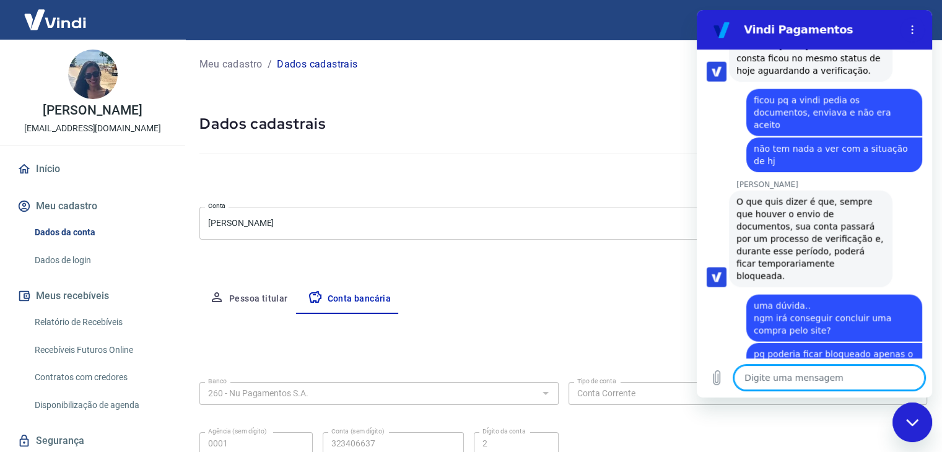
scroll to position [2693, 0]
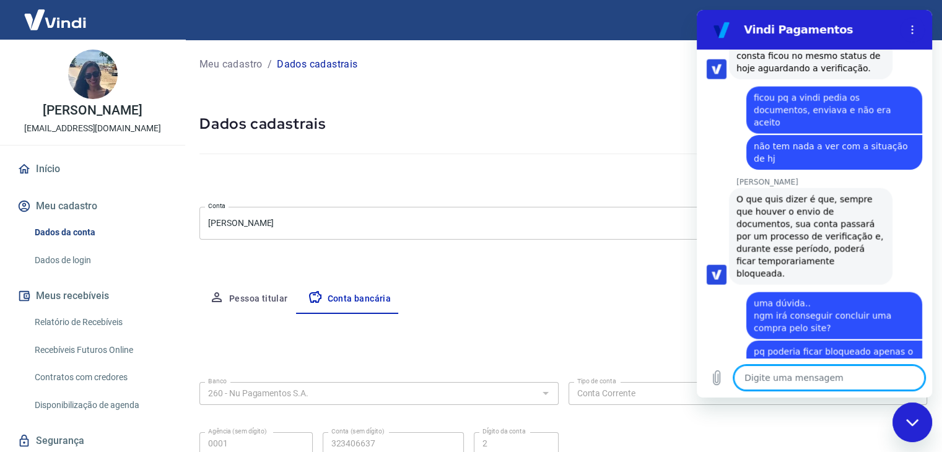
drag, startPoint x: 420, startPoint y: 250, endPoint x: 381, endPoint y: 201, distance: 62.2
click at [418, 246] on div "Meu cadastro / Dados cadastrais Dados cadastrais Cancelar conta Conta Nathalia …" at bounding box center [563, 275] width 757 height 471
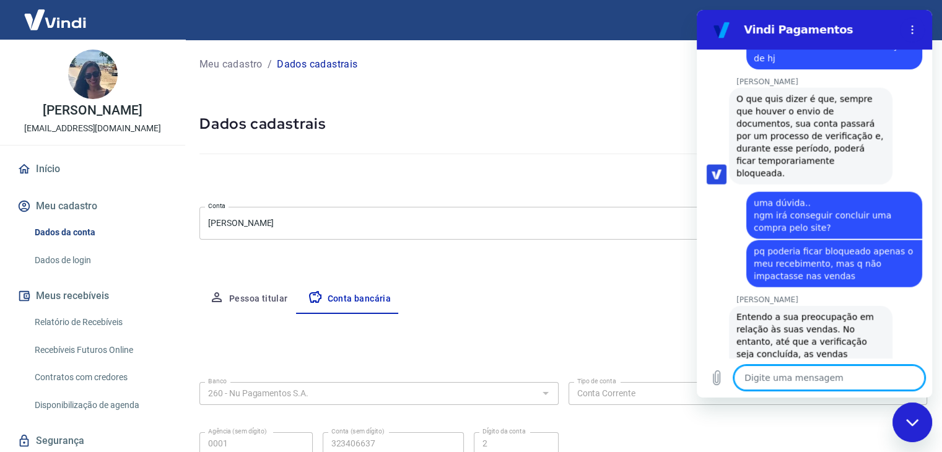
scroll to position [2796, 0]
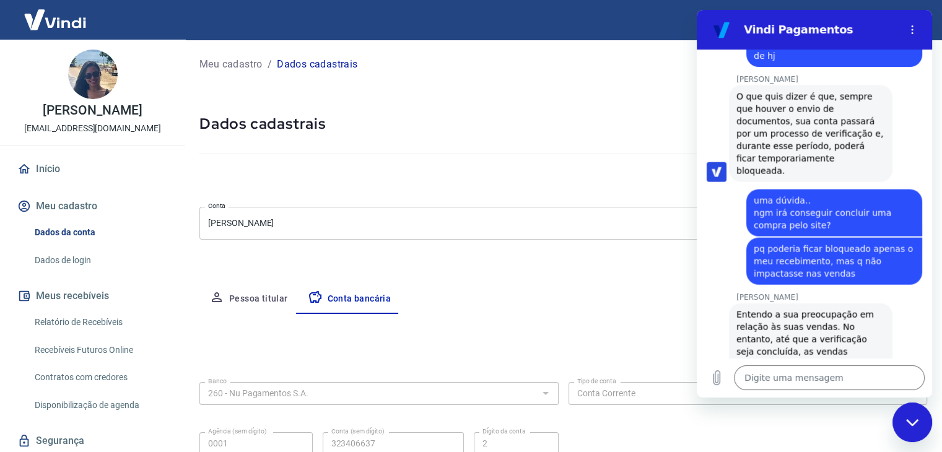
click at [613, 298] on div "Pessoa titular Conta bancária" at bounding box center [563, 299] width 728 height 30
drag, startPoint x: 788, startPoint y: 371, endPoint x: 791, endPoint y: 365, distance: 6.4
click at [788, 370] on textarea at bounding box center [829, 377] width 191 height 25
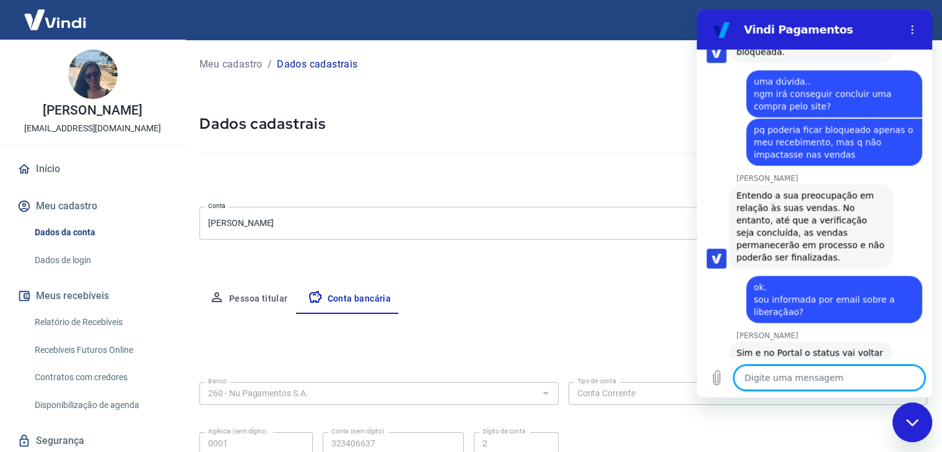
scroll to position [2916, 0]
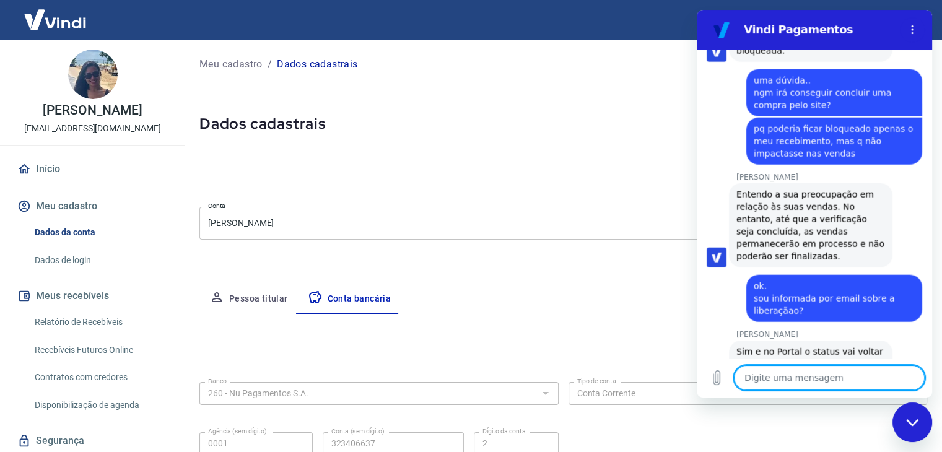
click at [533, 284] on div "Pessoa titular Conta bancária" at bounding box center [563, 299] width 728 height 30
